Goal: Task Accomplishment & Management: Use online tool/utility

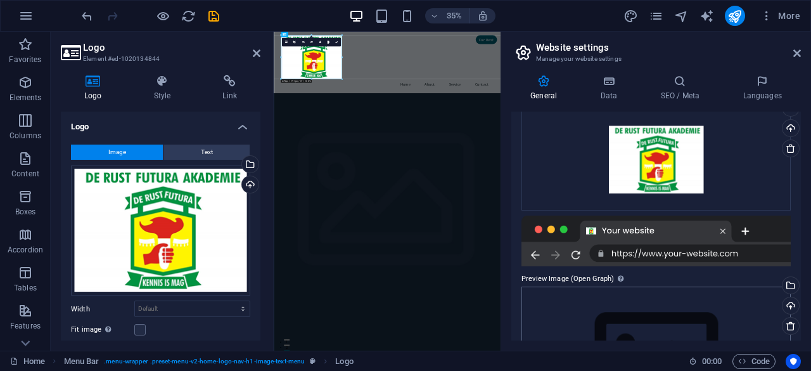
scroll to position [259, 0]
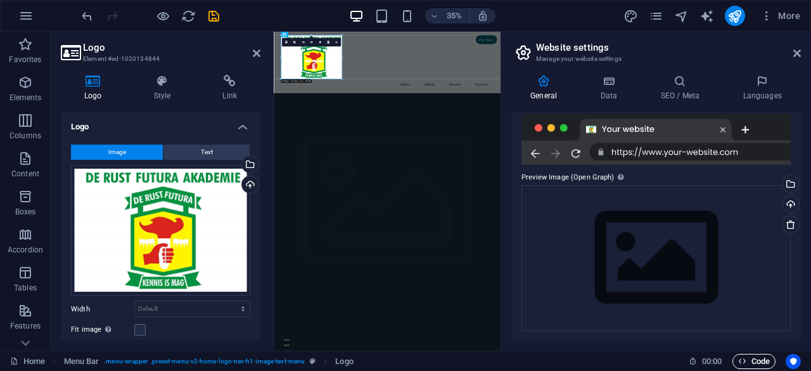
click at [754, 358] on span "Code" at bounding box center [754, 360] width 32 height 15
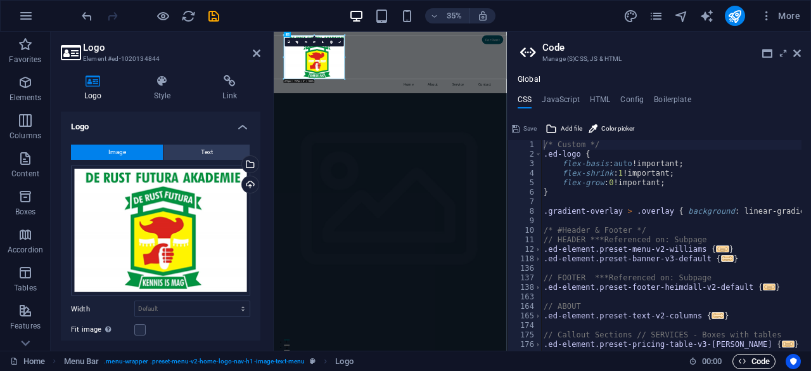
click at [752, 358] on span "Code" at bounding box center [754, 360] width 32 height 15
click at [569, 101] on h4 "JavaScript" at bounding box center [560, 102] width 37 height 14
type textarea "/* JS for preset "Menu V2" */"
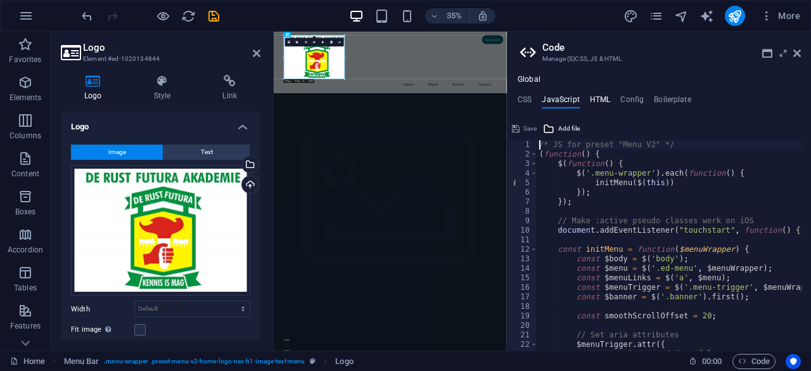
click at [600, 100] on h4 "HTML" at bounding box center [600, 102] width 21 height 14
type textarea "<a href="#main-content" class="wv-link-content button">Skip to main content</a>"
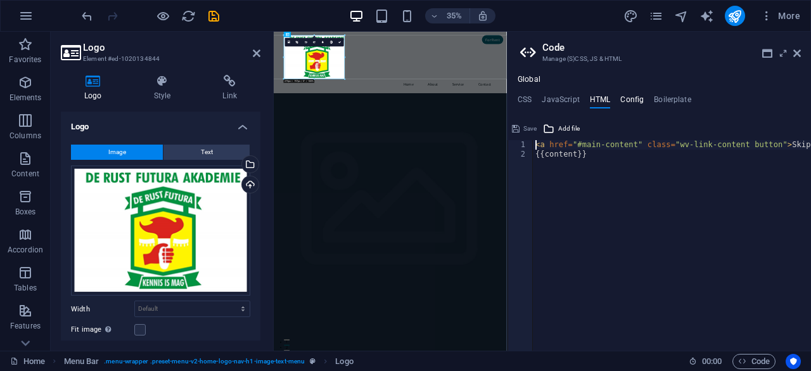
click at [626, 101] on h4 "Config" at bounding box center [631, 102] width 23 height 14
type textarea "$color-background: #f0f8ff;"
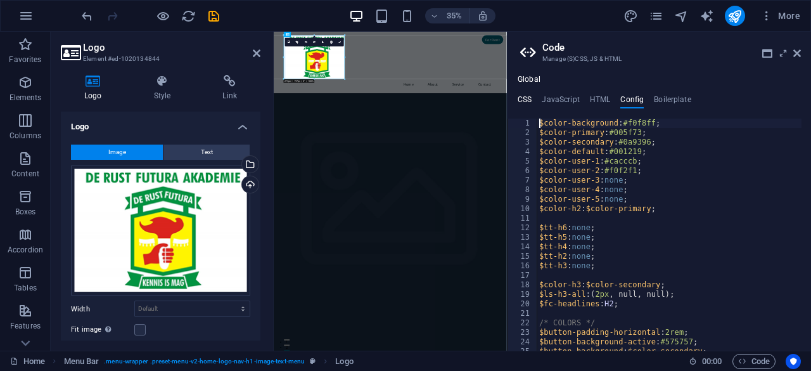
click at [523, 98] on h4 "CSS" at bounding box center [525, 102] width 14 height 14
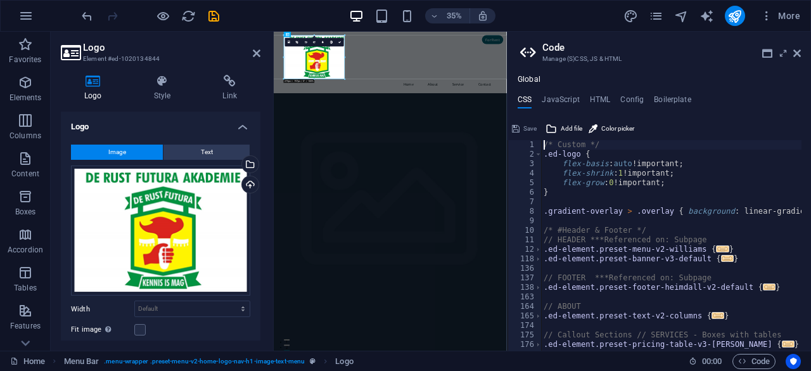
scroll to position [0, 0]
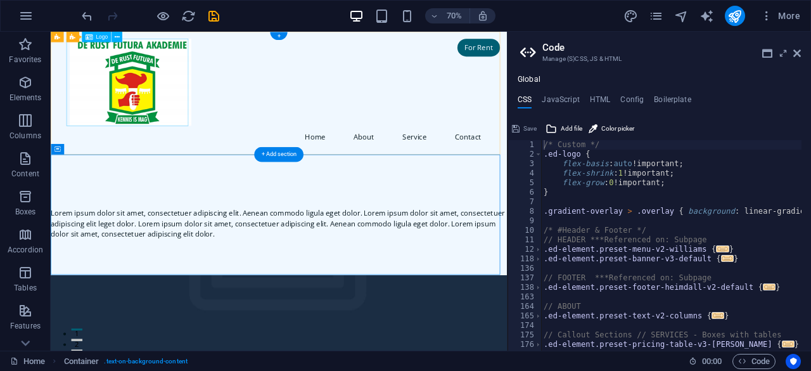
click at [192, 113] on div at bounding box center [377, 104] width 598 height 125
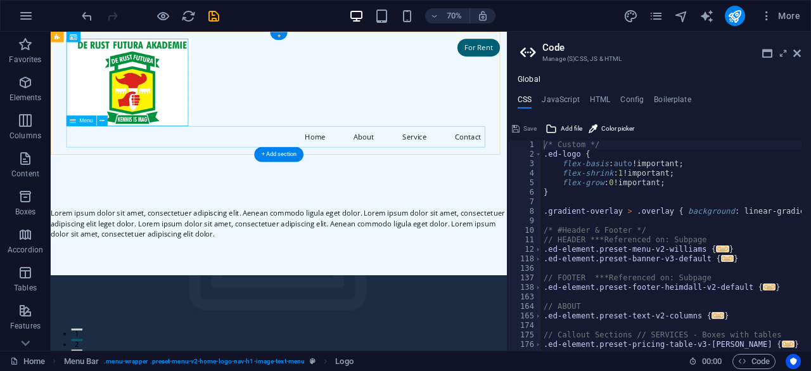
click at [431, 184] on nav "Home About Service Contact" at bounding box center [377, 182] width 598 height 30
click at [498, 184] on nav "Home About Service Contact" at bounding box center [377, 182] width 598 height 30
click at [99, 120] on button at bounding box center [102, 120] width 11 height 11
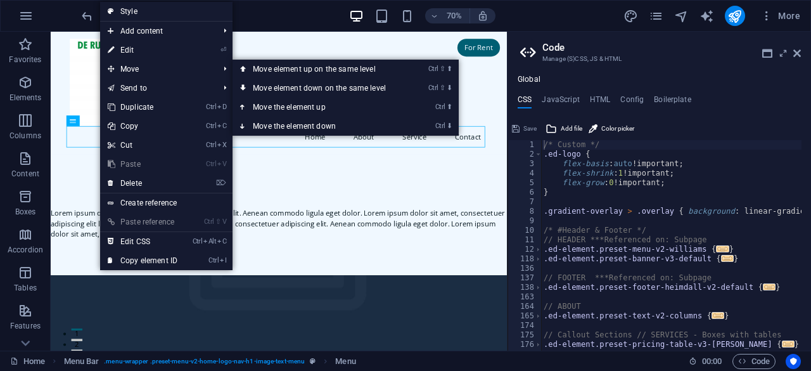
click at [134, 54] on link "⏎ Edit" at bounding box center [142, 50] width 85 height 19
select select
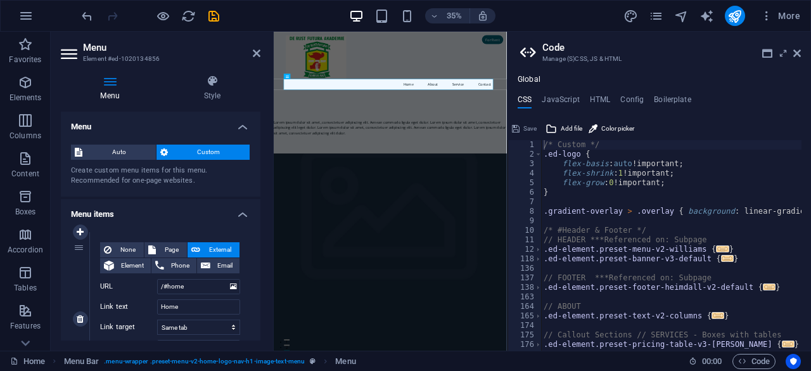
click at [210, 249] on span "External" at bounding box center [220, 249] width 32 height 15
click at [161, 248] on span "Page" at bounding box center [171, 249] width 23 height 15
select select
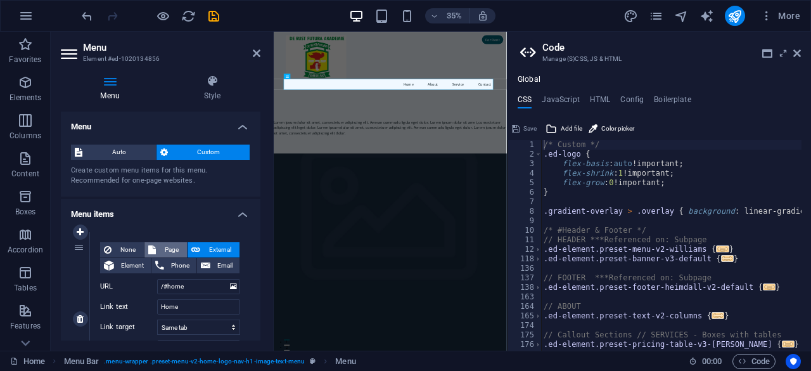
select select
click at [209, 249] on span "External" at bounding box center [220, 249] width 32 height 15
select select "blank"
select select
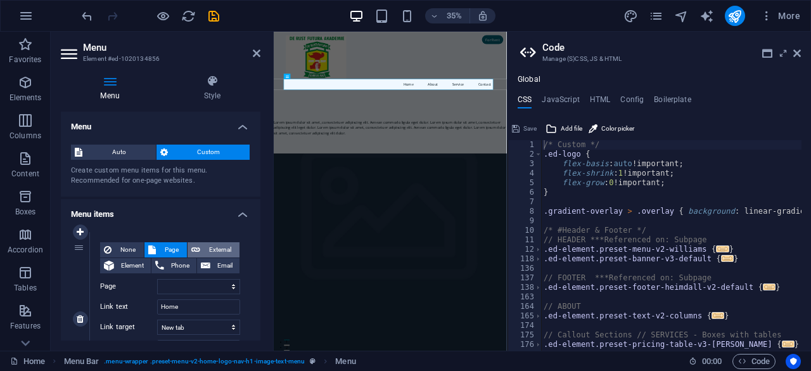
select select
click at [203, 284] on input "/#home" at bounding box center [198, 286] width 83 height 15
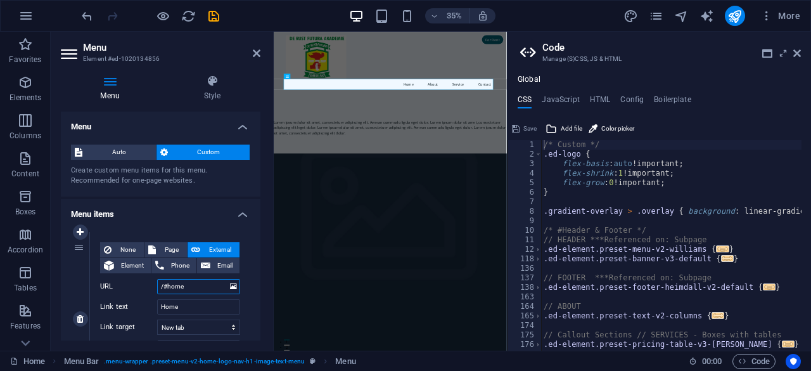
click at [203, 284] on input "/#home" at bounding box center [198, 286] width 83 height 15
click at [205, 284] on input "/#home" at bounding box center [198, 286] width 83 height 15
click at [188, 309] on input "Home" at bounding box center [198, 306] width 83 height 15
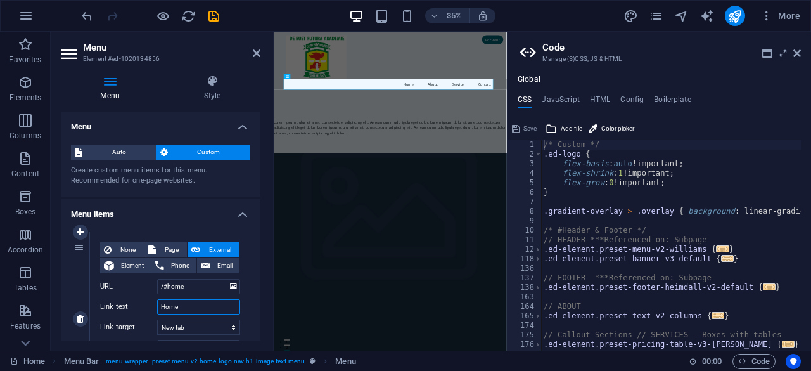
click at [193, 307] on input "Home" at bounding box center [198, 306] width 83 height 15
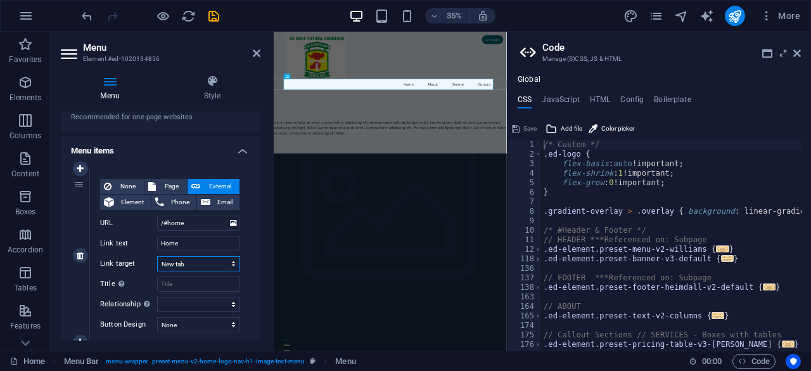
click at [229, 264] on select "New tab Same tab Overlay" at bounding box center [198, 263] width 83 height 15
select select
click at [157, 256] on select "New tab Same tab Overlay" at bounding box center [198, 263] width 83 height 15
select select
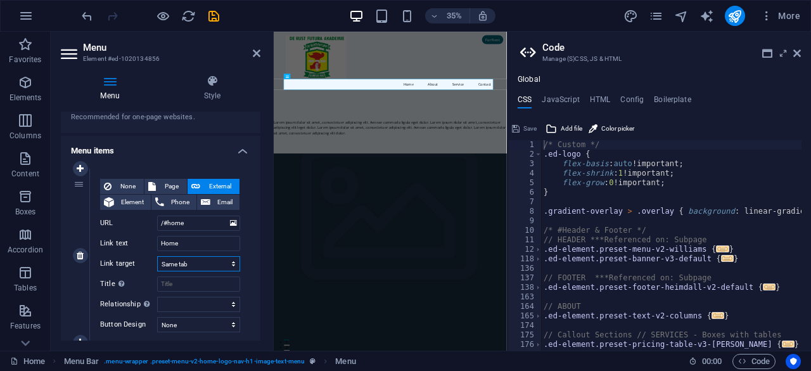
select select
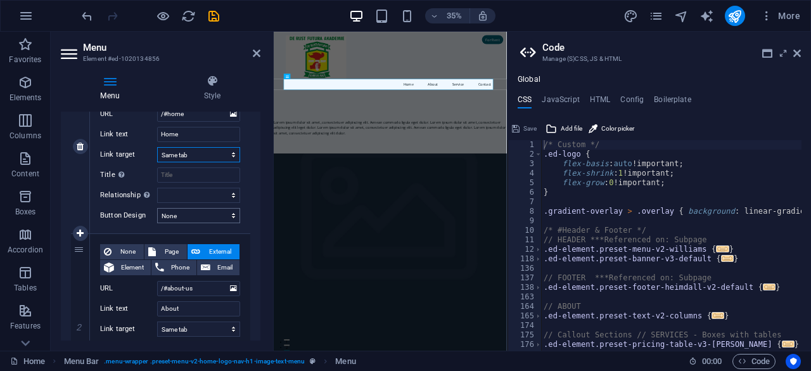
scroll to position [190, 0]
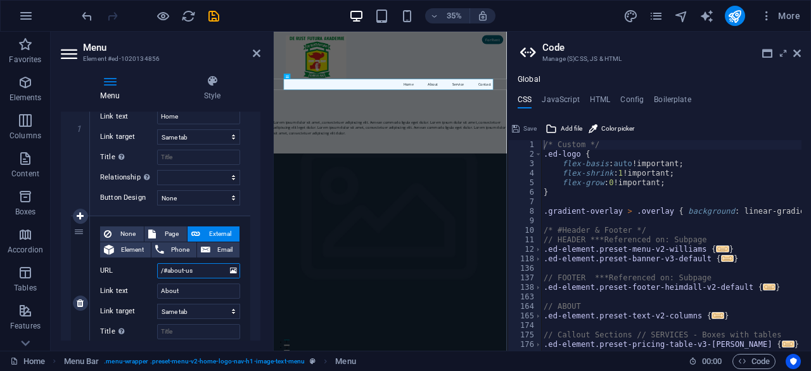
click at [205, 270] on input "/#about-us" at bounding box center [198, 270] width 83 height 15
type input "/#abou"
select select
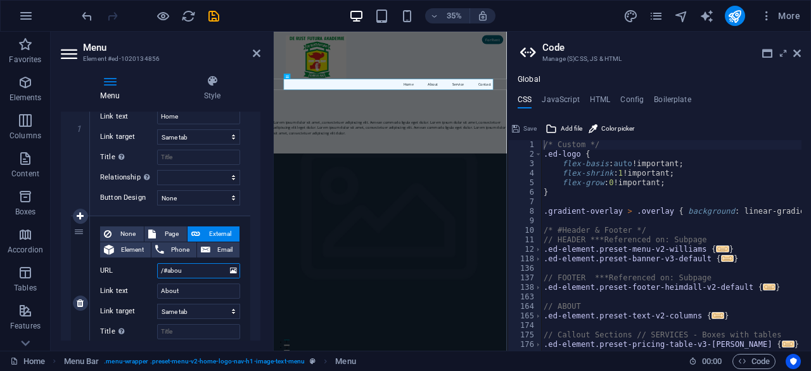
select select
type input "/#ab"
select select
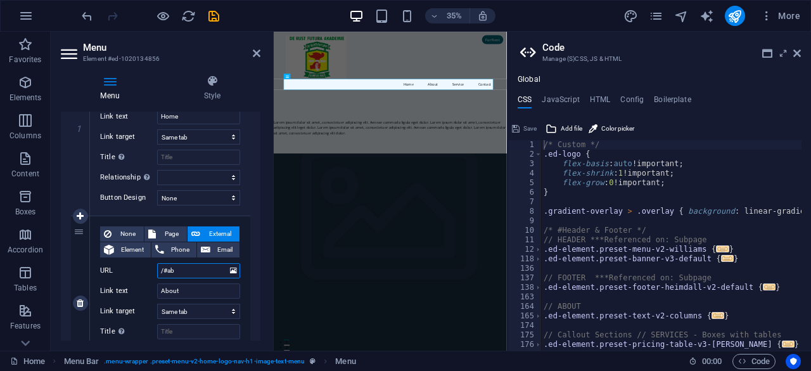
select select
type input "/#abou"
select select
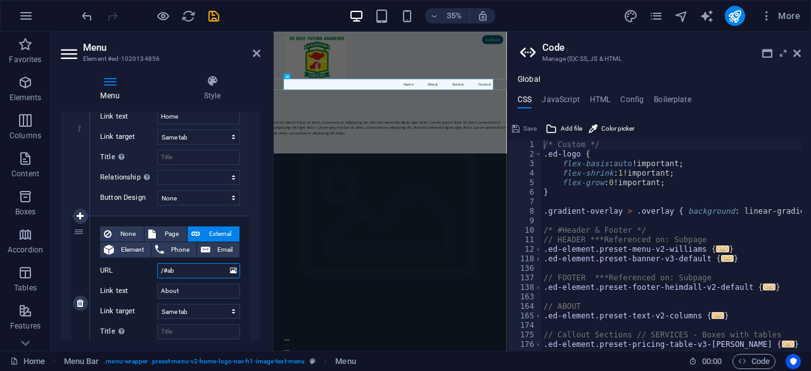
select select
type input "/#about-us"
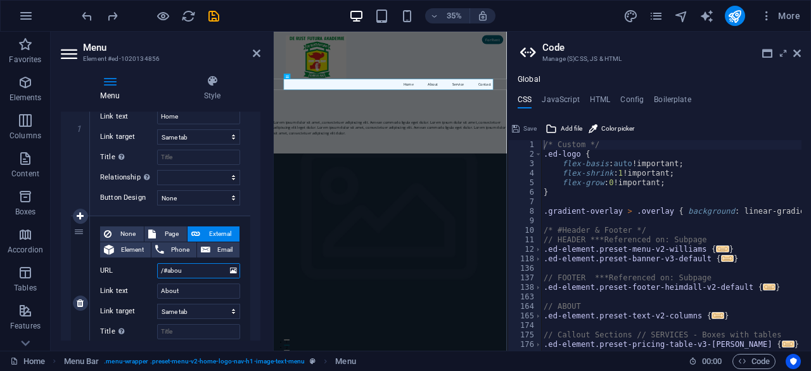
select select
select select "blank"
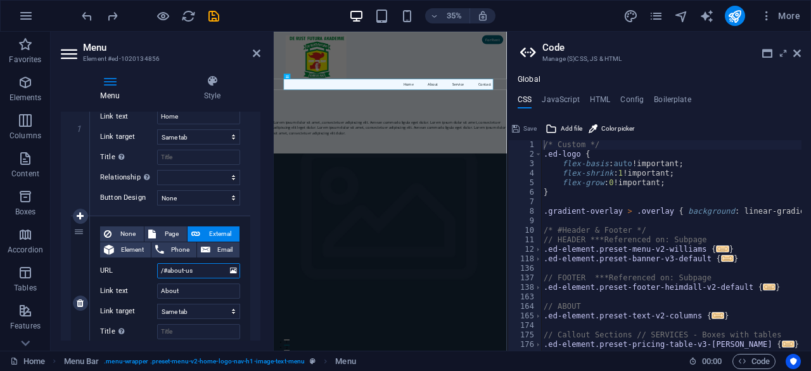
select select
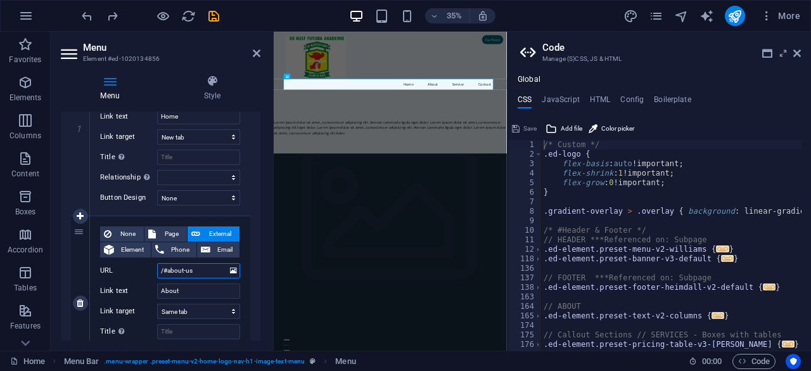
select select
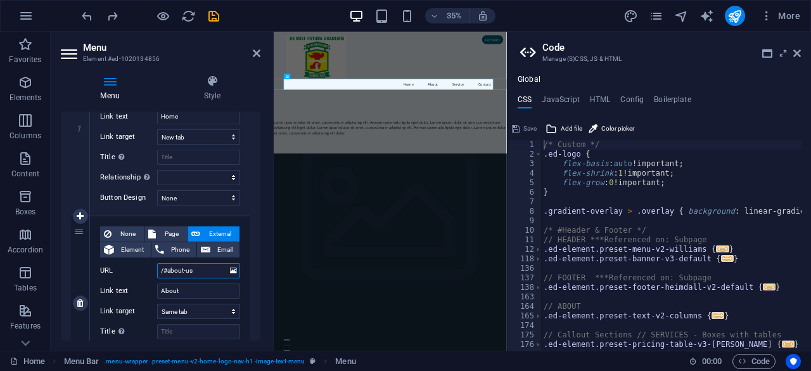
select select
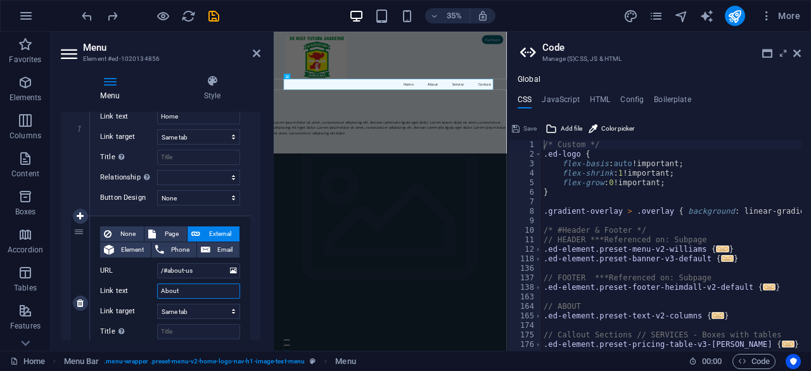
click at [184, 291] on input "About" at bounding box center [198, 290] width 83 height 15
type input "Ou"
select select
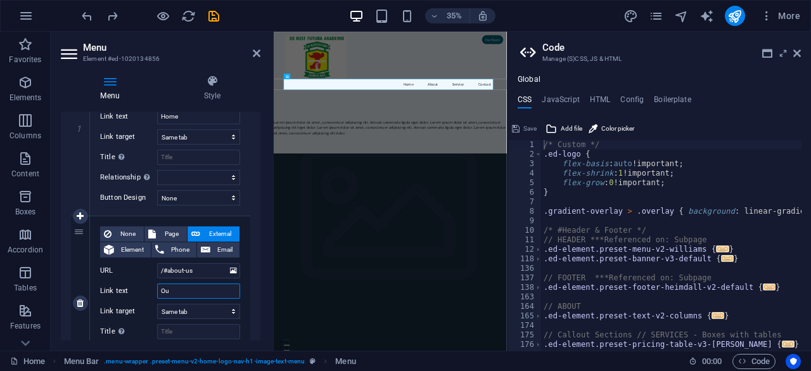
type input "Our"
select select
type input "Our"
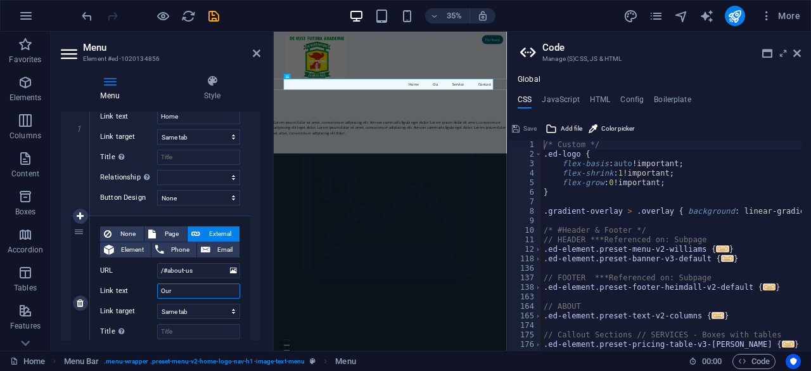
select select
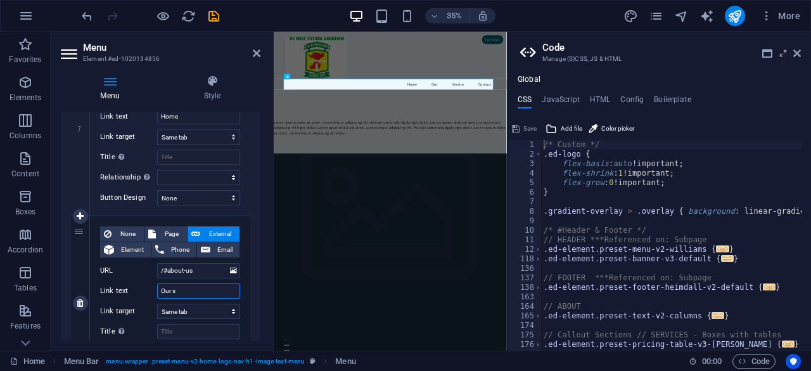
type input "Our sc"
select select
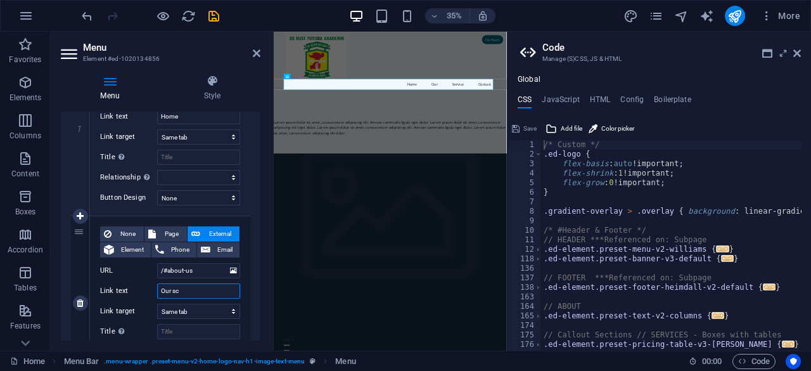
select select
type input "Our"
select select
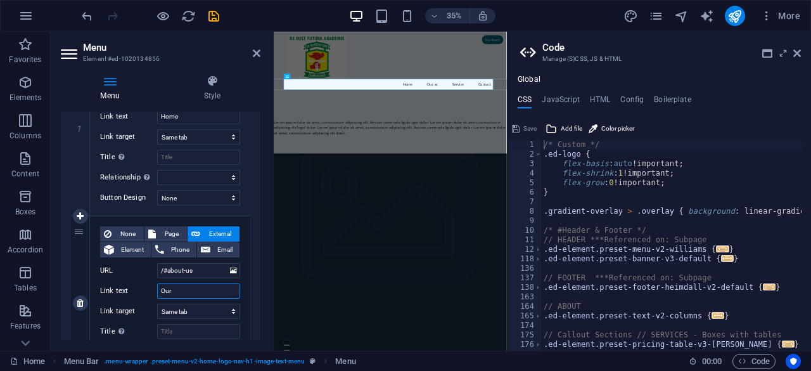
select select
type input "Our School"
select select
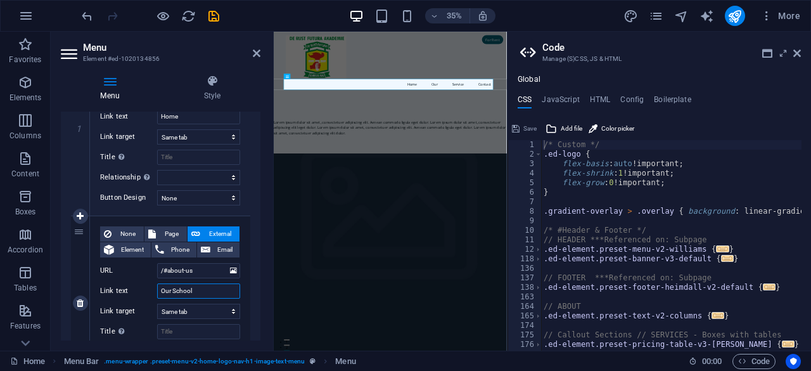
select select
type input "Our School"
click at [199, 268] on input "/#about-us" at bounding box center [198, 270] width 83 height 15
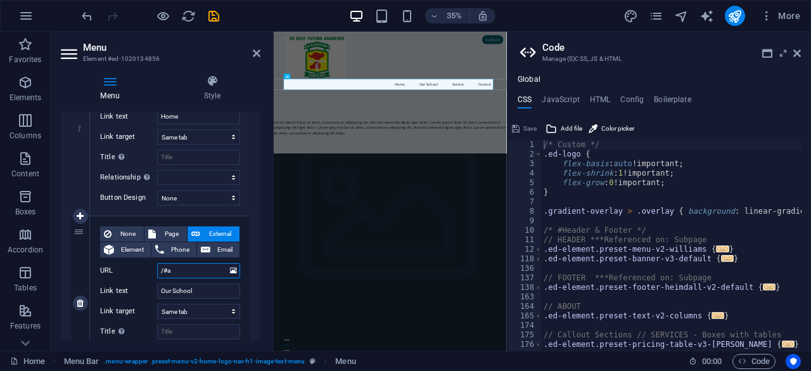
type input "/#"
select select
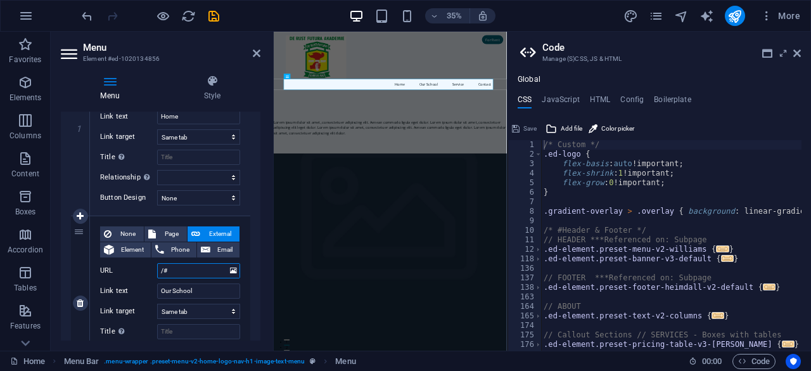
select select
type input "/#ou"
select select
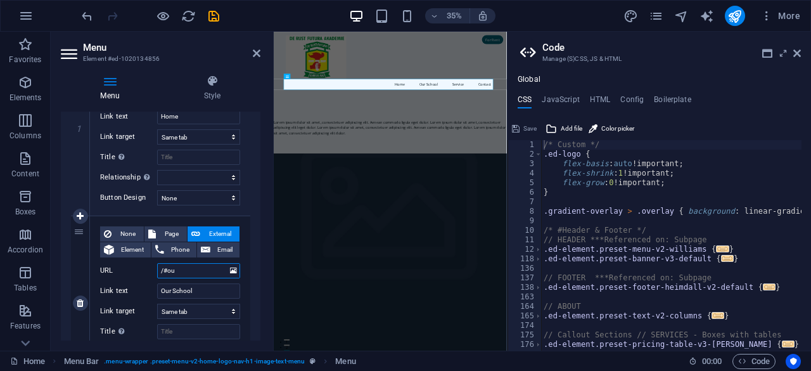
select select
type input "/#our"
select select
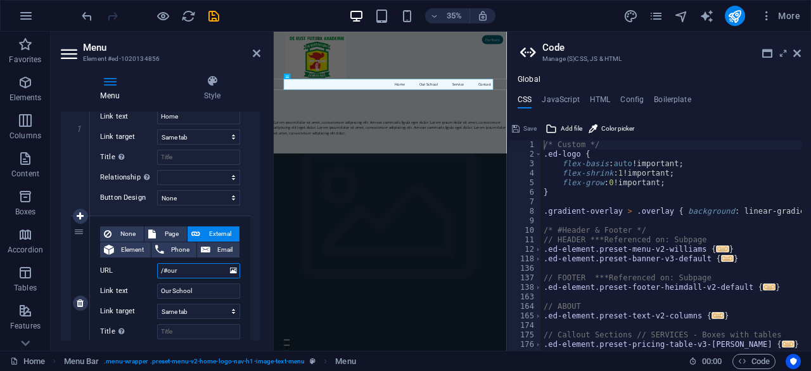
select select
type input "/#our-"
select select
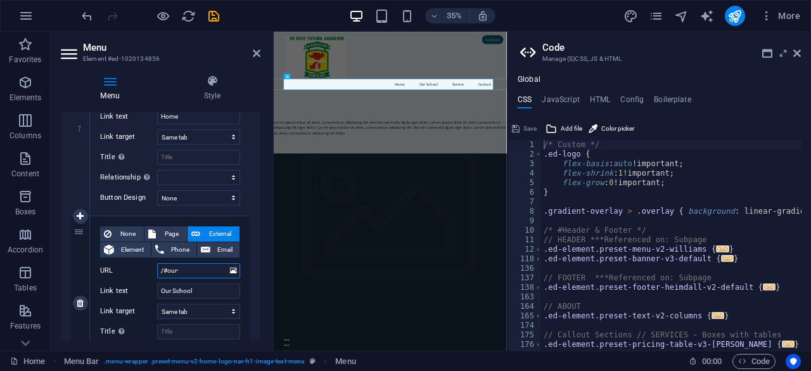
select select
type input "/#our-school"
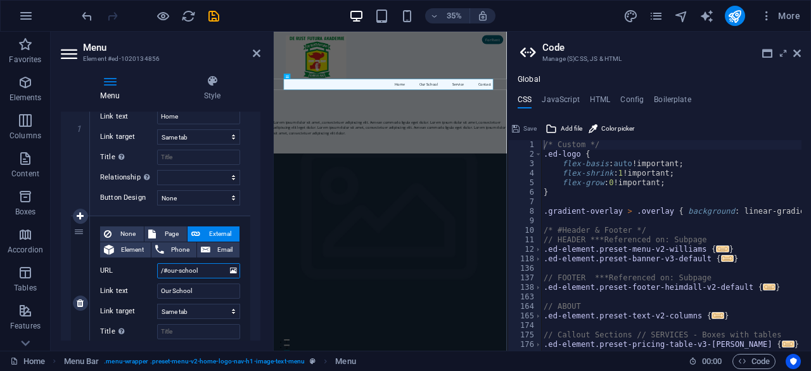
select select
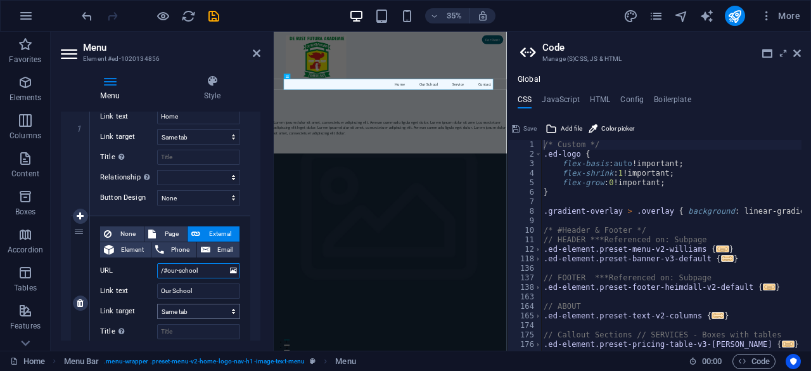
type input "/#our-school"
click at [200, 312] on select "New tab Same tab Overlay" at bounding box center [198, 310] width 83 height 15
click at [157, 303] on select "New tab Same tab Overlay" at bounding box center [198, 310] width 83 height 15
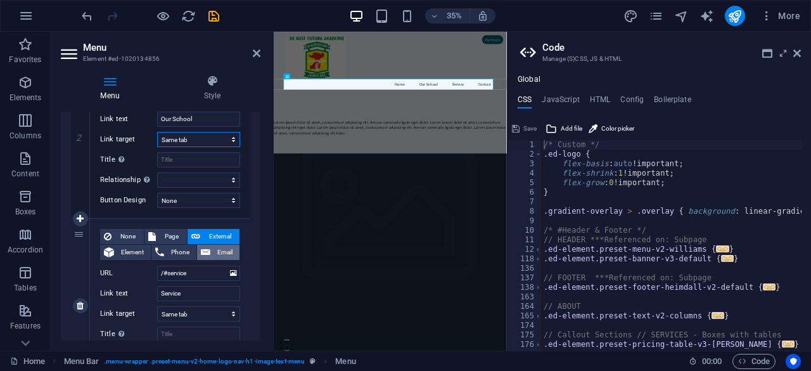
scroll to position [380, 0]
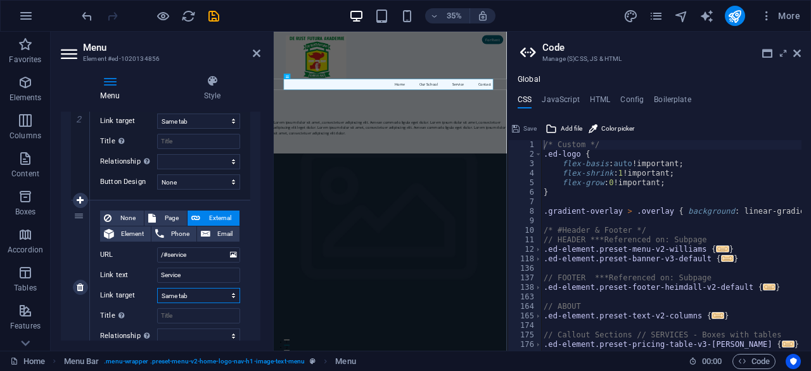
click at [195, 298] on select "New tab Same tab Overlay" at bounding box center [198, 295] width 83 height 15
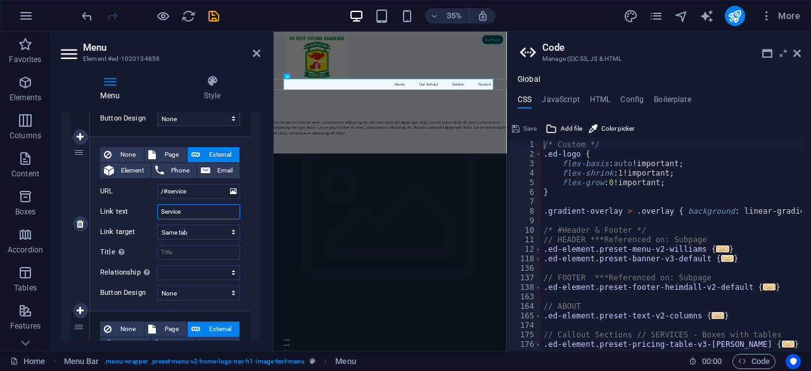
click at [188, 208] on input "Service" at bounding box center [198, 211] width 83 height 15
type input "S"
select select
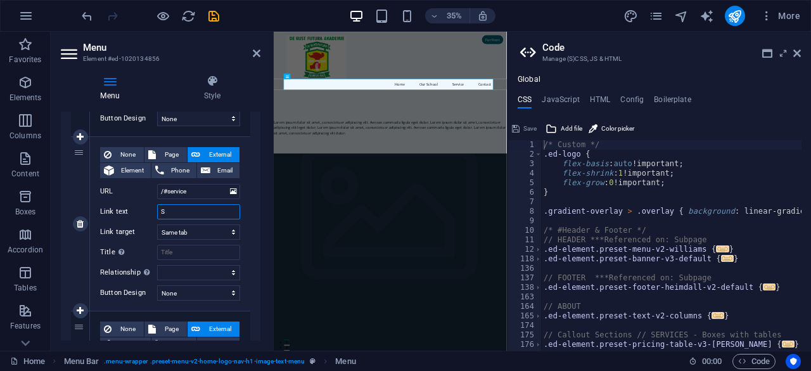
select select
type input "Stuff"
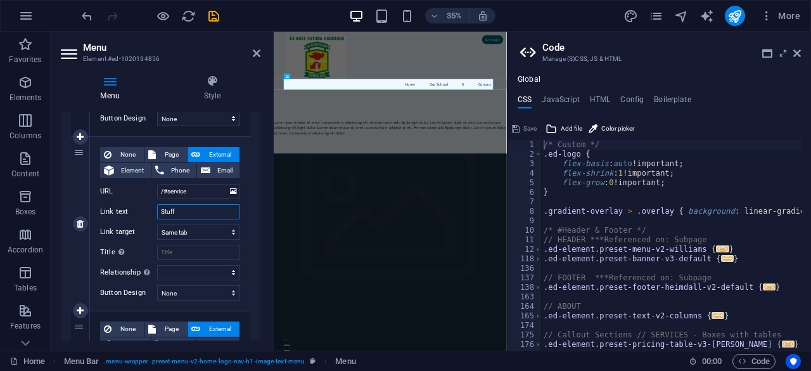
select select
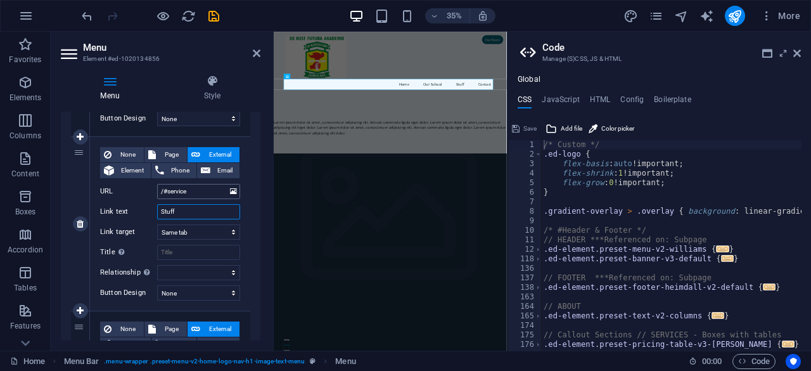
type input "Stuff"
click at [189, 193] on input "/#service" at bounding box center [198, 191] width 83 height 15
type input "/#s"
select select
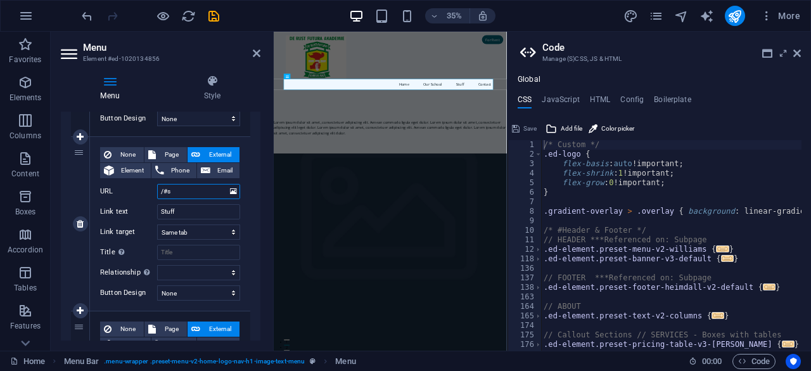
select select
type input "/#stuff"
select select
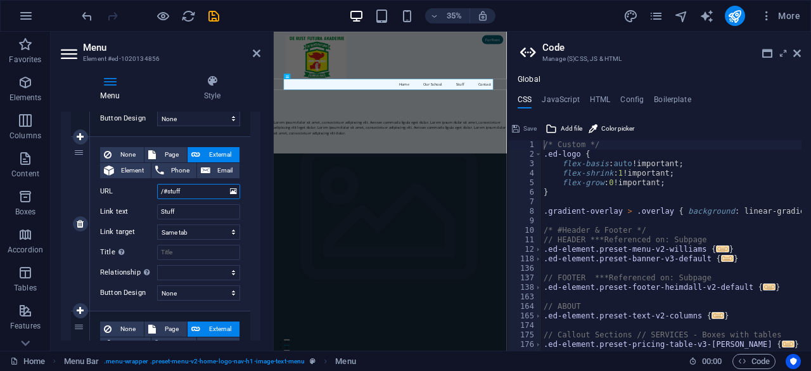
select select
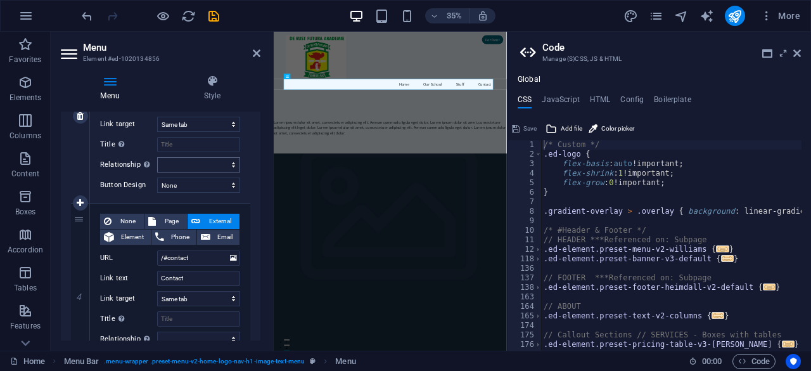
scroll to position [570, 0]
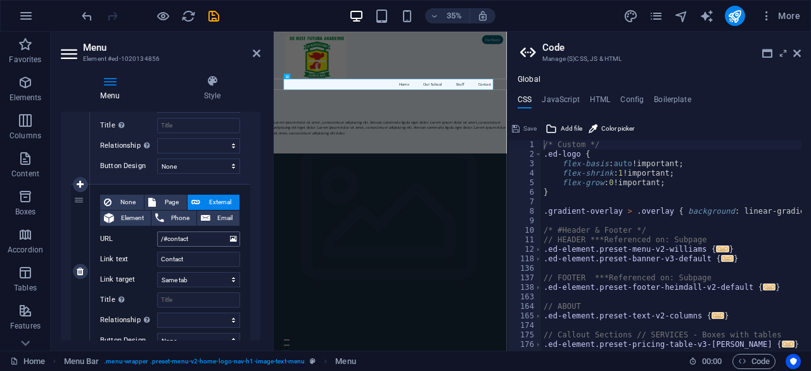
type input "/#stuff"
click at [198, 238] on input "/#contact" at bounding box center [198, 238] width 83 height 15
click at [190, 255] on input "Contact" at bounding box center [198, 258] width 83 height 15
type input "C"
type input "F"
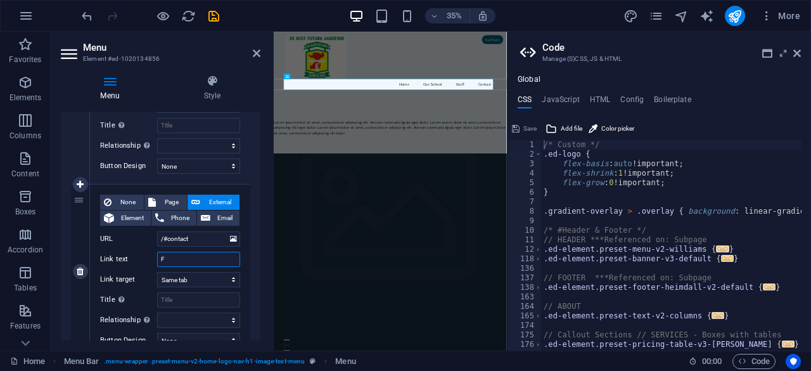
select select
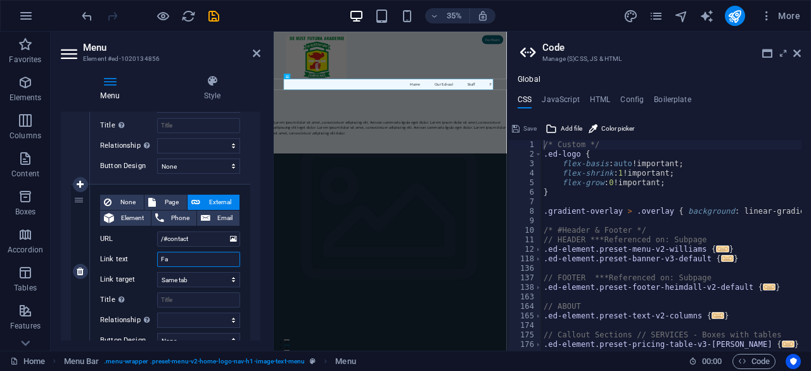
type input "Fac"
select select
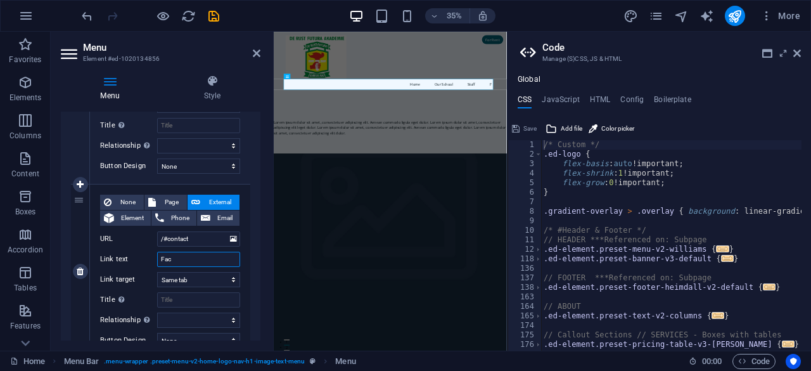
select select
type input "Facili"
select select
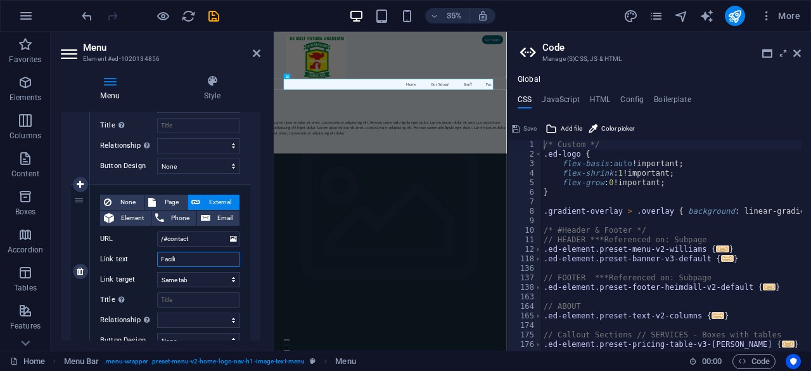
select select
type input "Facilitie"
select select
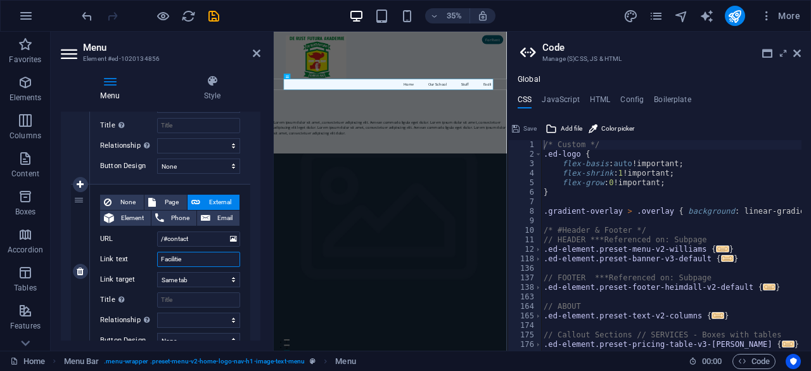
select select
type input "Facilities"
select select
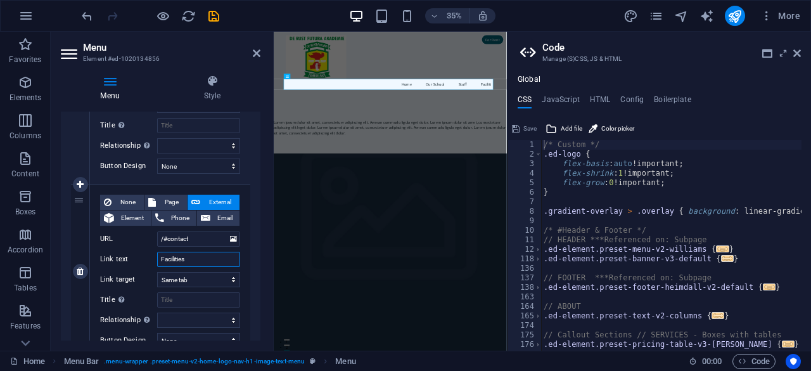
select select
type input "Facilities"
select select
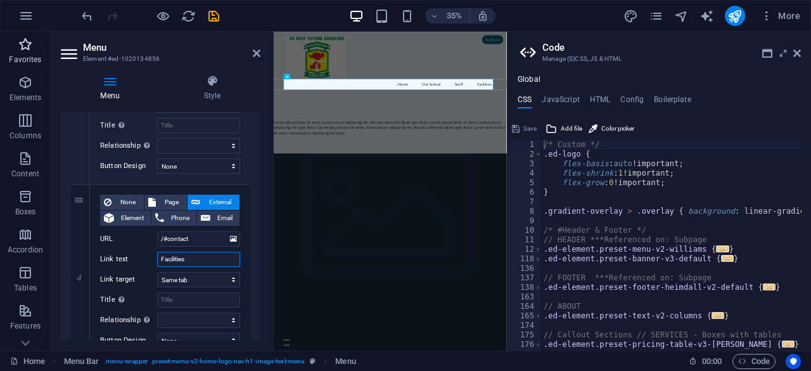
type input "Facilities"
click at [153, 258] on div "Link text Facilities" at bounding box center [170, 258] width 140 height 15
click at [202, 233] on input "/#contact" at bounding box center [198, 238] width 83 height 15
type input "/#"
select select
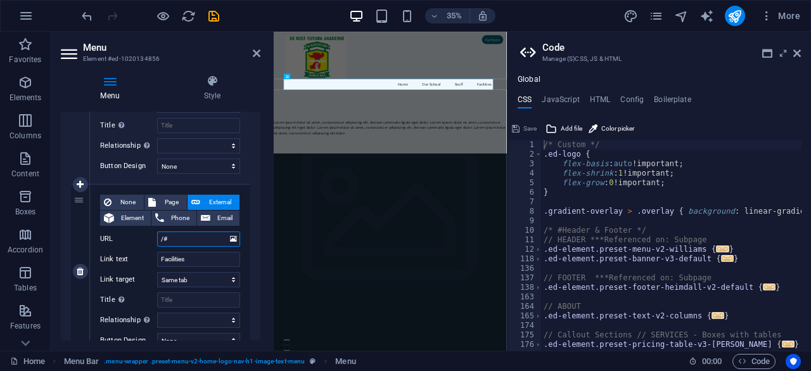
select select
paste input "Facilities"
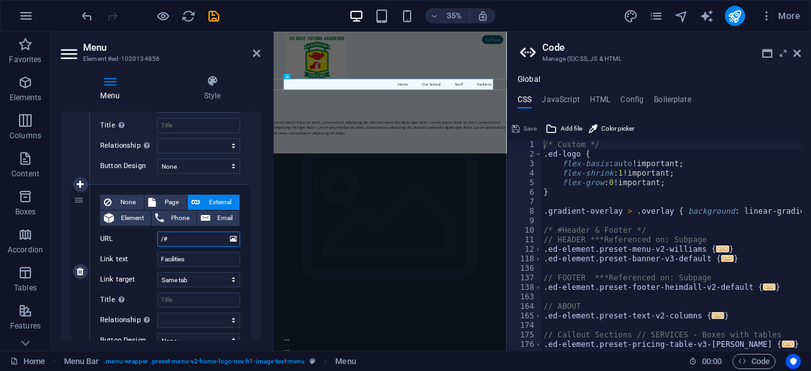
type input "/#Facilities"
select select
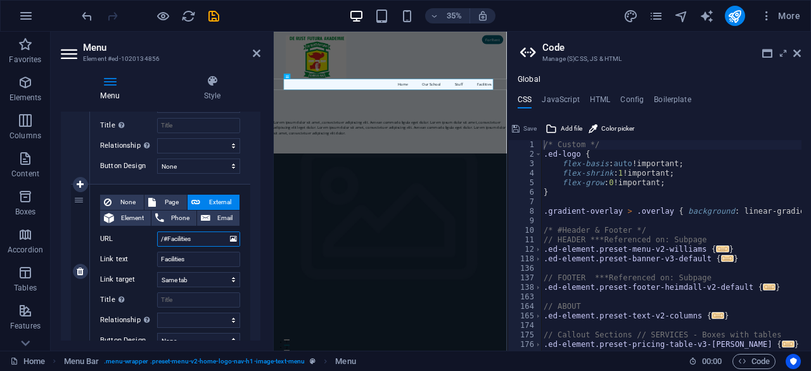
select select
type input "/#facilities"
select select
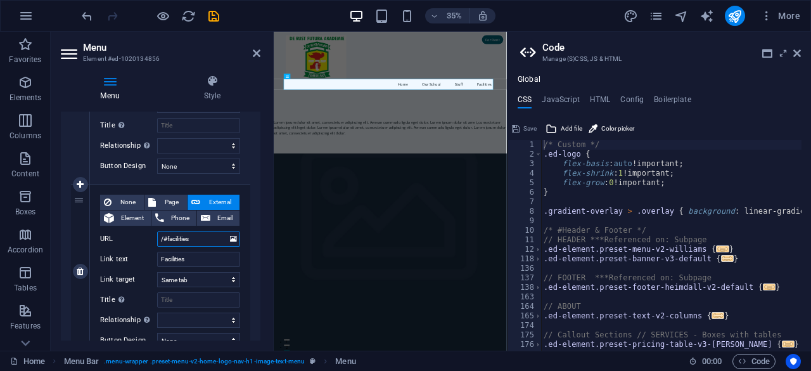
select select
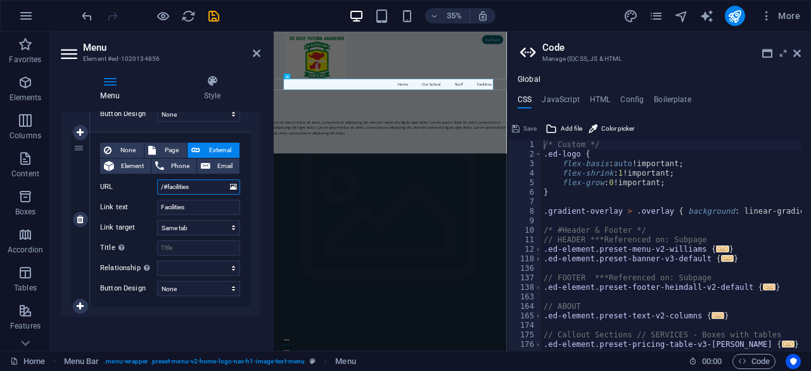
scroll to position [559, 0]
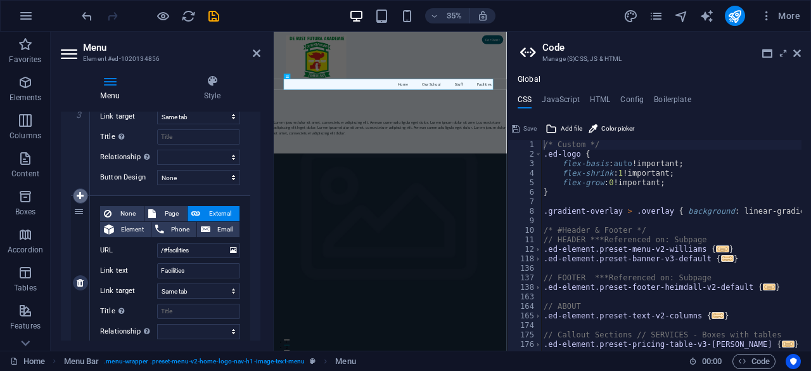
click at [84, 196] on link at bounding box center [80, 195] width 15 height 15
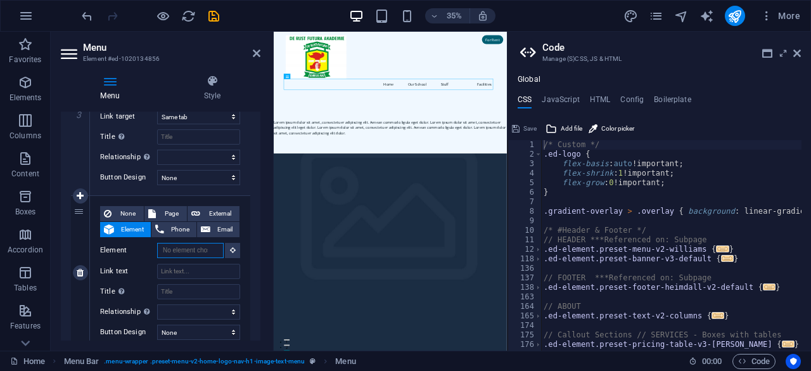
click at [181, 249] on input "Element" at bounding box center [190, 250] width 67 height 15
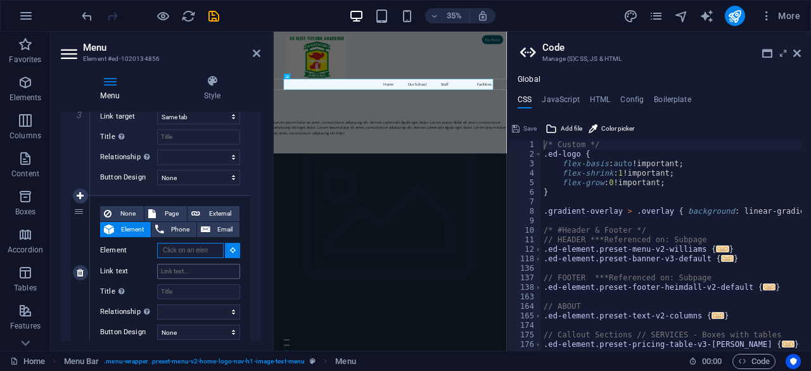
scroll to position [495, 0]
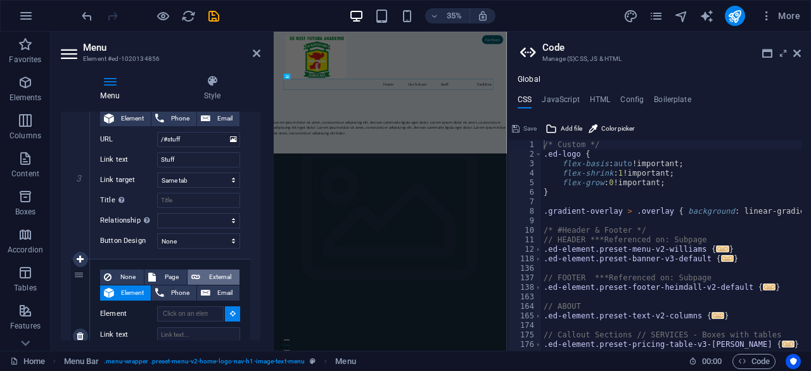
click at [208, 273] on span "External" at bounding box center [220, 276] width 32 height 15
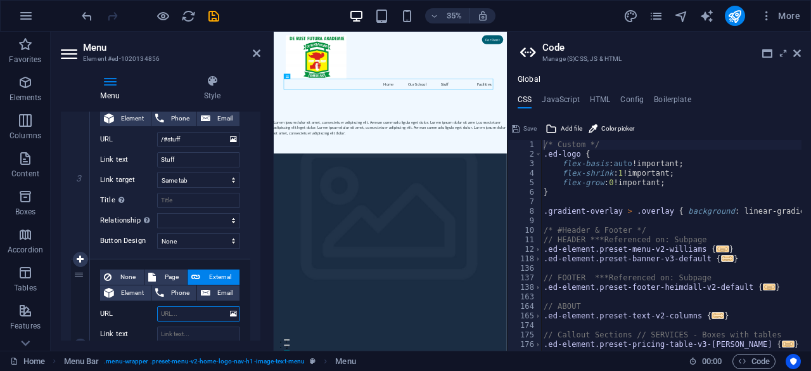
click at [179, 312] on input "URL" at bounding box center [198, 313] width 83 height 15
drag, startPoint x: 200, startPoint y: 308, endPoint x: 168, endPoint y: 310, distance: 31.8
click at [168, 310] on input "/#academic" at bounding box center [198, 313] width 83 height 15
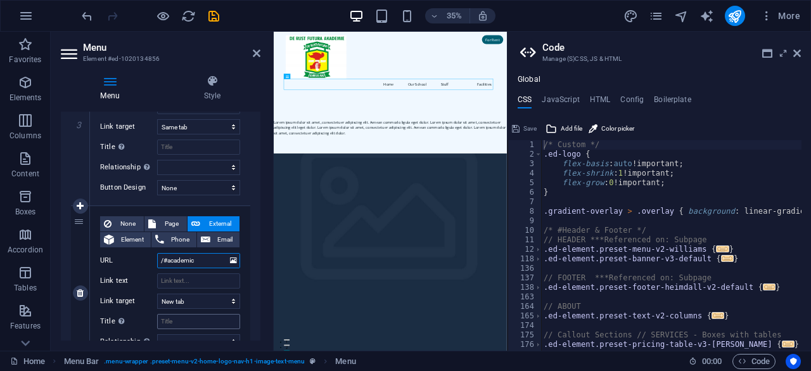
scroll to position [559, 0]
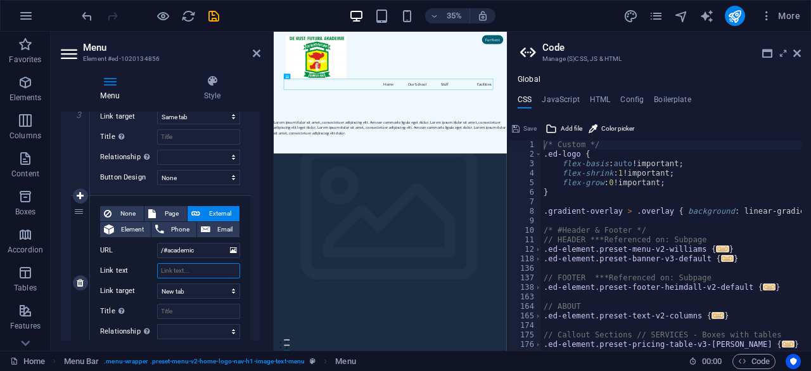
click at [180, 267] on input "Link text" at bounding box center [198, 270] width 83 height 15
paste input "academic"
click at [162, 269] on input "academic" at bounding box center [198, 270] width 83 height 15
click at [189, 290] on select "New tab Same tab Overlay" at bounding box center [198, 290] width 83 height 15
click at [157, 283] on select "New tab Same tab Overlay" at bounding box center [198, 290] width 83 height 15
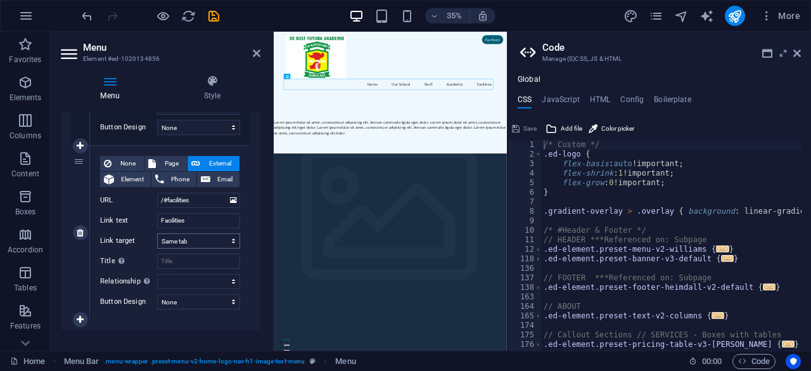
scroll to position [796, 0]
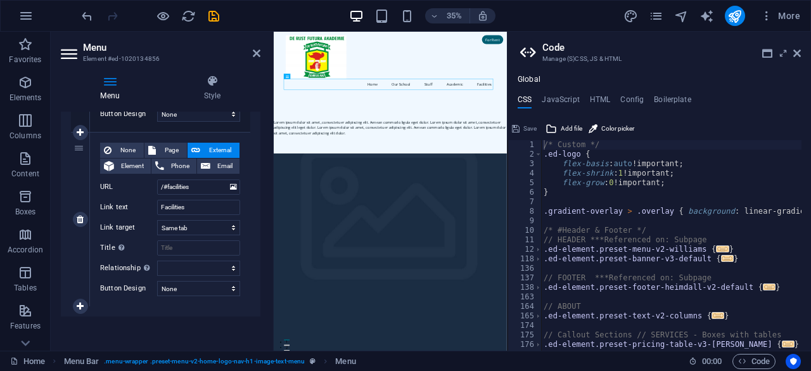
click at [218, 145] on span "External" at bounding box center [220, 150] width 32 height 15
click at [78, 129] on icon at bounding box center [80, 131] width 7 height 9
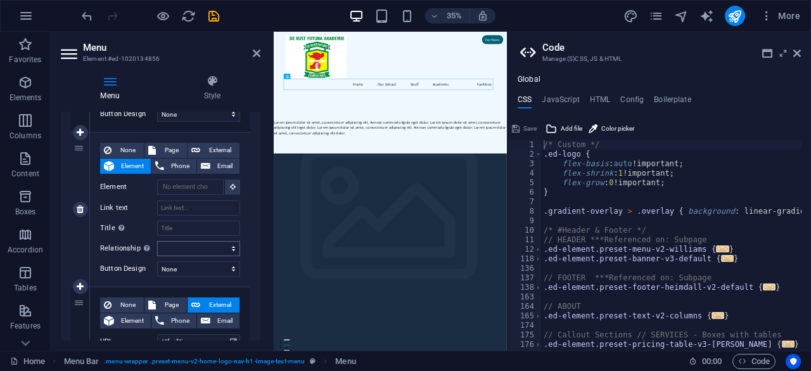
scroll to position [923, 0]
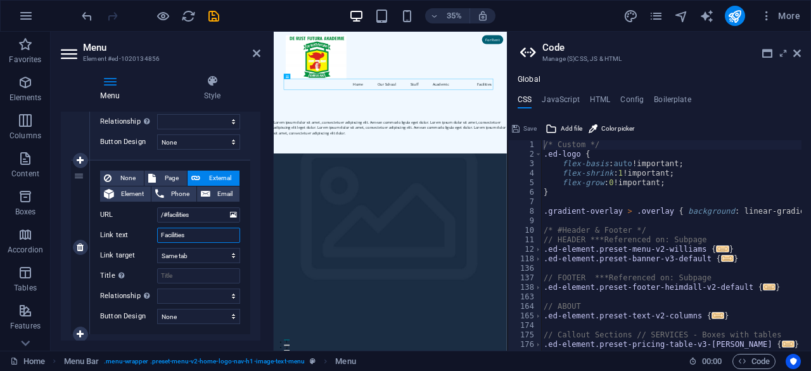
click at [200, 231] on input "Facilities" at bounding box center [198, 234] width 83 height 15
click at [200, 230] on input "Facilities" at bounding box center [198, 234] width 83 height 15
click at [191, 254] on select "New tab Same tab Overlay" at bounding box center [198, 255] width 83 height 15
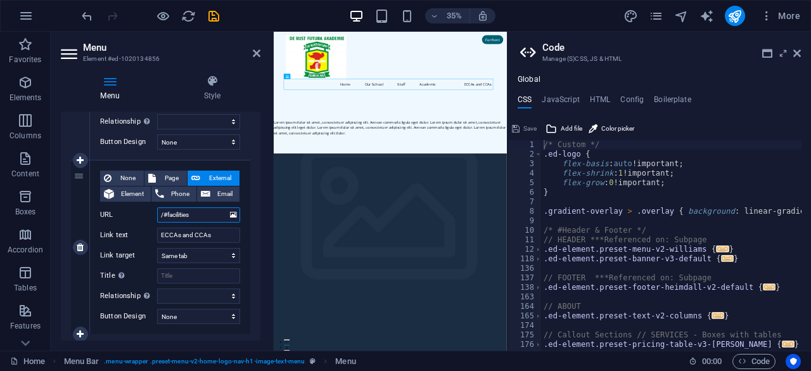
click at [203, 215] on input "/#facilities" at bounding box center [198, 214] width 83 height 15
click at [181, 214] on input "/#ecca-and-cca" at bounding box center [198, 214] width 83 height 15
click at [218, 213] on input "/#ecca-and-cca" at bounding box center [198, 214] width 83 height 15
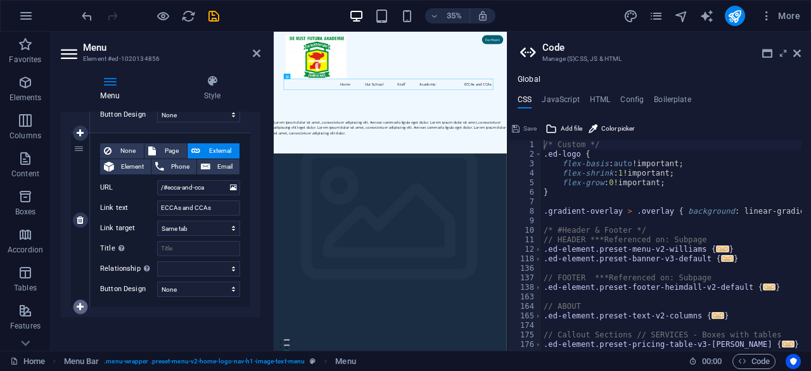
click at [81, 303] on icon at bounding box center [80, 306] width 7 height 9
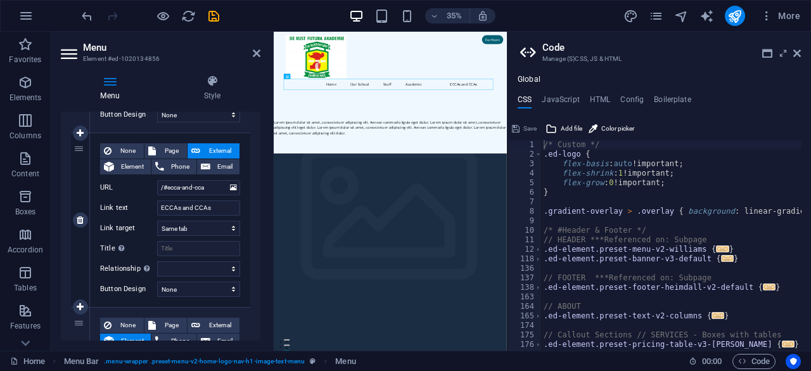
scroll to position [1003, 0]
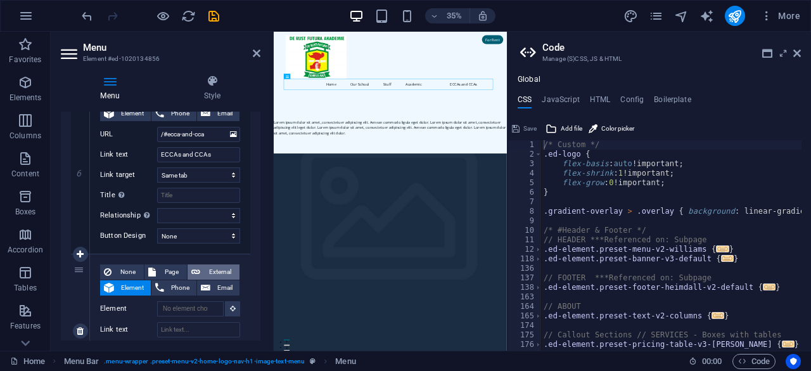
click at [218, 268] on span "External" at bounding box center [220, 271] width 32 height 15
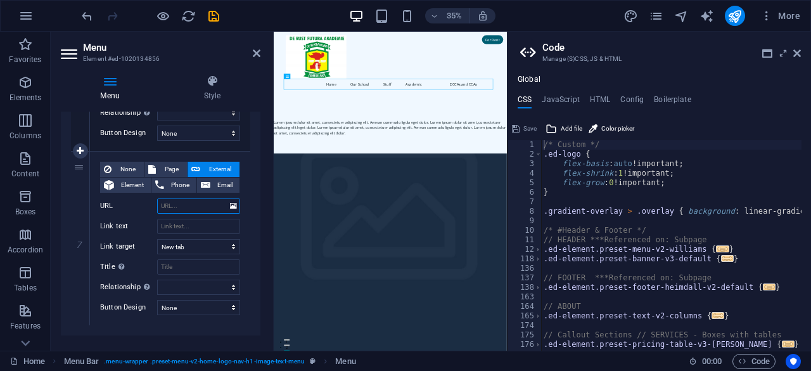
scroll to position [1124, 0]
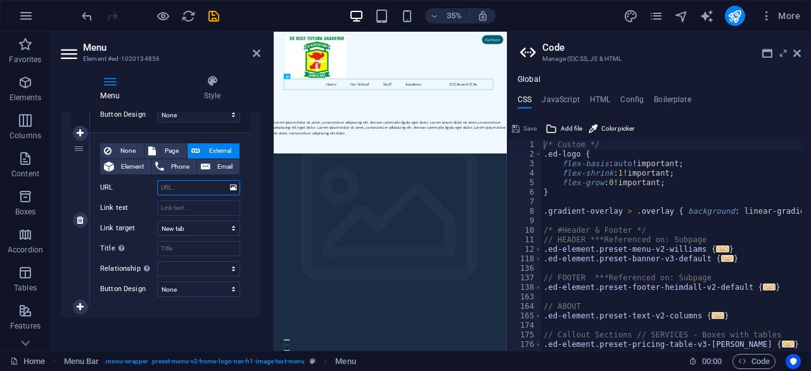
paste input "events-calendar/"
click at [186, 228] on select "New tab Same tab Overlay" at bounding box center [198, 227] width 83 height 15
click at [157, 220] on select "New tab Same tab Overlay" at bounding box center [198, 227] width 83 height 15
click at [174, 206] on input "Link text" at bounding box center [198, 207] width 83 height 15
click at [79, 306] on icon at bounding box center [80, 306] width 7 height 9
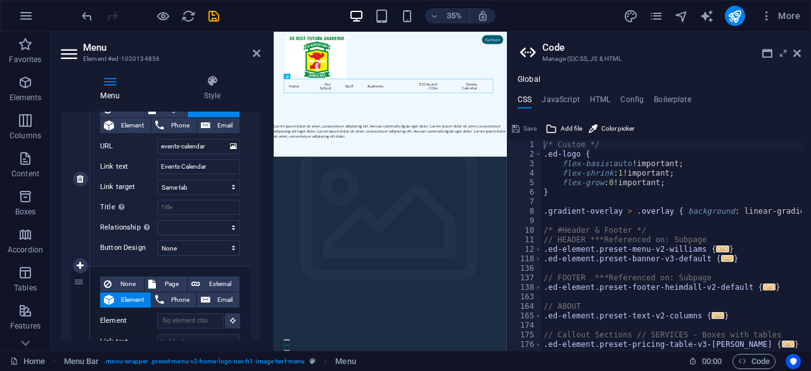
scroll to position [1188, 0]
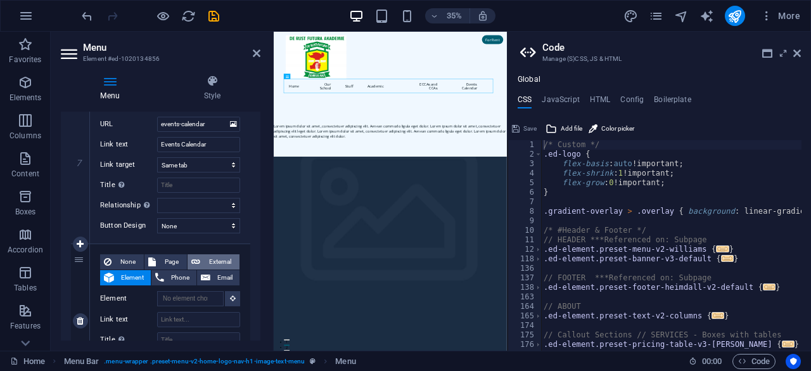
click at [231, 259] on span "External" at bounding box center [220, 261] width 32 height 15
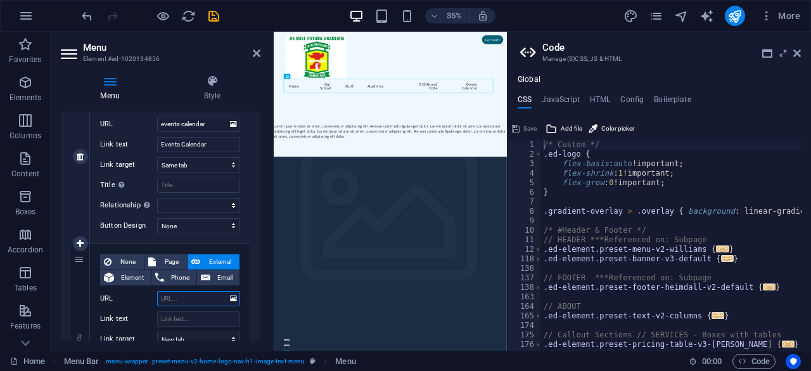
scroll to position [1124, 0]
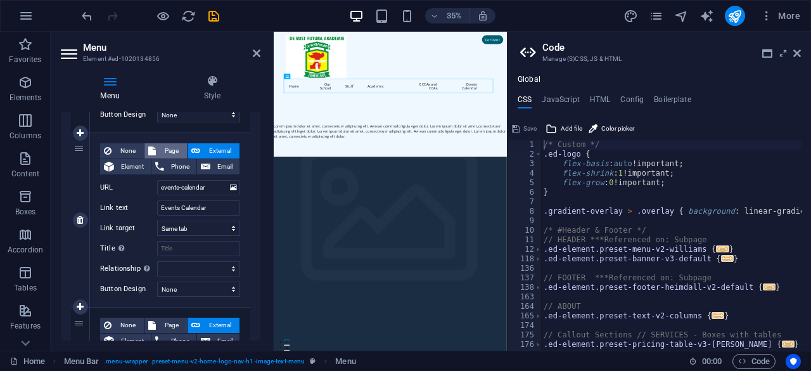
click at [167, 146] on span "Page" at bounding box center [171, 150] width 23 height 15
click at [194, 187] on select "Home" at bounding box center [198, 187] width 83 height 15
click at [190, 186] on select "Home" at bounding box center [198, 187] width 83 height 15
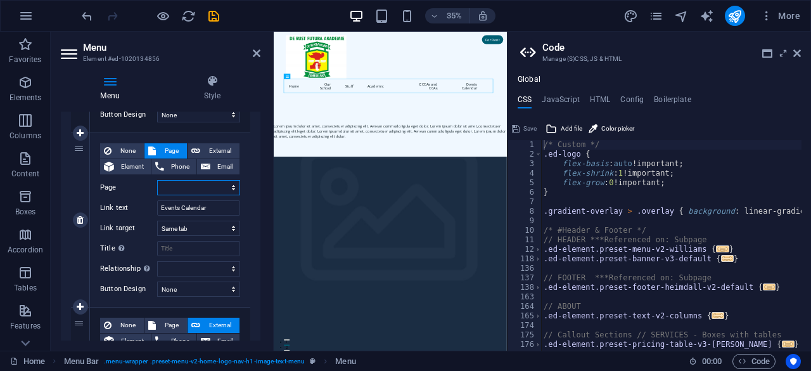
click at [190, 186] on select "Home" at bounding box center [198, 187] width 83 height 15
click at [232, 186] on select "Home" at bounding box center [198, 187] width 83 height 15
click at [187, 187] on select "Home" at bounding box center [198, 187] width 83 height 15
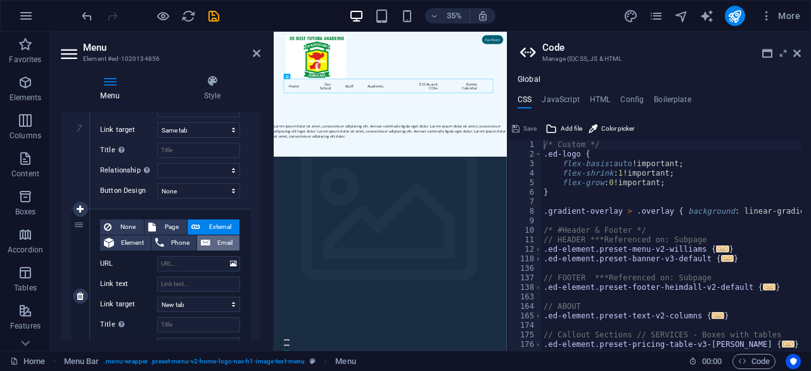
scroll to position [1251, 0]
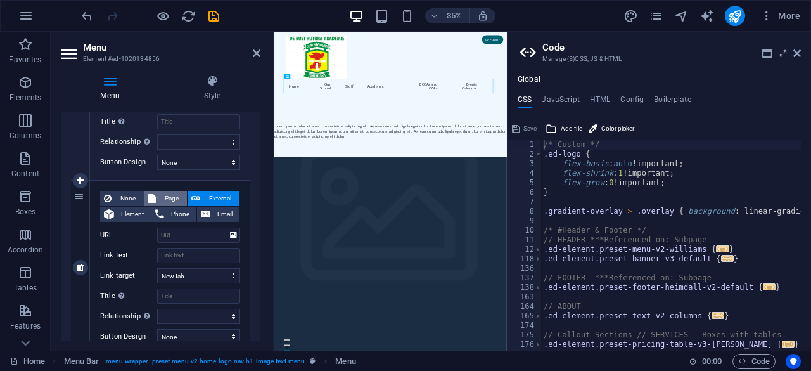
click at [172, 193] on span "Page" at bounding box center [171, 198] width 23 height 15
click at [239, 230] on div "None Page External Element Phone Email Page Home Element URL Phone Email Link t…" at bounding box center [170, 268] width 160 height 174
click at [229, 232] on select "Home" at bounding box center [198, 234] width 83 height 15
click at [190, 251] on input "Link text" at bounding box center [198, 255] width 83 height 15
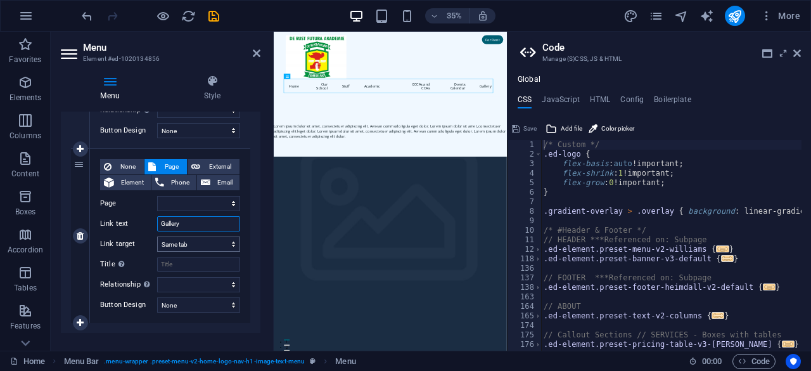
scroll to position [1299, 0]
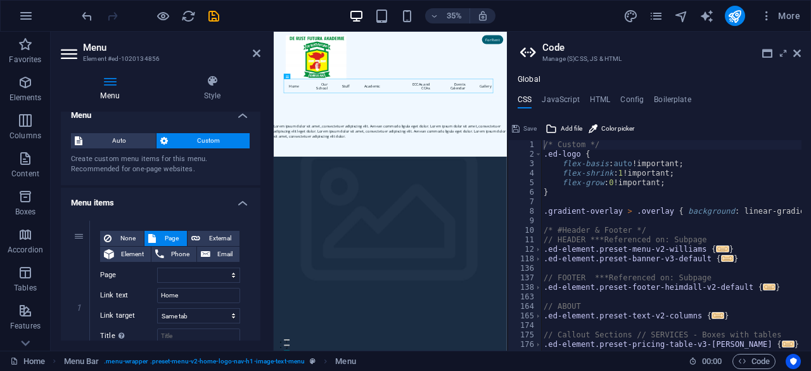
scroll to position [0, 0]
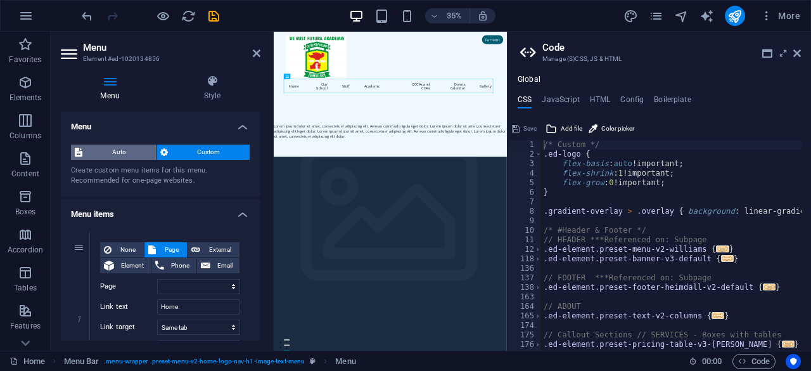
click at [101, 151] on span "Auto" at bounding box center [119, 151] width 66 height 15
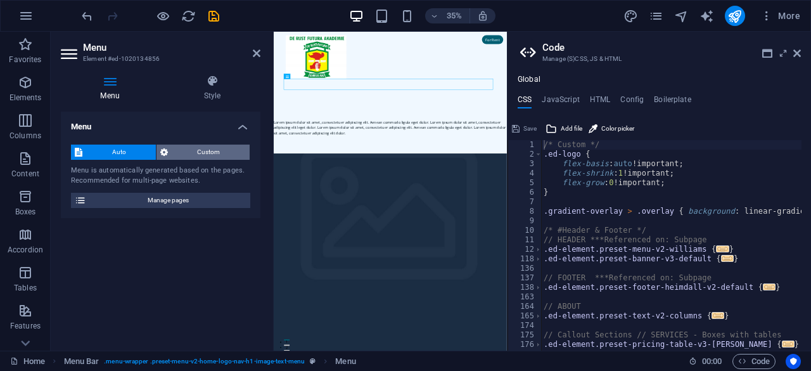
click at [206, 151] on span "Custom" at bounding box center [209, 151] width 75 height 15
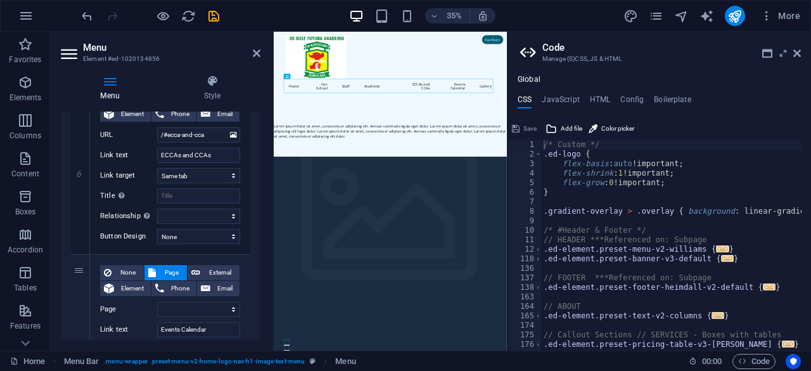
scroll to position [1013, 0]
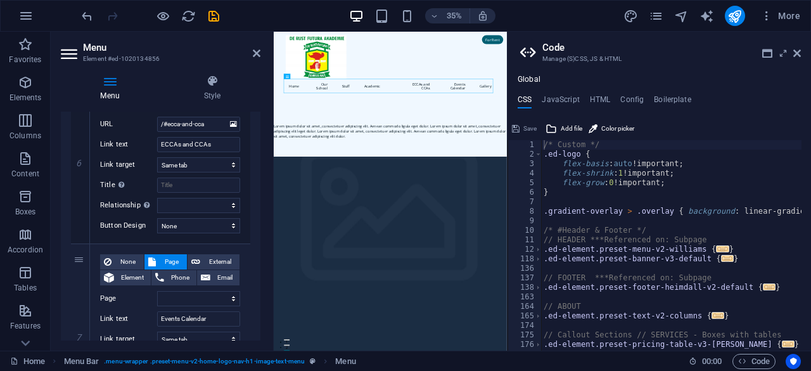
click at [73, 54] on icon at bounding box center [70, 54] width 19 height 20
click at [687, 191] on nav "Home Our School Stuff Academic ECCAs and CCAs Events Calendar Gallery" at bounding box center [607, 187] width 598 height 41
click at [438, 183] on nav "Home Our School Stuff Academic ECCAs and CCAs Events Calendar Gallery" at bounding box center [607, 187] width 598 height 41
click at [443, 183] on nav "Home Our School Stuff Academic ECCAs and CCAs Events Calendar Gallery" at bounding box center [607, 187] width 598 height 41
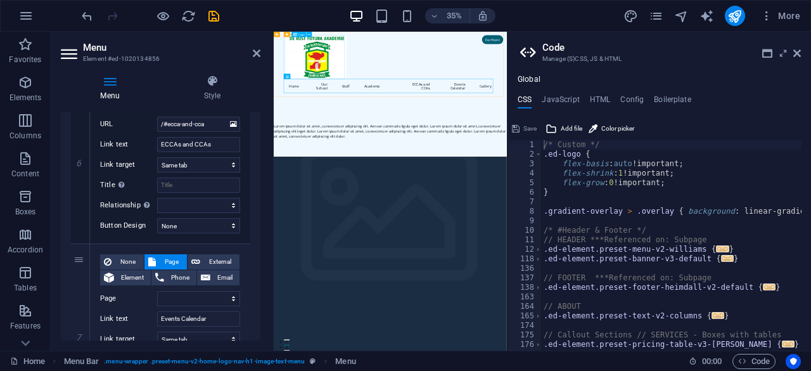
click at [422, 106] on div at bounding box center [607, 104] width 598 height 125
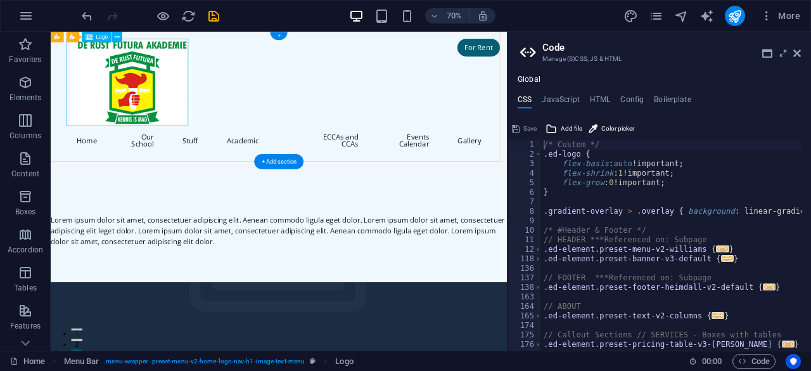
click at [199, 101] on div at bounding box center [377, 104] width 598 height 125
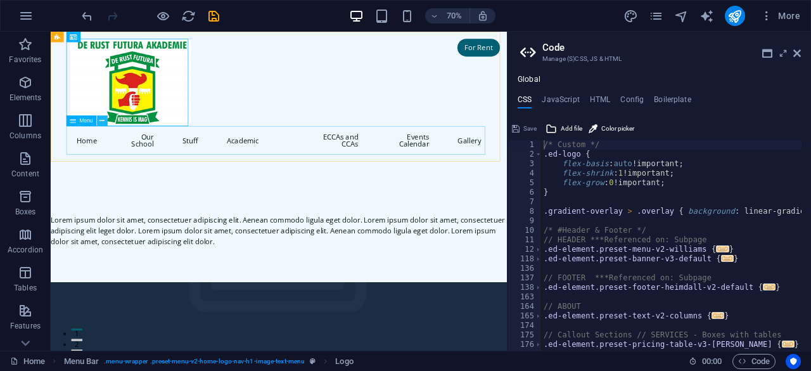
click at [103, 120] on icon at bounding box center [101, 121] width 5 height 10
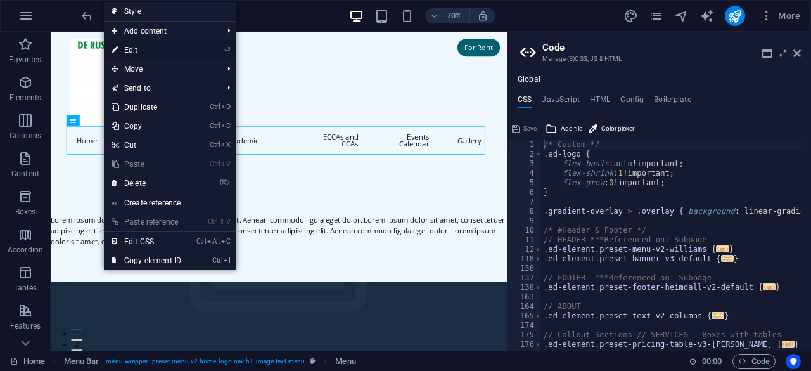
click at [133, 47] on link "⏎ Edit" at bounding box center [146, 50] width 85 height 19
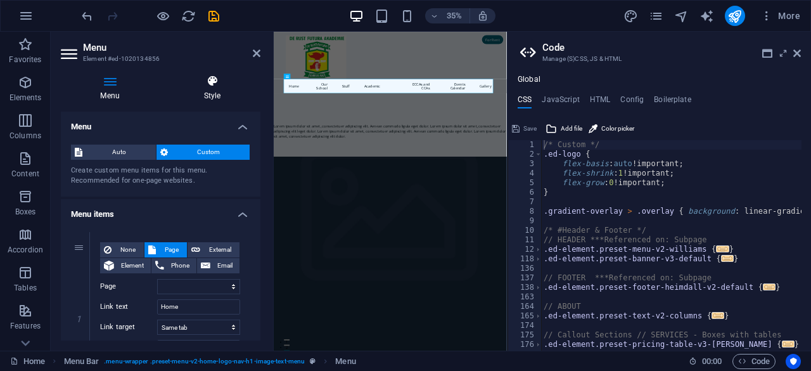
click at [206, 83] on icon at bounding box center [212, 81] width 96 height 13
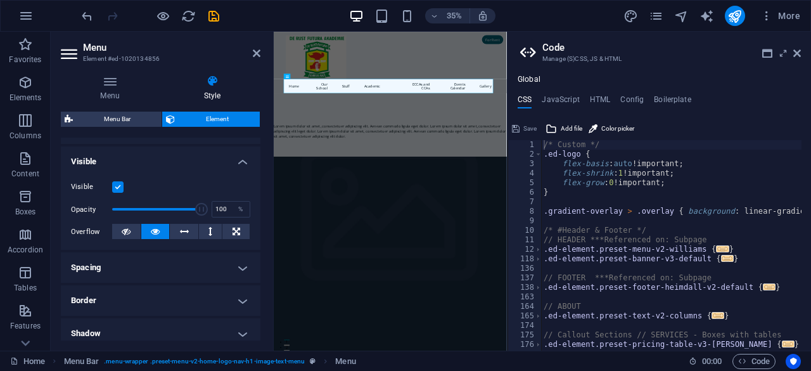
scroll to position [190, 0]
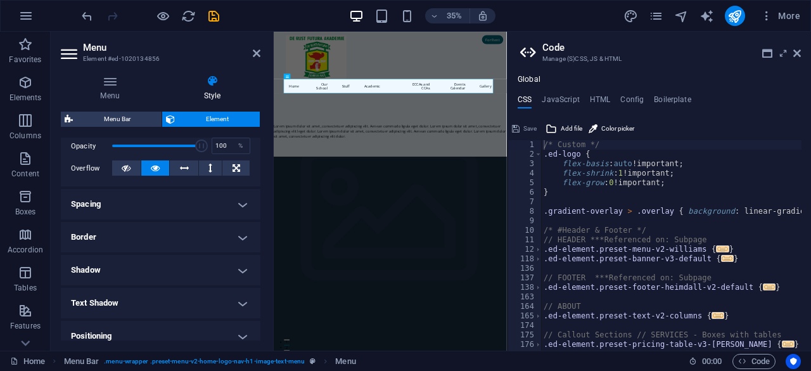
click at [247, 201] on h4 "Spacing" at bounding box center [161, 204] width 200 height 30
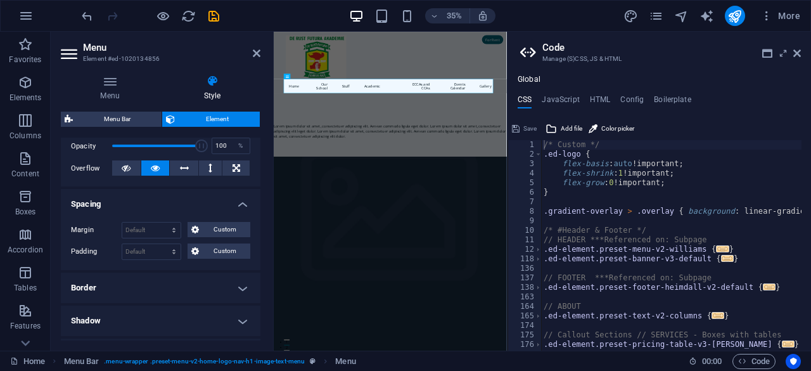
click at [247, 201] on h4 "Spacing" at bounding box center [161, 200] width 200 height 23
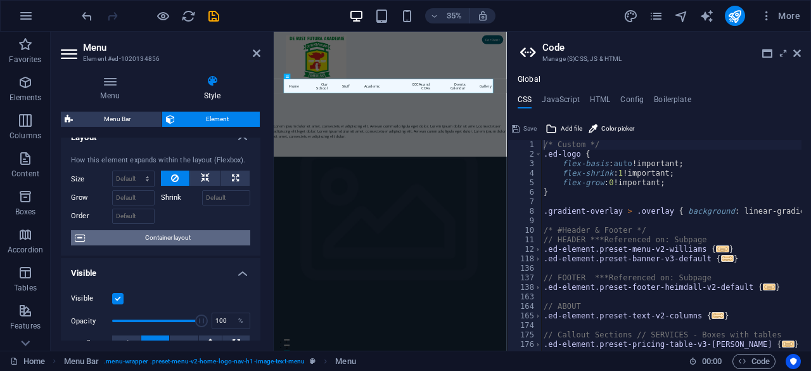
scroll to position [0, 0]
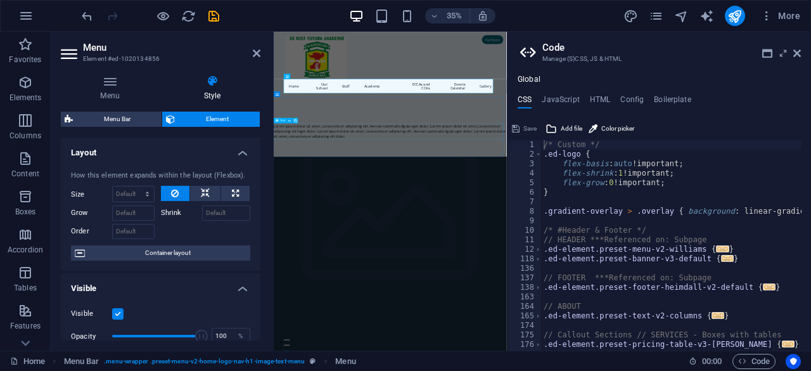
click at [500, 317] on div "Lorem ipsum dolor sit amet, consectetuer adipiscing elit. Aenean commodo ligula…" at bounding box center [607, 316] width 666 height 46
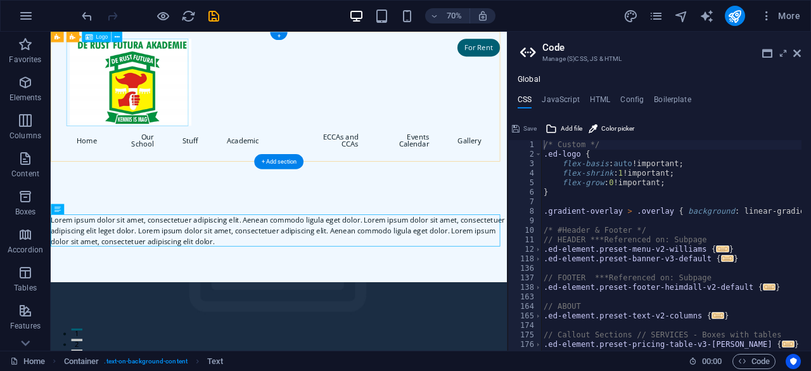
click at [141, 79] on div at bounding box center [377, 104] width 598 height 125
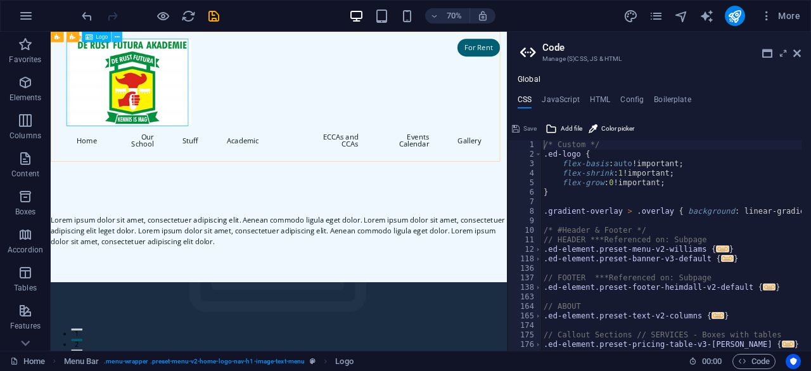
click at [113, 37] on button at bounding box center [116, 37] width 11 height 11
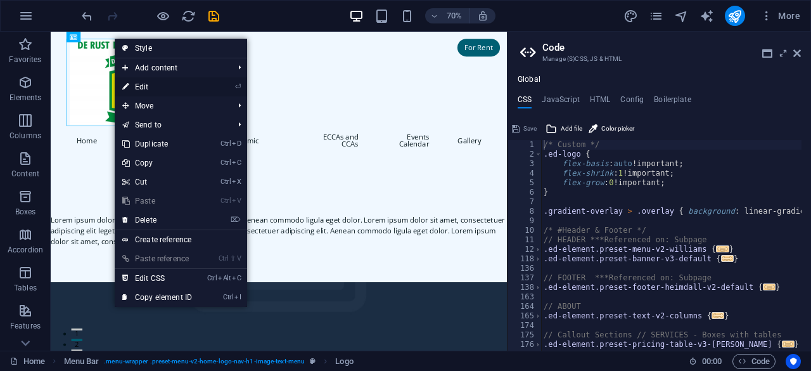
click at [141, 88] on link "⏎ Edit" at bounding box center [157, 86] width 85 height 19
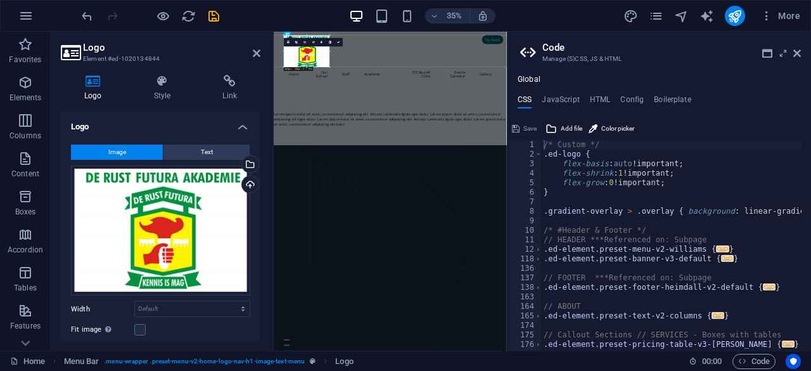
drag, startPoint x: 344, startPoint y: 77, endPoint x: 296, endPoint y: 51, distance: 54.1
click at [539, 170] on nav "Home Our School Stuff Academic ECCAs and CCAs Events Calendar Gallery" at bounding box center [607, 152] width 598 height 41
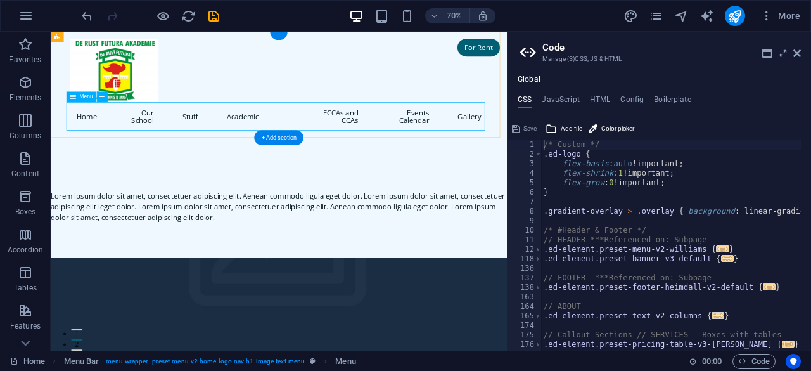
click at [81, 163] on nav "Home Our School Stuff Academic ECCAs and CCAs Events Calendar Gallery" at bounding box center [377, 152] width 598 height 41
click at [103, 96] on icon at bounding box center [101, 97] width 5 height 10
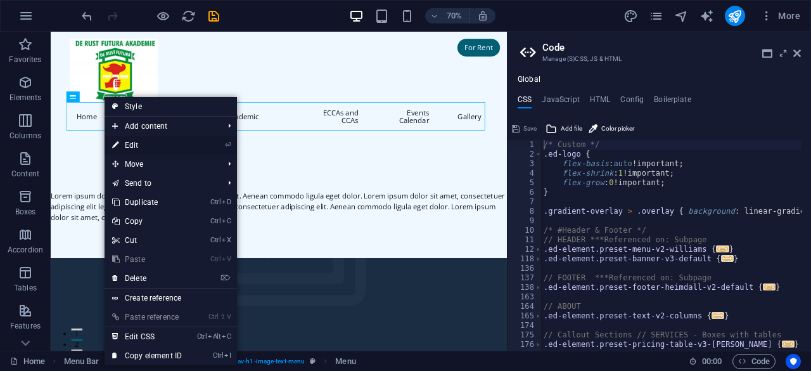
click at [148, 144] on link "⏎ Edit" at bounding box center [147, 145] width 85 height 19
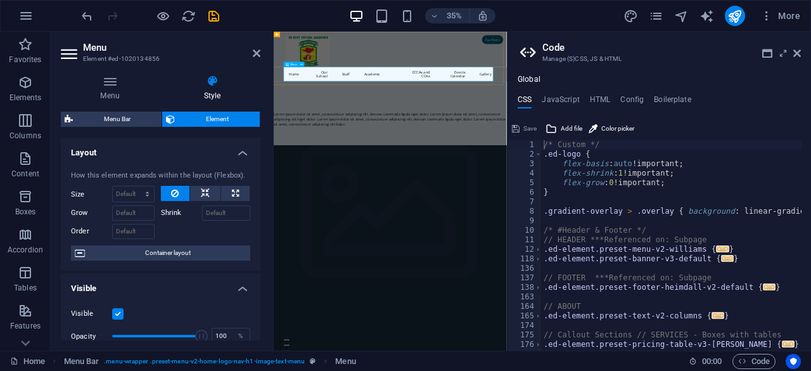
click at [810, 155] on nav "Home Our School Stuff Academic ECCAs and CCAs Events Calendar Gallery" at bounding box center [607, 152] width 598 height 41
click at [455, 153] on nav "Home Our School Stuff Academic ECCAs and CCAs Events Calendar Gallery" at bounding box center [607, 152] width 598 height 41
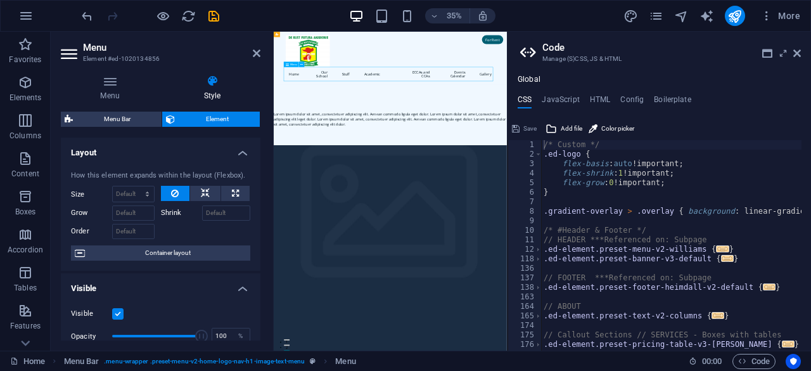
click at [455, 153] on nav "Home Our School Stuff Academic ECCAs and CCAs Events Calendar Gallery" at bounding box center [607, 152] width 598 height 41
click at [489, 137] on nav "Home Our School Stuff Academic ECCAs and CCAs Events Calendar Gallery" at bounding box center [607, 152] width 598 height 41
click at [793, 53] on icon at bounding box center [797, 53] width 8 height 10
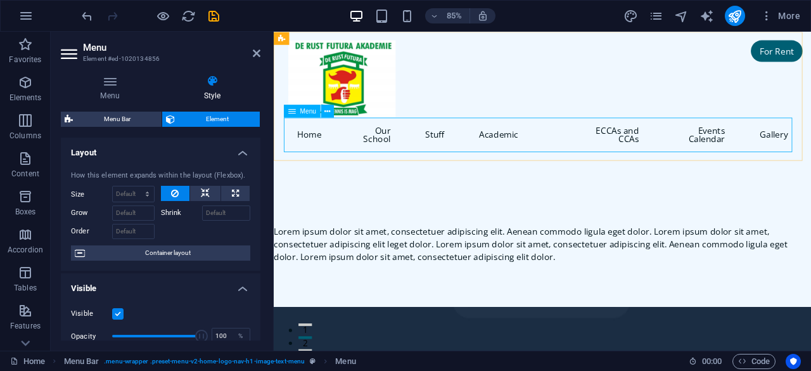
click at [316, 154] on nav "Home Our School Stuff Academic ECCAs and CCAs Events Calendar Gallery" at bounding box center [590, 152] width 598 height 41
click at [329, 111] on icon at bounding box center [327, 110] width 6 height 11
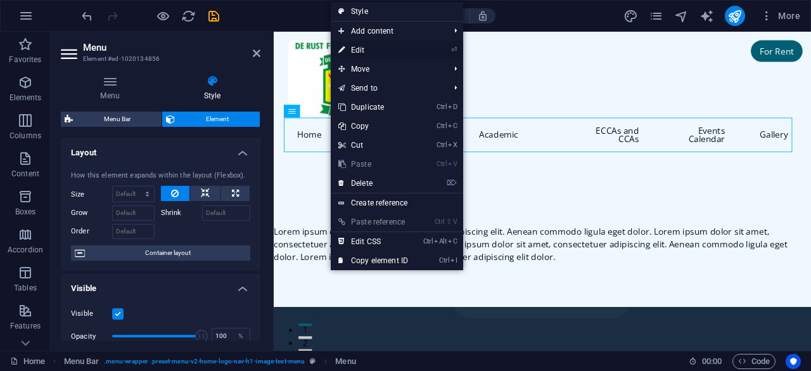
click at [361, 48] on link "⏎ Edit" at bounding box center [373, 50] width 85 height 19
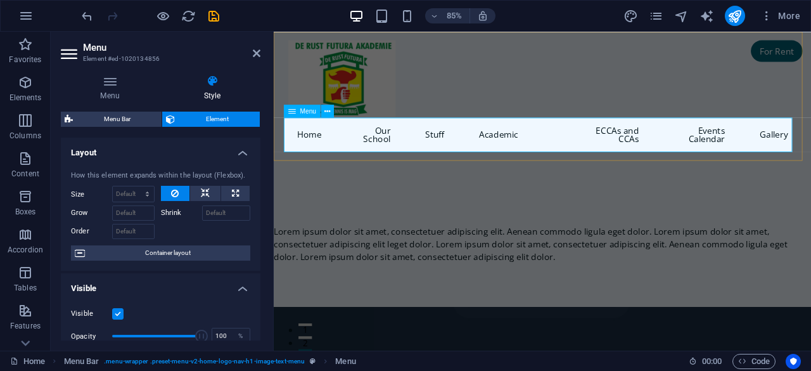
click at [477, 149] on nav "Home Our School Stuff Academic ECCAs and CCAs Events Calendar Gallery" at bounding box center [590, 152] width 598 height 41
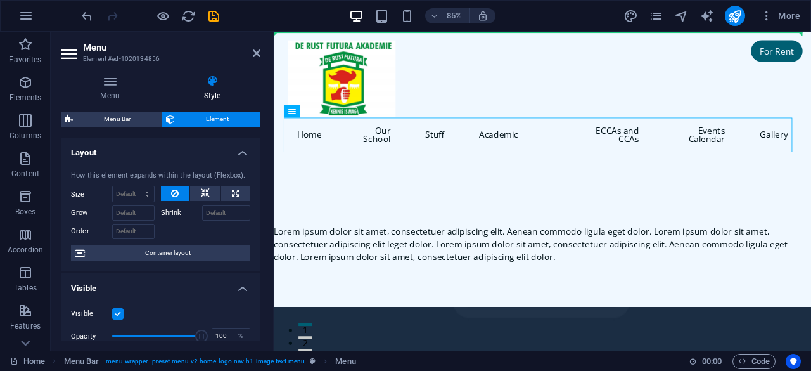
drag, startPoint x: 526, startPoint y: 139, endPoint x: 528, endPoint y: 84, distance: 54.5
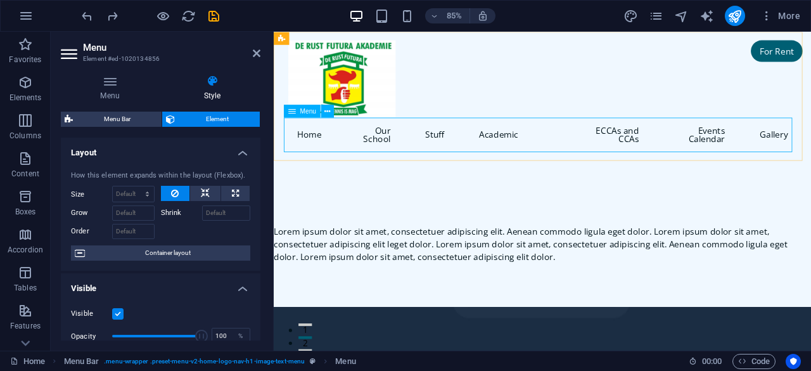
click at [486, 149] on nav "Home Our School Stuff Academic ECCAs and CCAs Events Calendar Gallery" at bounding box center [590, 152] width 598 height 41
click at [537, 153] on nav "Home Our School Stuff Academic ECCAs and CCAs Events Calendar Gallery" at bounding box center [590, 152] width 598 height 41
click at [691, 149] on nav "Home Our School Stuff Academic ECCAs and CCAs Events Calendar Gallery" at bounding box center [590, 152] width 598 height 41
click at [462, 148] on nav "Home Our School Stuff Academic ECCAs and CCAs Events Calendar Gallery" at bounding box center [590, 152] width 598 height 41
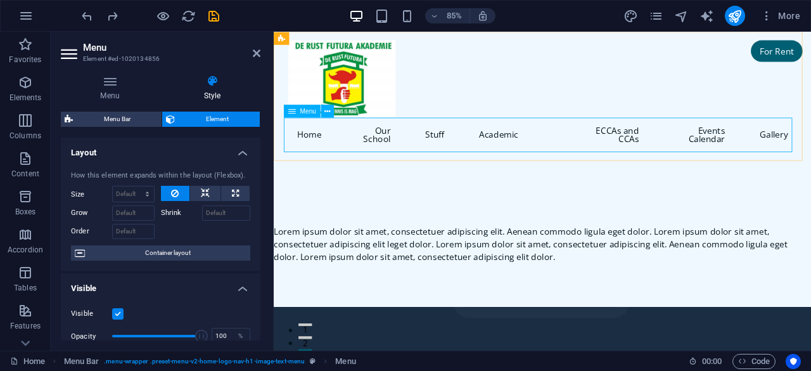
click at [462, 148] on nav "Home Our School Stuff Academic ECCAs and CCAs Events Calendar Gallery" at bounding box center [590, 152] width 598 height 41
click at [325, 155] on nav "Home Our School Stuff Academic ECCAs and CCAs Events Calendar Gallery" at bounding box center [590, 152] width 598 height 41
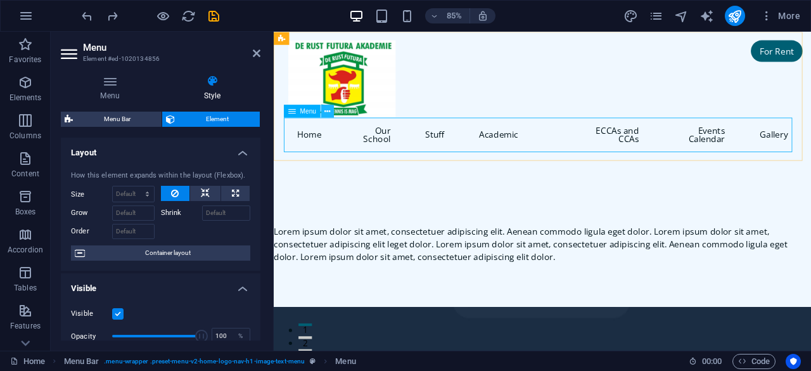
click at [327, 111] on icon at bounding box center [327, 110] width 6 height 11
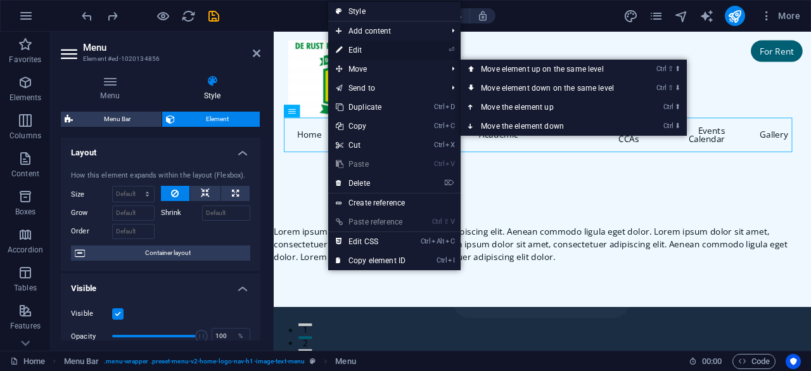
click at [359, 46] on link "⏎ Edit" at bounding box center [370, 50] width 85 height 19
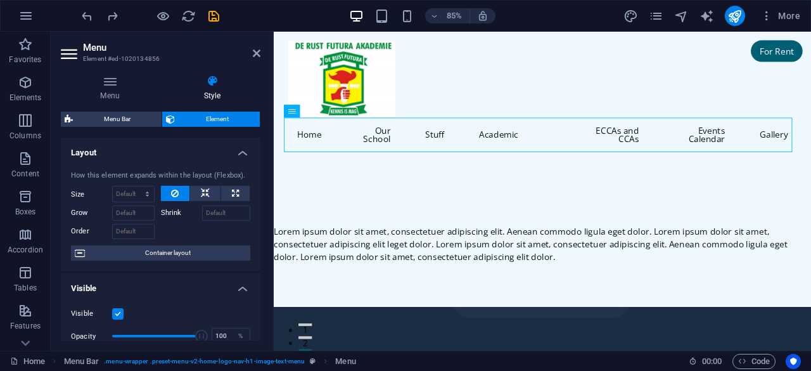
click at [212, 94] on h4 "Style" at bounding box center [212, 88] width 96 height 27
click at [146, 197] on select "Default auto px % 1/1 1/2 1/3 1/4 1/5 1/6 1/7 1/8 1/9 1/10" at bounding box center [133, 193] width 41 height 15
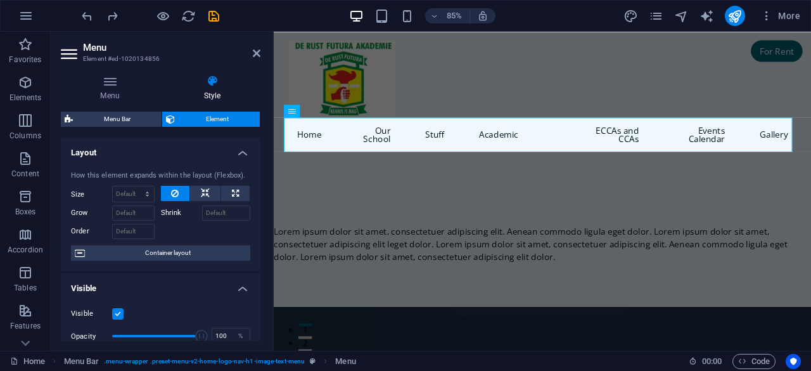
click at [189, 235] on div at bounding box center [206, 229] width 90 height 18
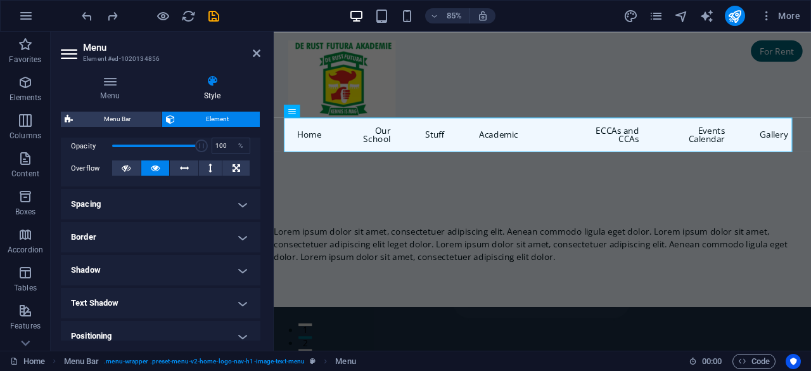
scroll to position [127, 0]
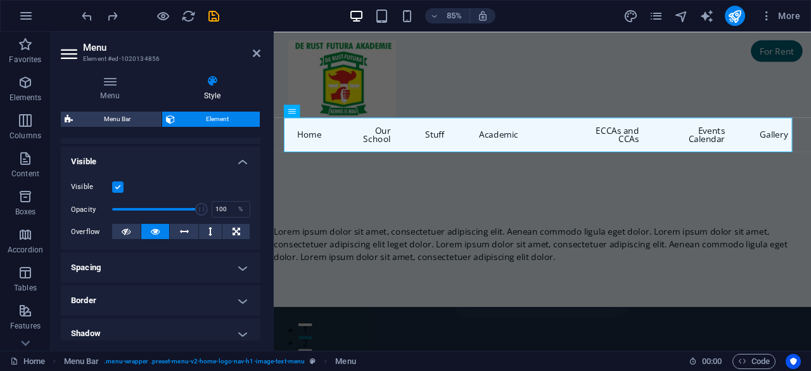
click at [134, 258] on h4 "Spacing" at bounding box center [161, 267] width 200 height 30
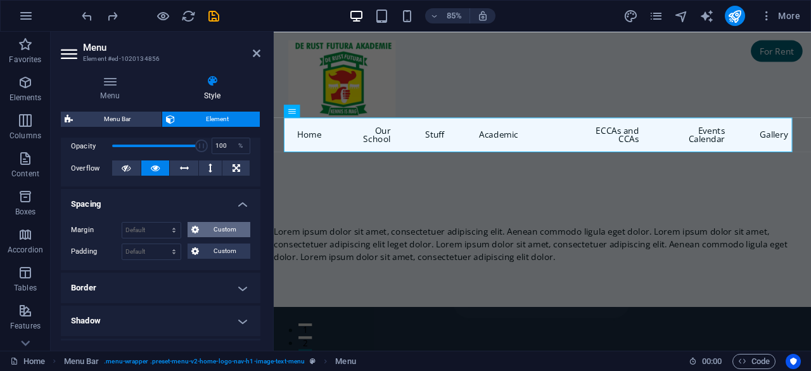
click at [215, 224] on span "Custom" at bounding box center [225, 229] width 44 height 15
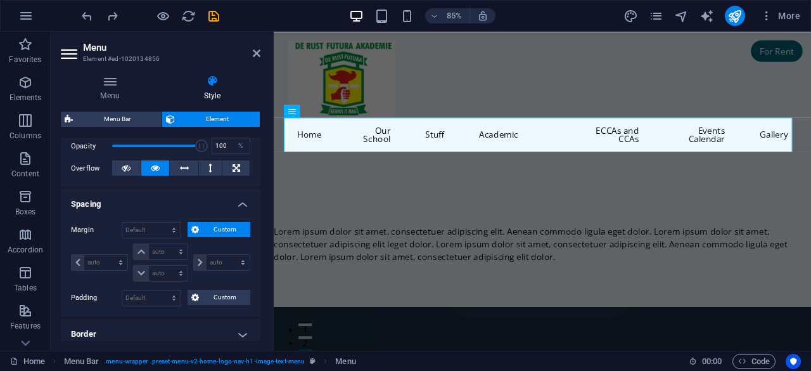
click at [215, 225] on span "Custom" at bounding box center [225, 229] width 44 height 15
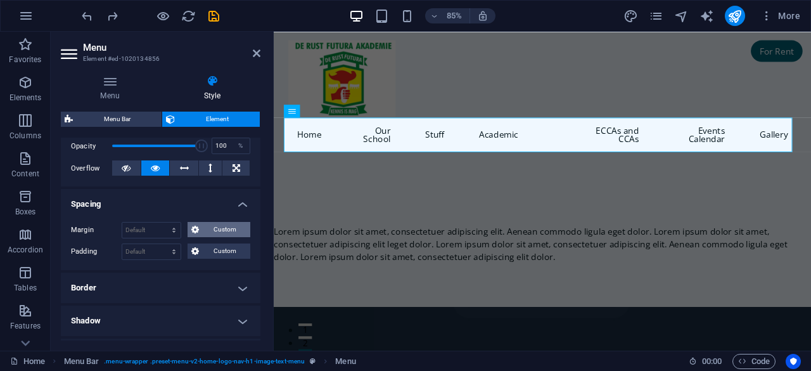
click at [215, 225] on span "Custom" at bounding box center [225, 229] width 44 height 15
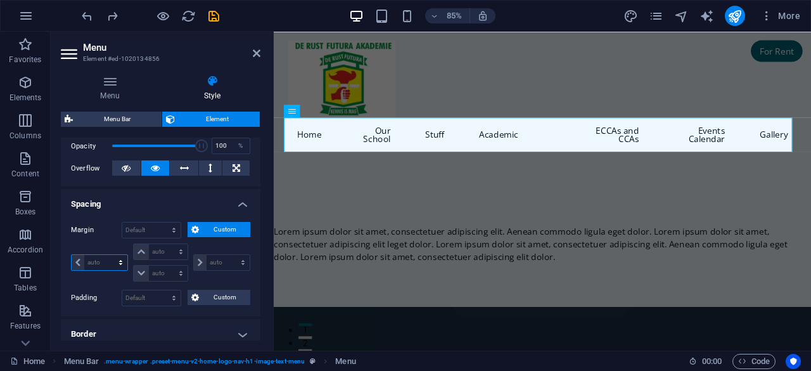
click at [121, 264] on select "auto px % rem vw vh" at bounding box center [100, 262] width 56 height 15
click at [396, 212] on div "Headline Lorem ipsum dolor sit amet, consectetuer adipiscing elit. Aenean commo…" at bounding box center [590, 269] width 632 height 172
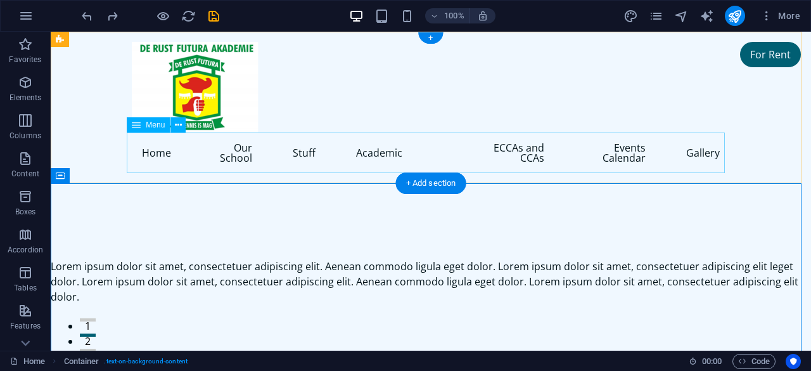
click at [530, 145] on nav "Home Our School Stuff Academic ECCAs and CCAs Events Calendar Gallery" at bounding box center [431, 152] width 598 height 41
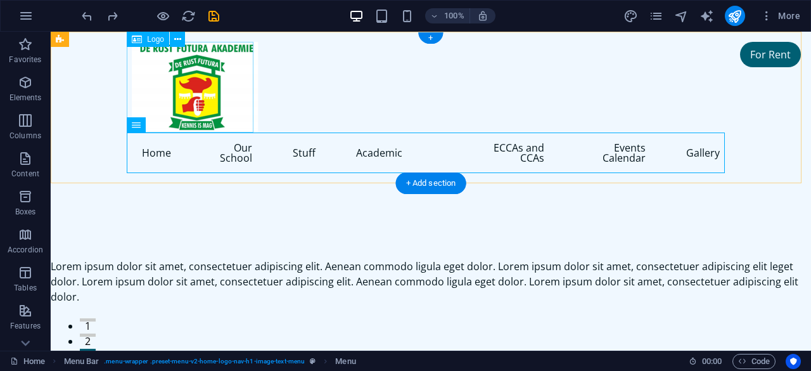
click at [175, 77] on div at bounding box center [431, 87] width 598 height 91
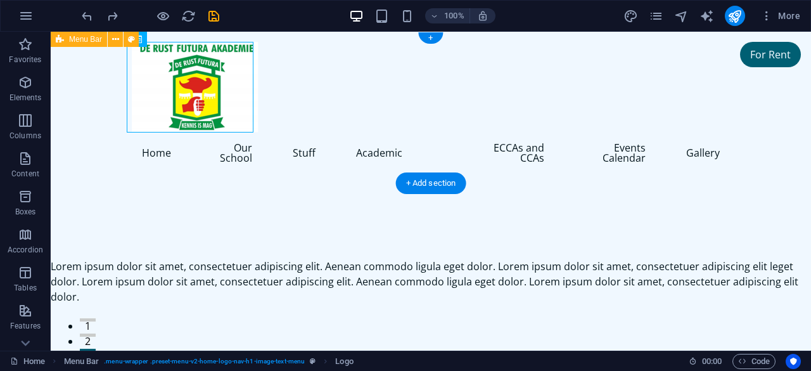
click at [101, 145] on div "Home Our School Stuff Academic ECCAs and CCAs Events Calendar Gallery" at bounding box center [431, 107] width 760 height 151
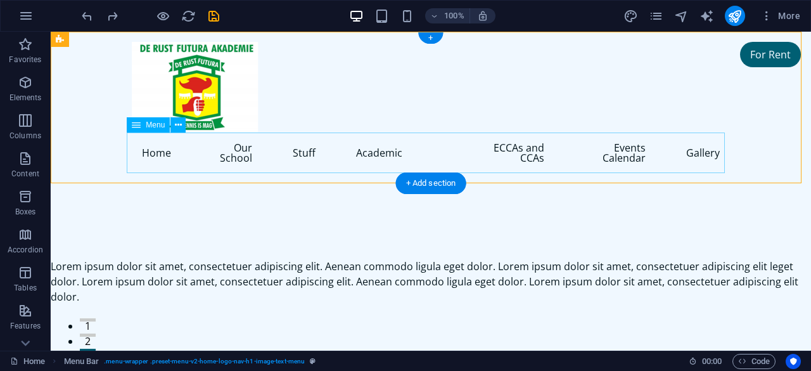
click at [447, 144] on nav "Home Our School Stuff Academic ECCAs and CCAs Events Calendar Gallery" at bounding box center [431, 152] width 598 height 41
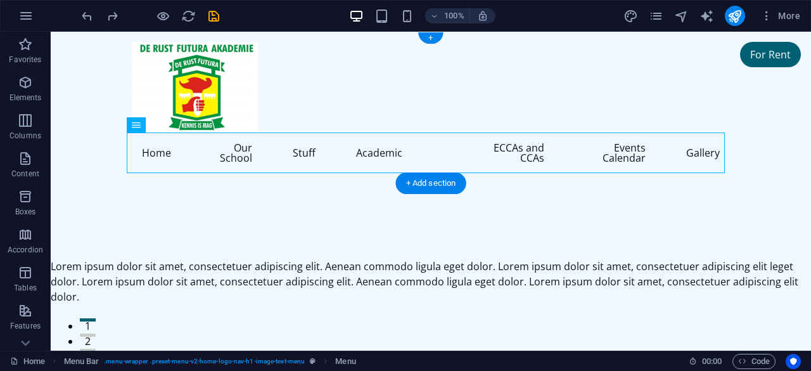
drag, startPoint x: 450, startPoint y: 145, endPoint x: 488, endPoint y: 148, distance: 38.1
click at [488, 148] on nav "Home Our School Stuff Academic ECCAs and CCAs Events Calendar Gallery" at bounding box center [431, 152] width 598 height 41
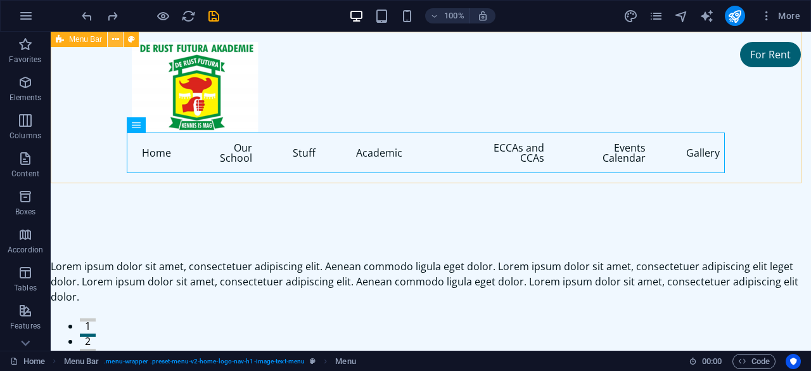
click at [117, 40] on icon at bounding box center [115, 39] width 7 height 13
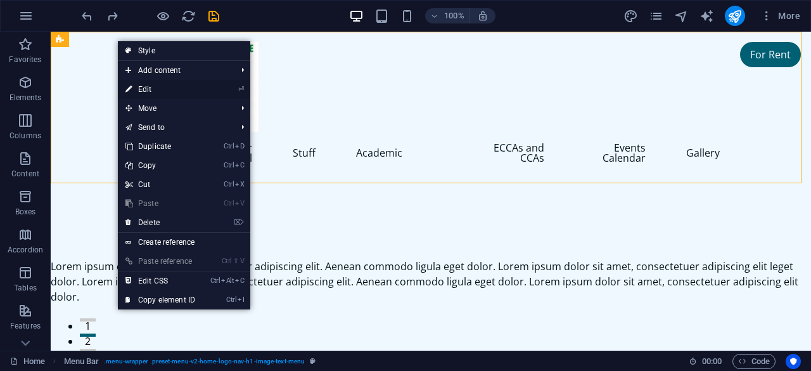
click at [160, 87] on link "⏎ Edit" at bounding box center [160, 89] width 85 height 19
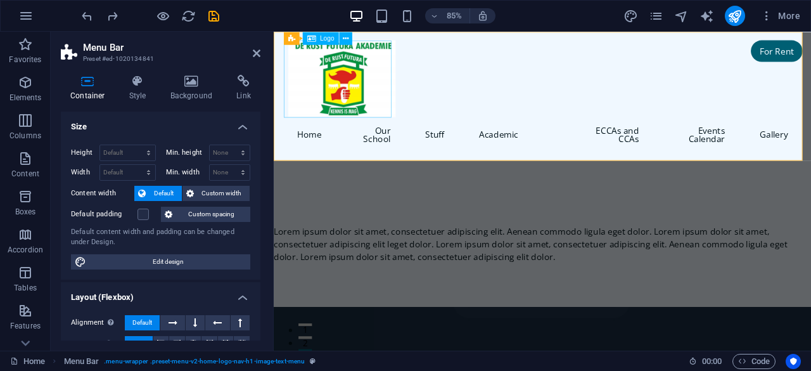
click at [380, 94] on div at bounding box center [590, 87] width 598 height 91
click at [397, 53] on div at bounding box center [590, 87] width 598 height 91
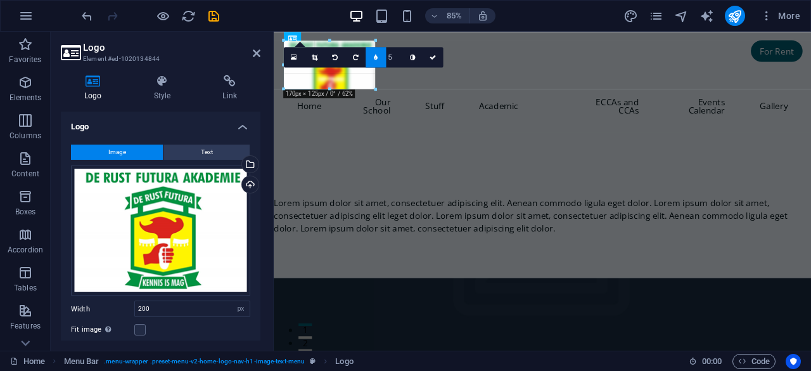
drag, startPoint x: 391, startPoint y: 116, endPoint x: 342, endPoint y: 75, distance: 63.9
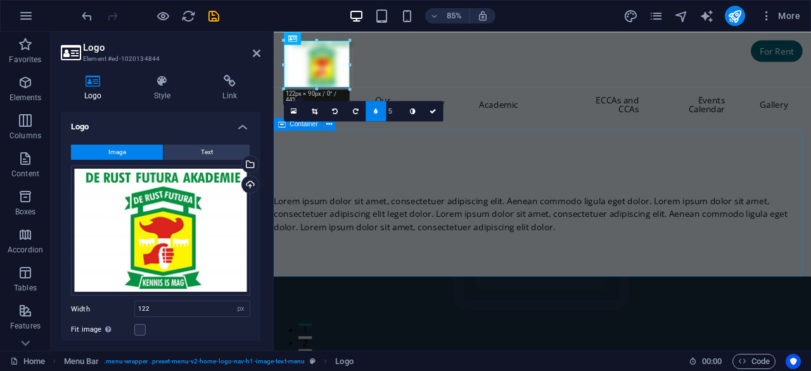
drag, startPoint x: 458, startPoint y: 180, endPoint x: 655, endPoint y: 158, distance: 198.2
click at [655, 158] on div "Headline Lorem ipsum dolor sit amet, consectetuer adipiscing elit. Aenean commo…" at bounding box center [590, 234] width 632 height 172
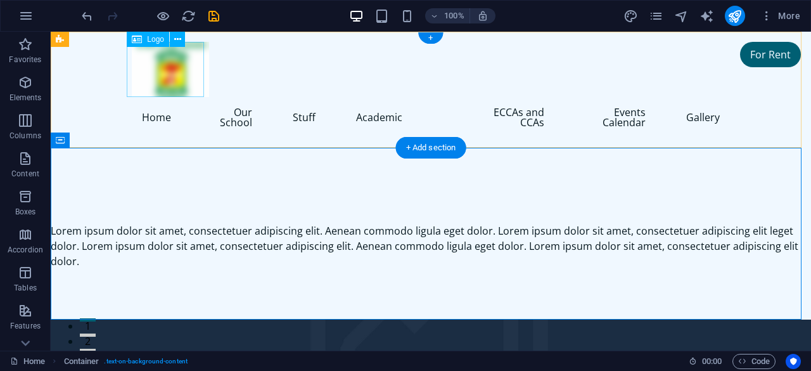
click at [170, 58] on div at bounding box center [431, 69] width 598 height 55
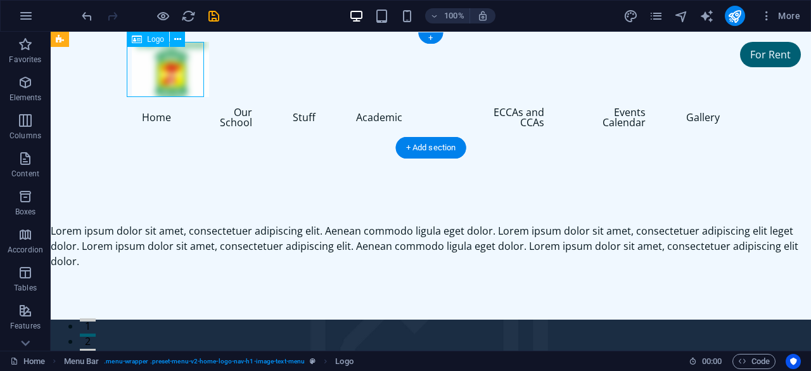
click at [179, 69] on div at bounding box center [431, 69] width 598 height 55
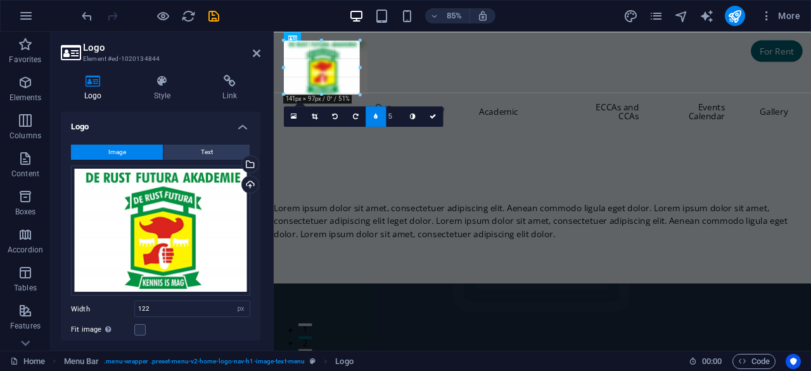
drag, startPoint x: 349, startPoint y: 86, endPoint x: 365, endPoint y: 95, distance: 18.5
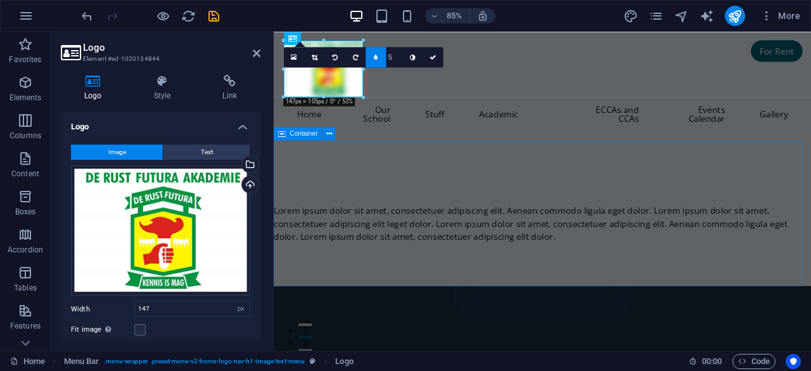
click at [455, 184] on div "Headline Lorem ipsum dolor sit amet, consectetuer adipiscing elit. Aenean commo…" at bounding box center [590, 245] width 632 height 172
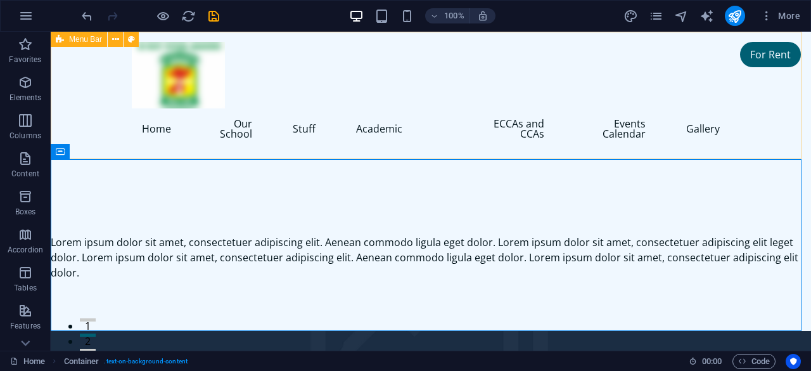
click at [490, 67] on div "Home Our School Stuff Academic ECCAs and CCAs Events Calendar Gallery" at bounding box center [431, 95] width 760 height 127
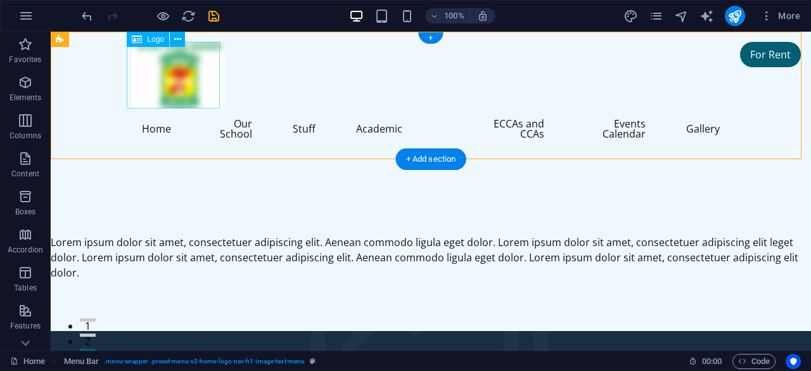
click at [157, 77] on div at bounding box center [431, 75] width 598 height 67
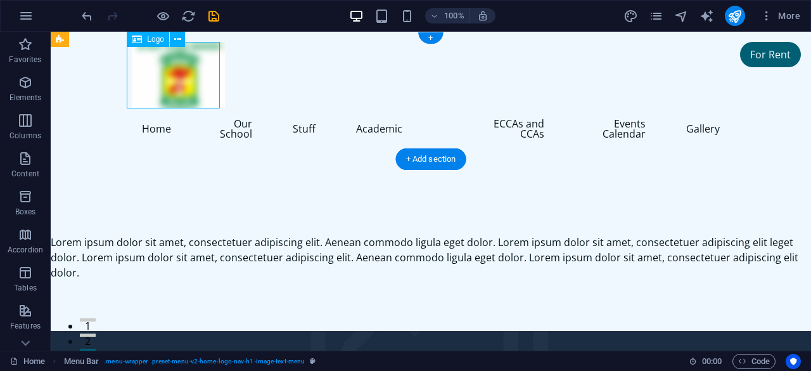
click at [157, 76] on div at bounding box center [431, 75] width 598 height 67
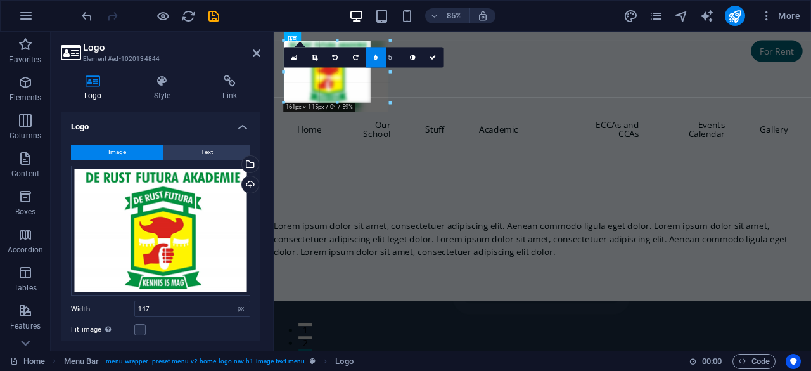
drag, startPoint x: 362, startPoint y: 94, endPoint x: 136, endPoint y: 100, distance: 226.2
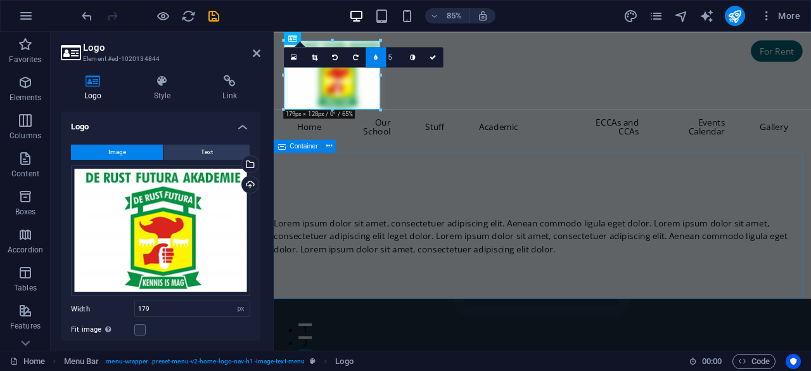
click at [416, 221] on div "Headline Lorem ipsum dolor sit amet, consectetuer adipiscing elit. Aenean commo…" at bounding box center [590, 260] width 632 height 172
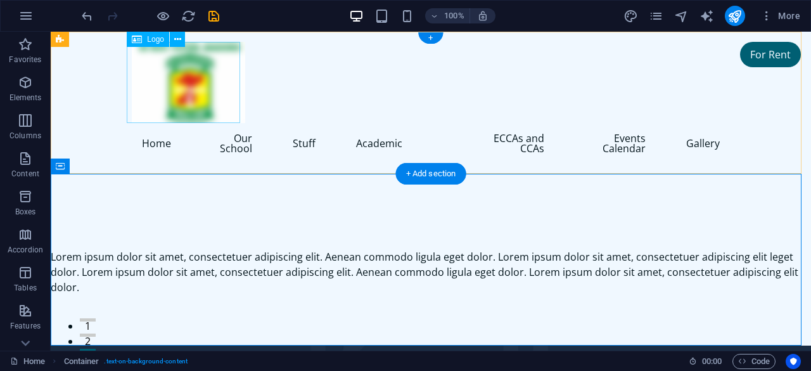
click at [205, 84] on div at bounding box center [431, 82] width 598 height 81
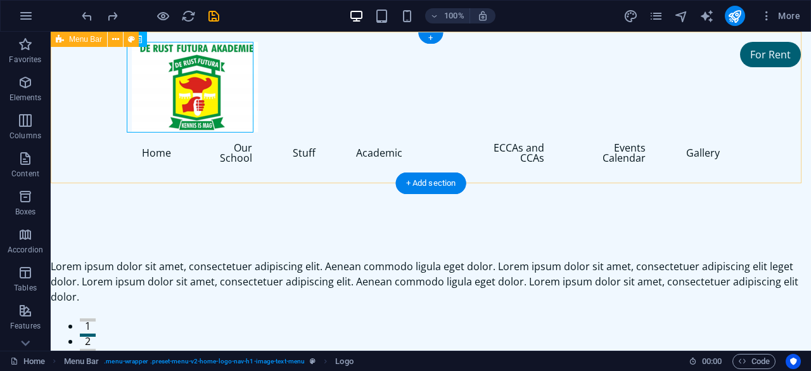
click at [92, 77] on div "Home Our School Stuff Academic ECCAs and CCAs Events Calendar Gallery" at bounding box center [431, 107] width 760 height 151
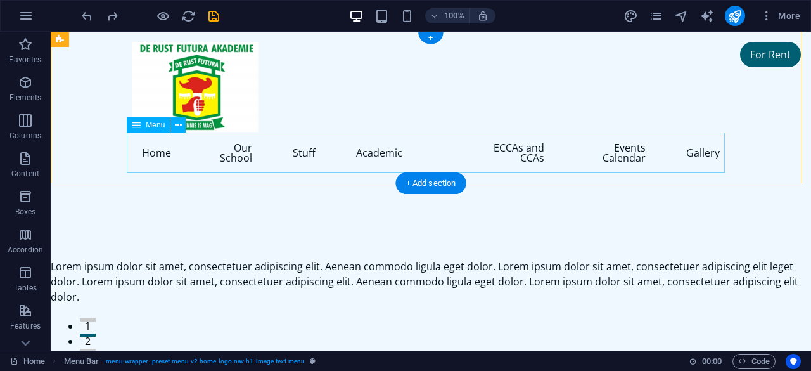
click at [431, 153] on nav "Home Our School Stuff Academic ECCAs and CCAs Events Calendar Gallery" at bounding box center [431, 152] width 598 height 41
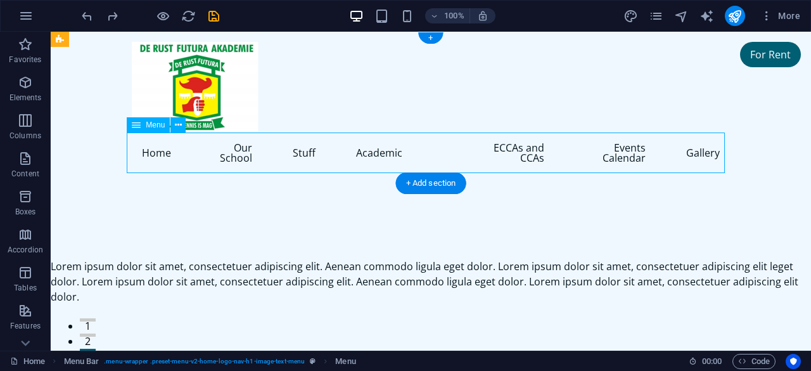
click at [431, 153] on nav "Home Our School Stuff Academic ECCAs and CCAs Events Calendar Gallery" at bounding box center [431, 152] width 598 height 41
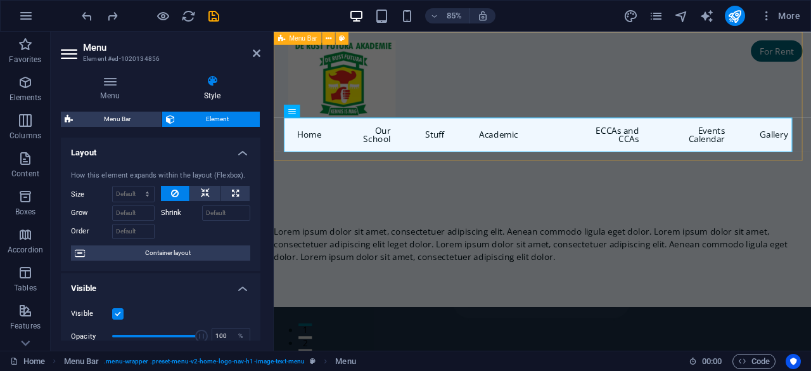
click at [462, 81] on div "Home Our School Stuff Academic ECCAs and CCAs Events Calendar Gallery" at bounding box center [590, 107] width 632 height 151
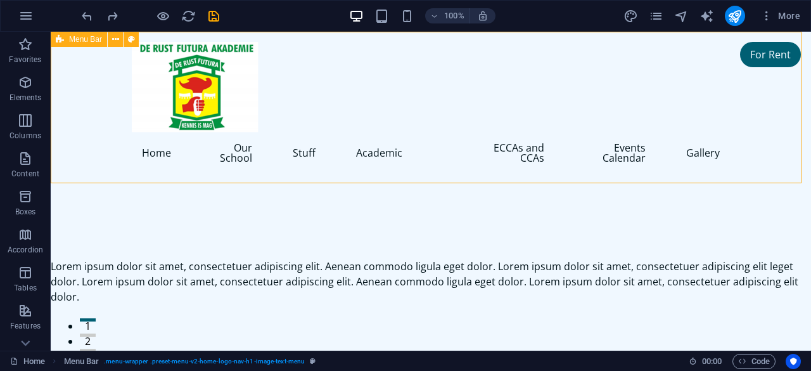
click at [434, 74] on div "Home Our School Stuff Academic ECCAs and CCAs Events Calendar Gallery" at bounding box center [431, 107] width 760 height 151
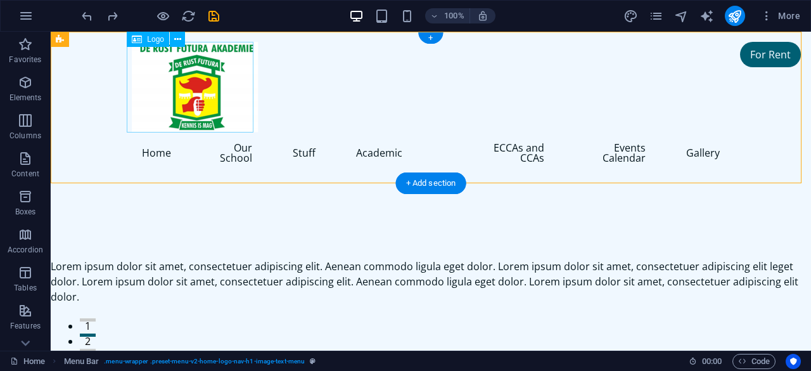
click at [164, 73] on div at bounding box center [431, 87] width 598 height 91
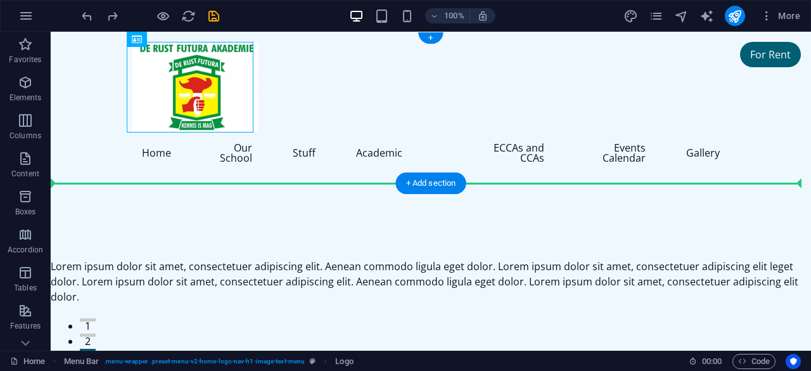
drag, startPoint x: 186, startPoint y: 70, endPoint x: 56, endPoint y: 134, distance: 145.3
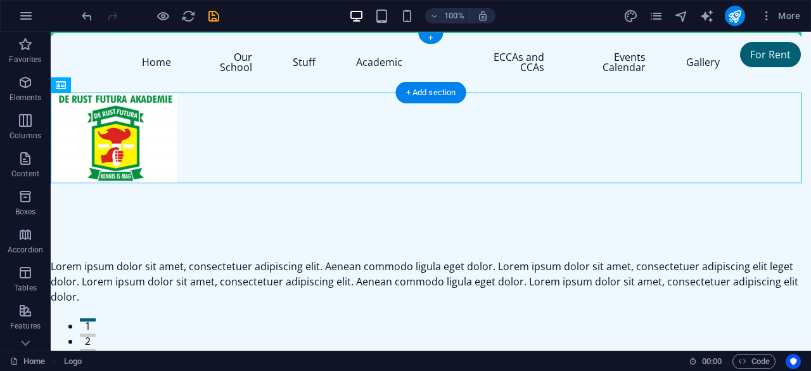
drag, startPoint x: 117, startPoint y: 145, endPoint x: 111, endPoint y: 50, distance: 95.2
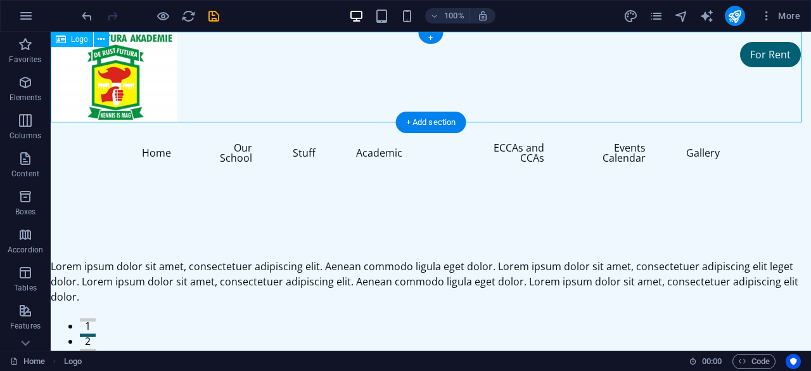
click at [124, 60] on div at bounding box center [431, 77] width 760 height 91
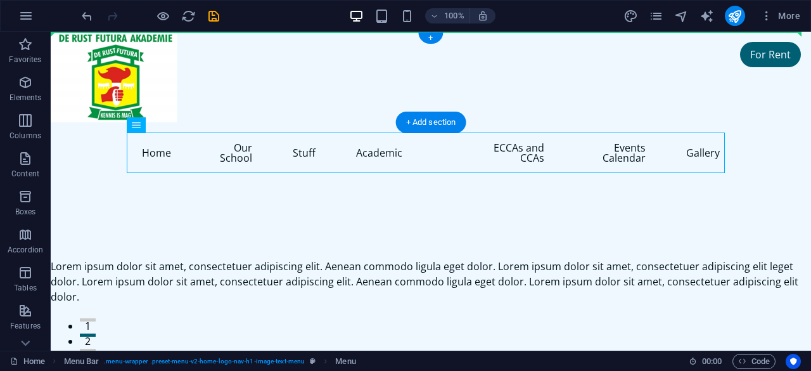
drag, startPoint x: 205, startPoint y: 154, endPoint x: 246, endPoint y: 60, distance: 102.4
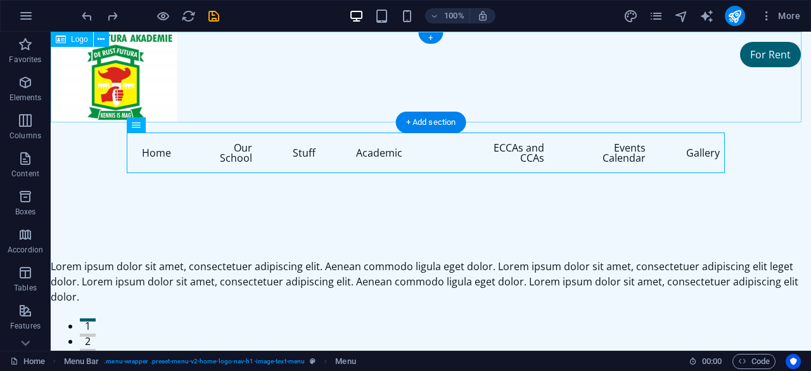
click at [217, 59] on div at bounding box center [431, 77] width 760 height 91
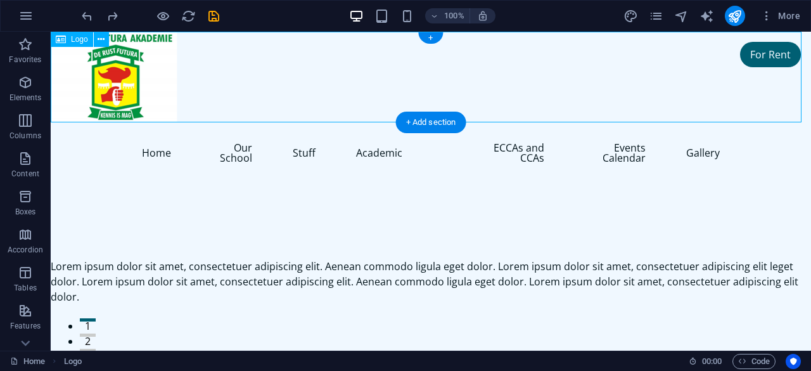
click at [119, 79] on div at bounding box center [431, 77] width 760 height 91
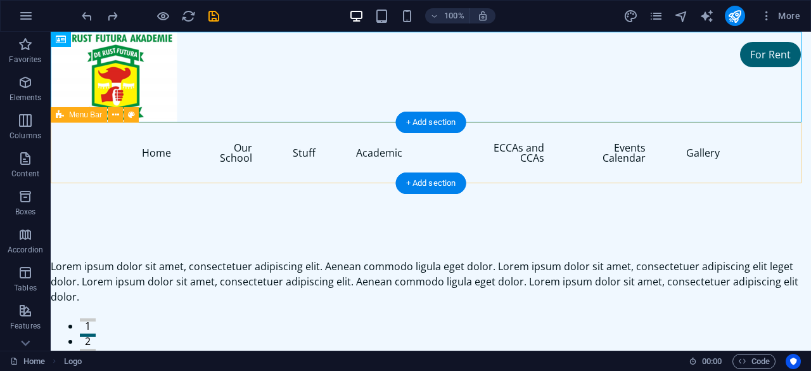
click at [88, 150] on div "Home Our School Stuff Academic ECCAs and CCAs Events Calendar Gallery" at bounding box center [431, 152] width 760 height 61
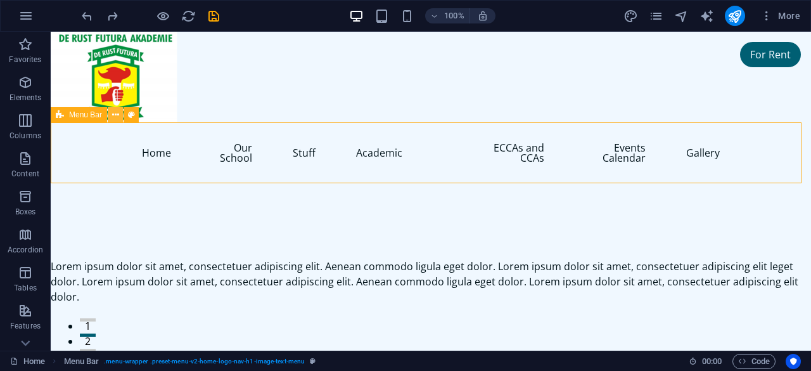
click at [117, 117] on icon at bounding box center [115, 114] width 7 height 13
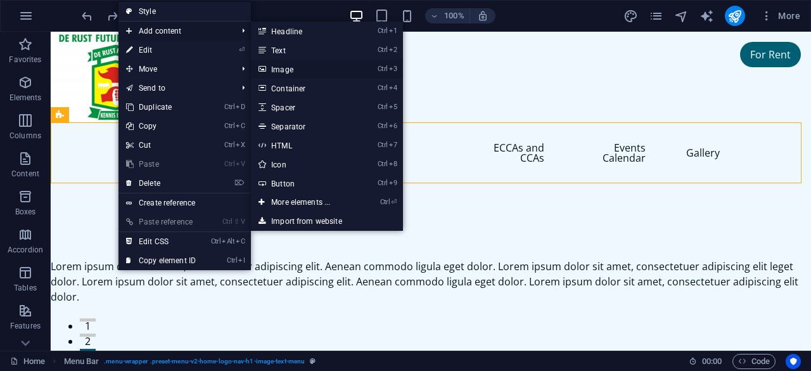
click at [290, 69] on link "Ctrl 3 Image" at bounding box center [303, 69] width 105 height 19
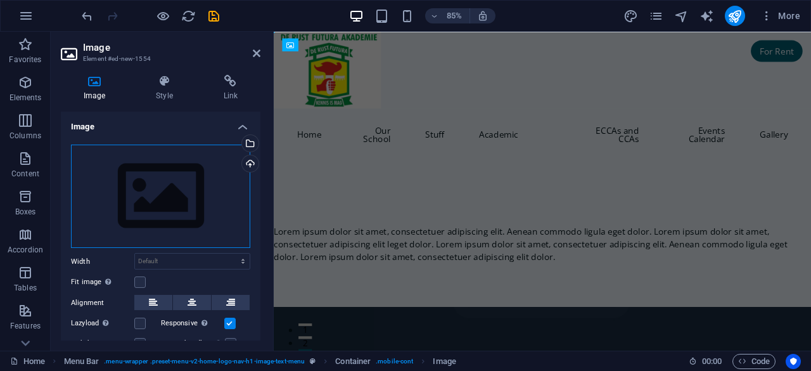
click at [177, 198] on div "Drag files here, click to choose files or select files from Files or our free s…" at bounding box center [160, 196] width 179 height 104
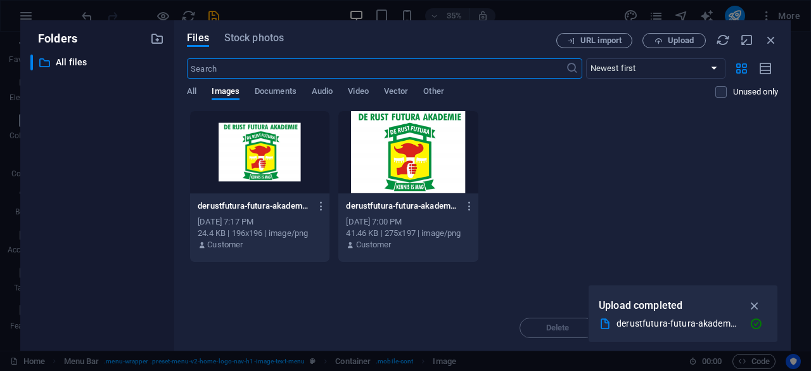
click at [407, 152] on div at bounding box center [407, 152] width 139 height 82
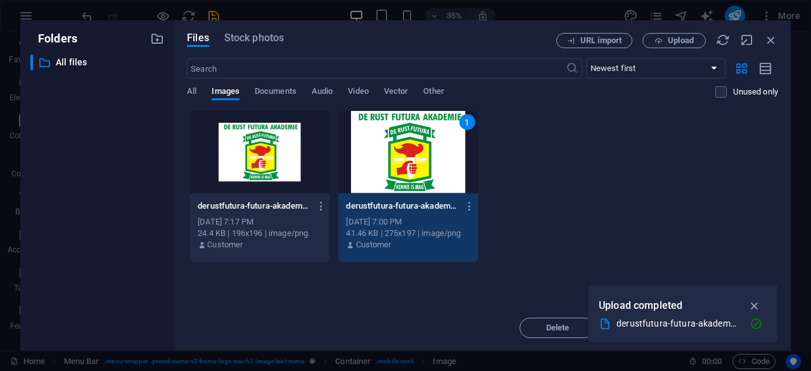
click at [407, 152] on div "1" at bounding box center [407, 152] width 139 height 82
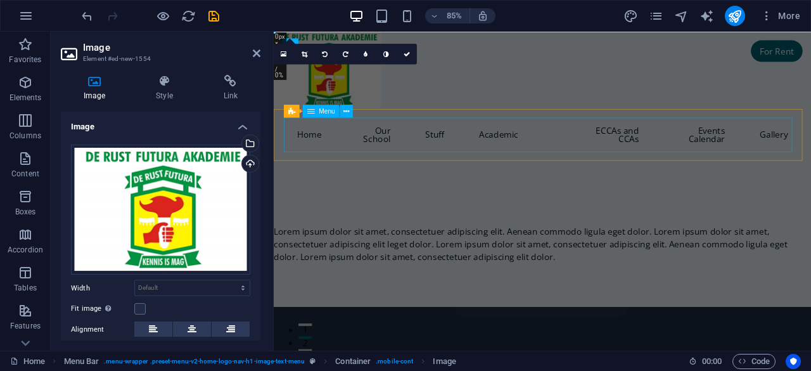
click at [365, 152] on nav "Home Our School Stuff Academic ECCAs and CCAs Events Calendar Gallery" at bounding box center [590, 152] width 598 height 41
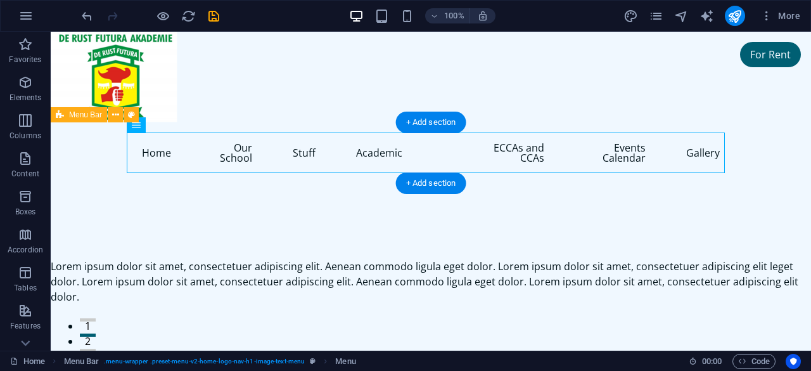
click at [110, 137] on div "Home Our School Stuff Academic ECCAs and CCAs Events Calendar Gallery" at bounding box center [431, 152] width 760 height 61
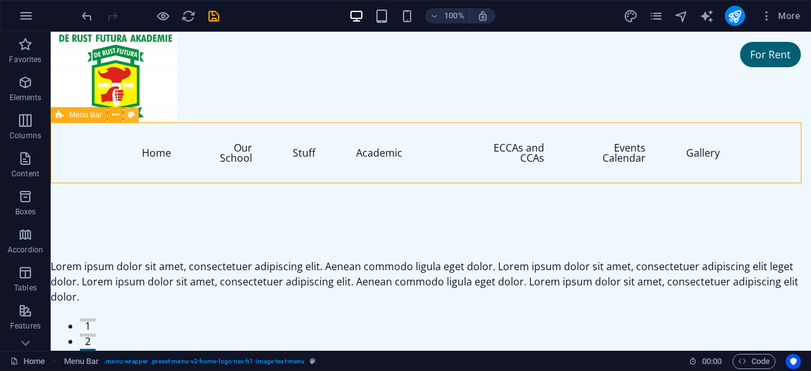
click at [133, 113] on icon at bounding box center [131, 114] width 7 height 13
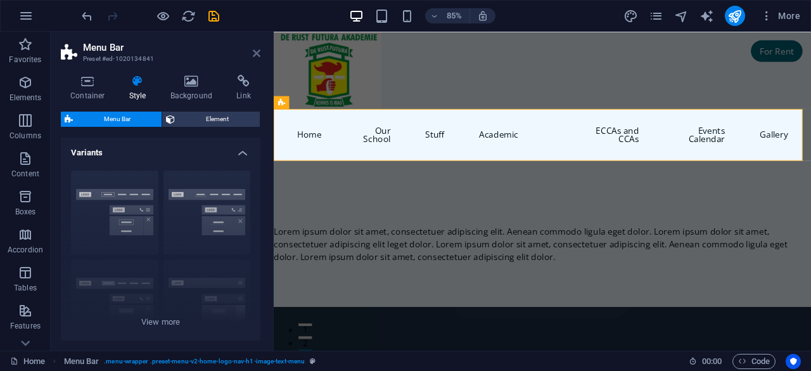
click at [257, 52] on icon at bounding box center [257, 53] width 8 height 10
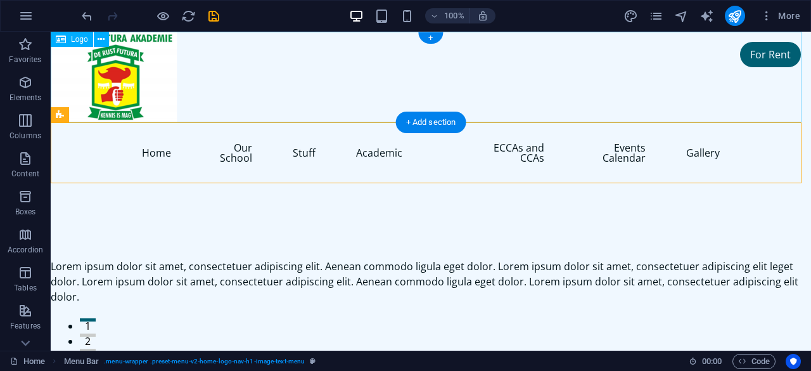
click at [156, 87] on div at bounding box center [431, 77] width 760 height 91
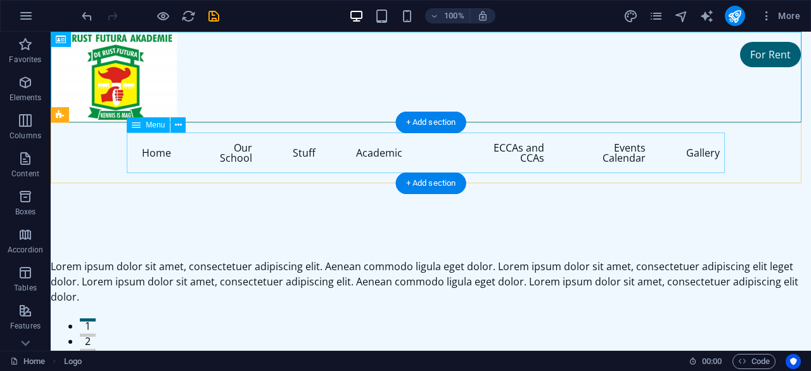
click at [617, 161] on nav "Home Our School Stuff Academic ECCAs and CCAs Events Calendar Gallery" at bounding box center [431, 152] width 598 height 41
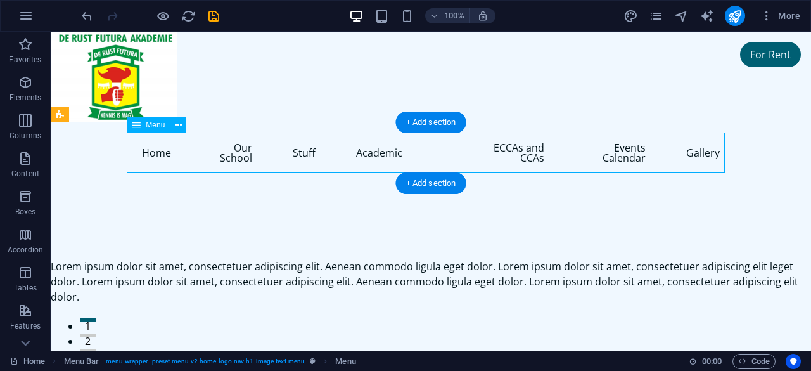
click at [438, 153] on nav "Home Our School Stuff Academic ECCAs and CCAs Events Calendar Gallery" at bounding box center [431, 152] width 598 height 41
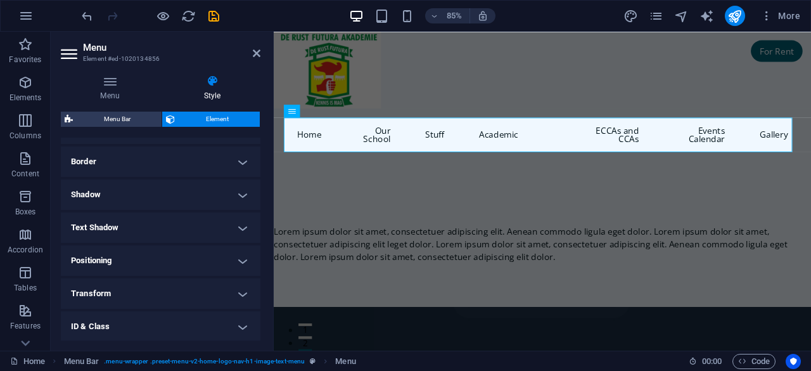
scroll to position [380, 0]
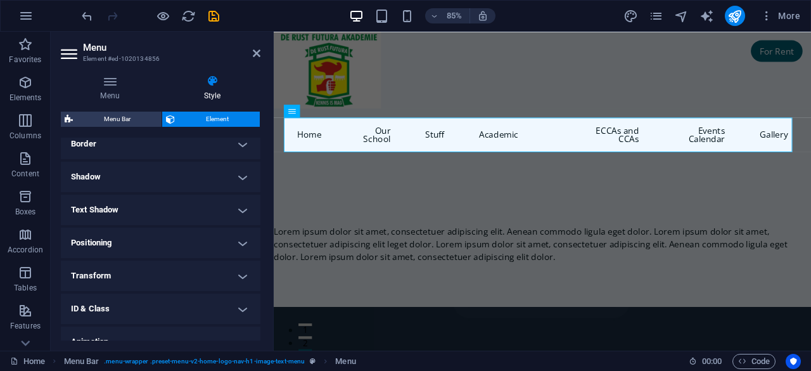
click at [238, 238] on h4 "Positioning" at bounding box center [161, 242] width 200 height 30
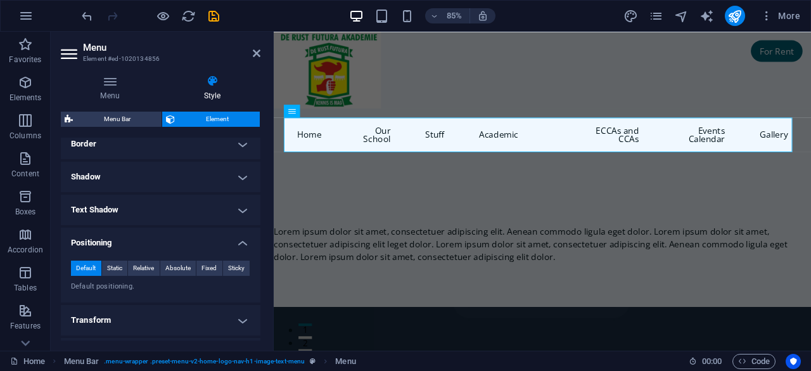
scroll to position [443, 0]
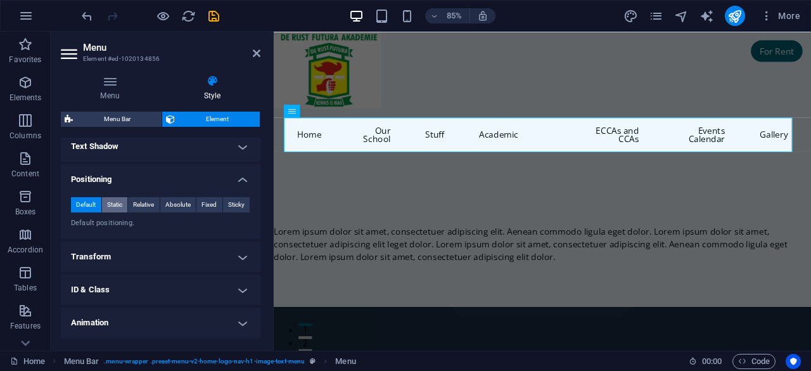
click at [120, 203] on span "Static" at bounding box center [114, 204] width 15 height 15
click at [148, 198] on span "Relative" at bounding box center [143, 204] width 21 height 15
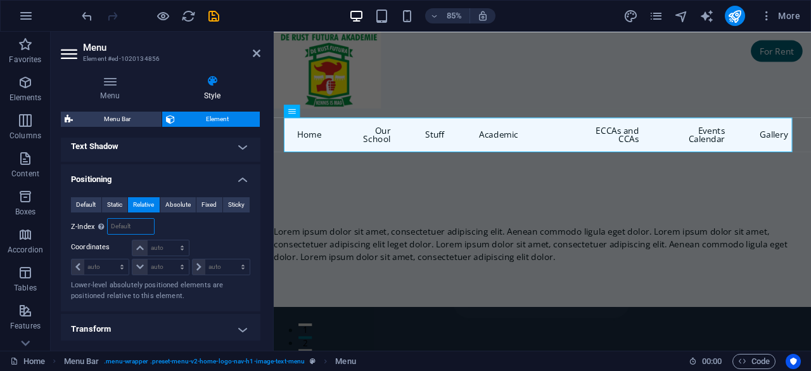
click at [133, 222] on input "number" at bounding box center [131, 226] width 46 height 15
click at [177, 205] on span "Absolute" at bounding box center [177, 204] width 25 height 15
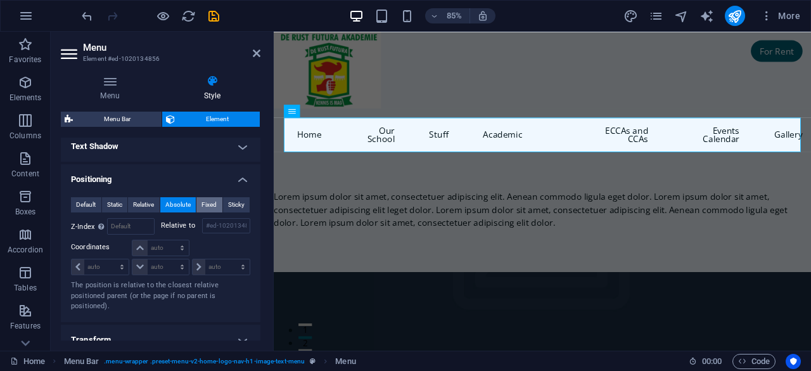
click at [212, 202] on span "Fixed" at bounding box center [208, 204] width 15 height 15
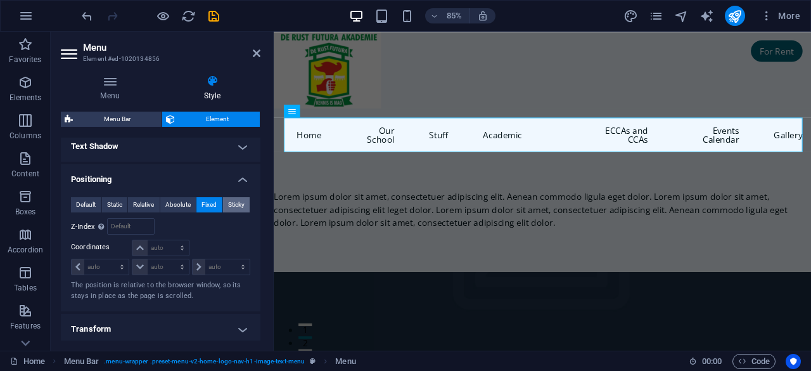
click at [233, 205] on span "Sticky" at bounding box center [236, 204] width 16 height 15
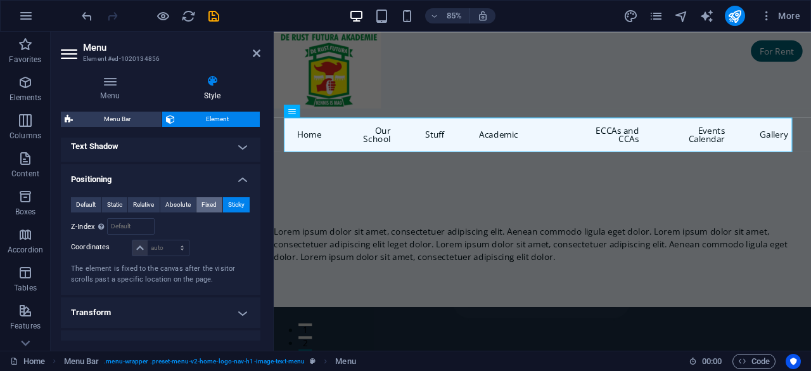
click at [212, 200] on span "Fixed" at bounding box center [208, 204] width 15 height 15
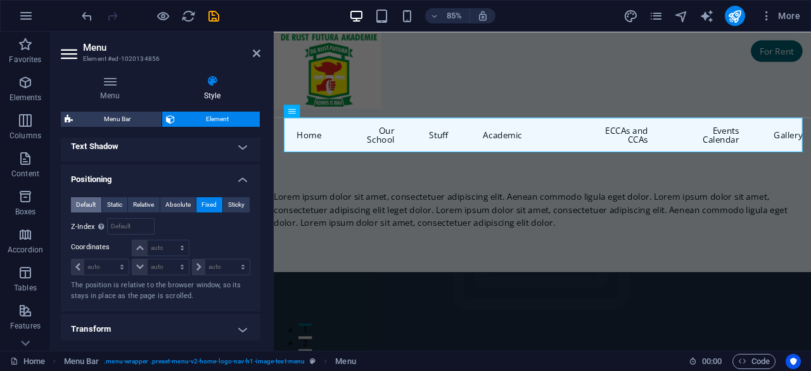
click at [91, 201] on span "Default" at bounding box center [86, 204] width 20 height 15
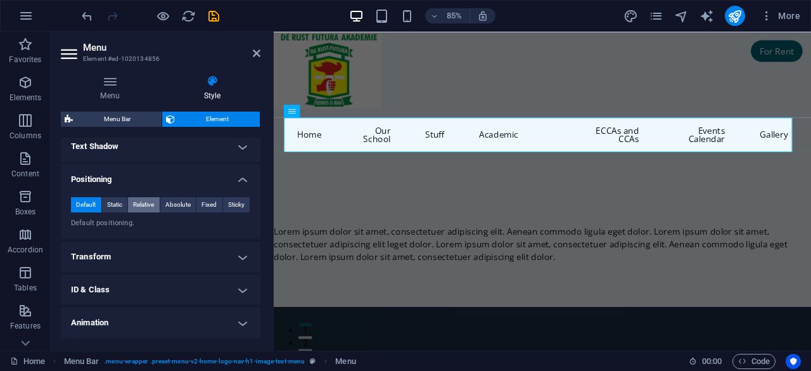
click at [147, 201] on span "Relative" at bounding box center [143, 204] width 21 height 15
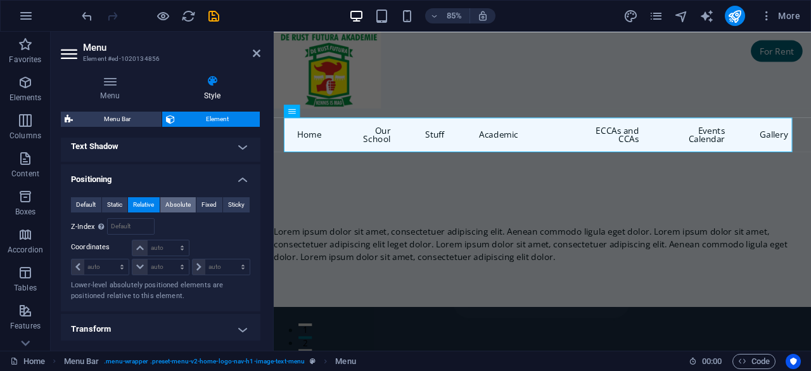
click at [171, 205] on span "Absolute" at bounding box center [177, 204] width 25 height 15
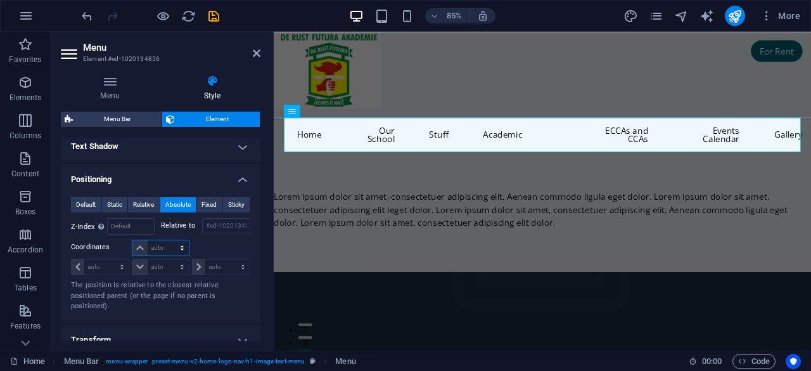
click at [182, 241] on select "auto px rem % em" at bounding box center [160, 247] width 56 height 15
click at [92, 259] on select "auto px rem % em" at bounding box center [100, 266] width 57 height 15
click at [72, 259] on select "auto px rem % em" at bounding box center [100, 266] width 57 height 15
click at [118, 263] on select "auto px rem % em" at bounding box center [100, 266] width 57 height 15
click at [110, 259] on select "auto px rem % em" at bounding box center [100, 266] width 57 height 15
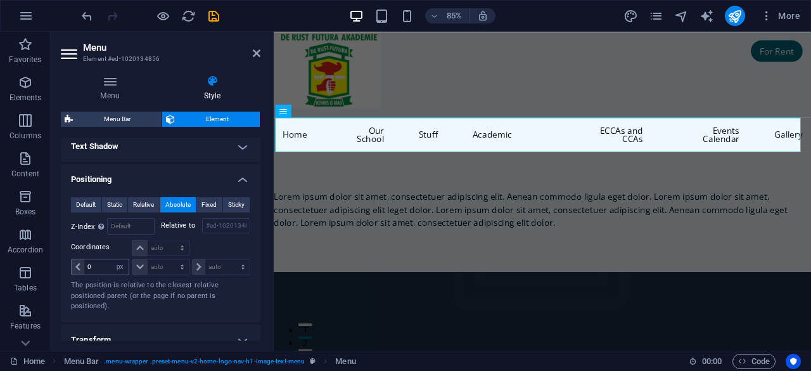
click at [77, 264] on icon at bounding box center [77, 267] width 5 height 8
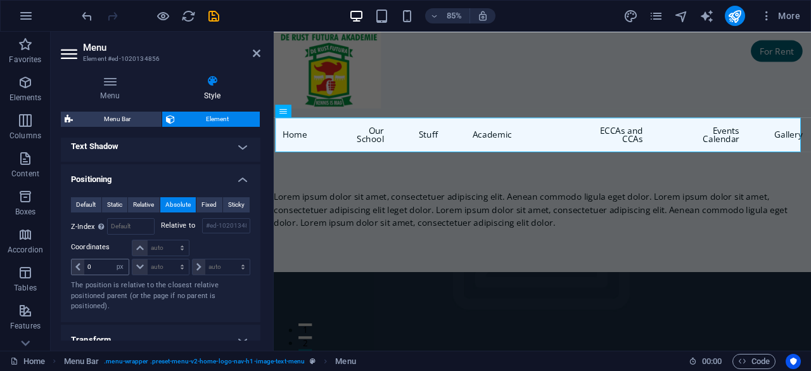
click at [77, 264] on icon at bounding box center [77, 267] width 5 height 8
click at [98, 263] on input "0" at bounding box center [106, 266] width 44 height 15
click at [98, 264] on input "0" at bounding box center [106, 266] width 44 height 15
click at [233, 262] on select "auto px rem % em" at bounding box center [221, 266] width 57 height 15
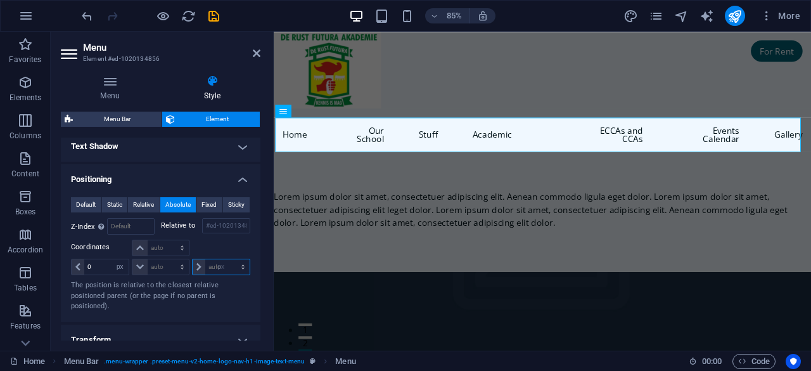
click at [229, 259] on select "auto px rem % em" at bounding box center [221, 266] width 57 height 15
click at [197, 265] on icon at bounding box center [198, 267] width 5 height 8
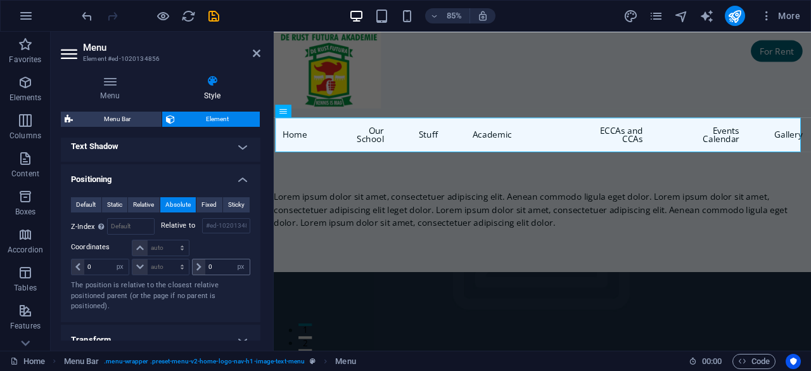
click at [197, 264] on icon at bounding box center [198, 267] width 5 height 8
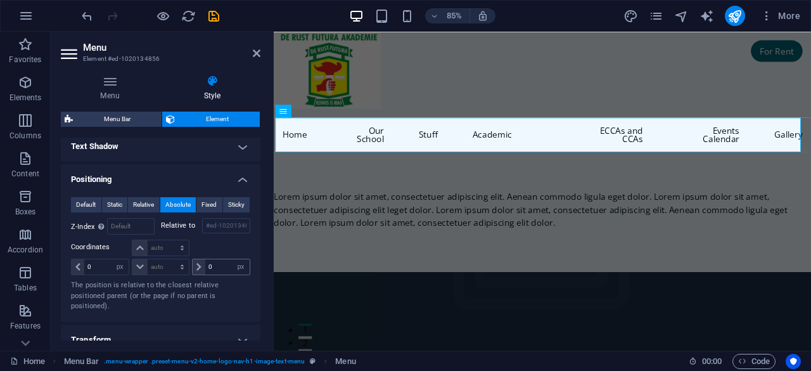
click at [198, 264] on icon at bounding box center [198, 267] width 5 height 8
click at [215, 263] on input "0" at bounding box center [227, 266] width 44 height 15
click at [227, 263] on input "10" at bounding box center [227, 266] width 44 height 15
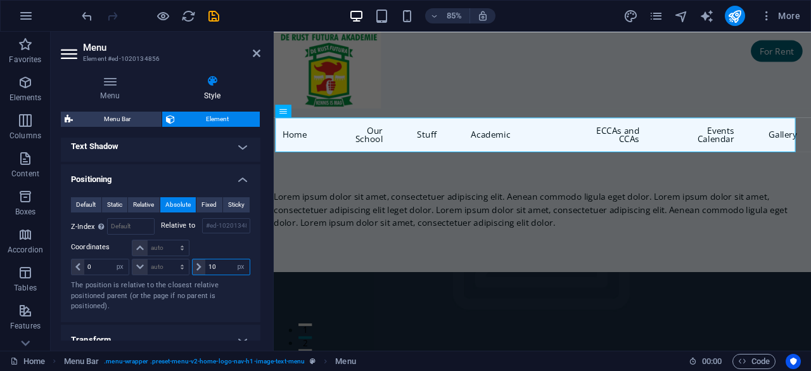
click at [227, 263] on input "10" at bounding box center [227, 266] width 44 height 15
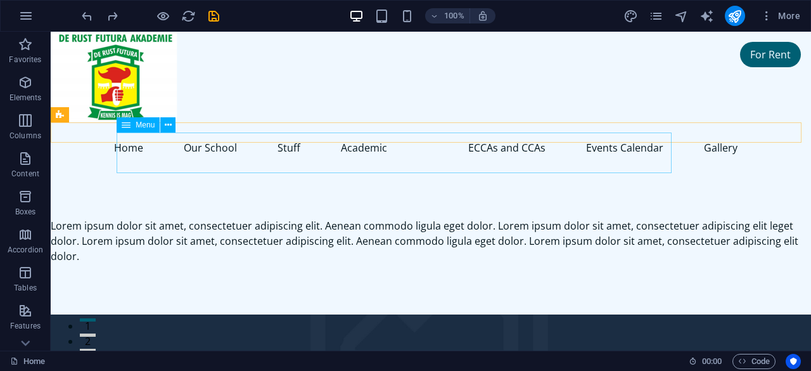
click at [246, 148] on nav "Home Our School Stuff Academic ECCAs and CCAs Events Calendar Gallery" at bounding box center [399, 147] width 697 height 30
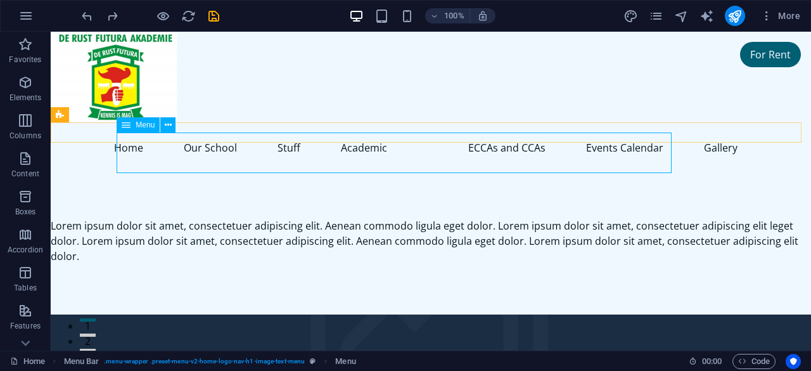
click at [294, 159] on nav "Home Our School Stuff Academic ECCAs and CCAs Events Calendar Gallery" at bounding box center [399, 147] width 697 height 30
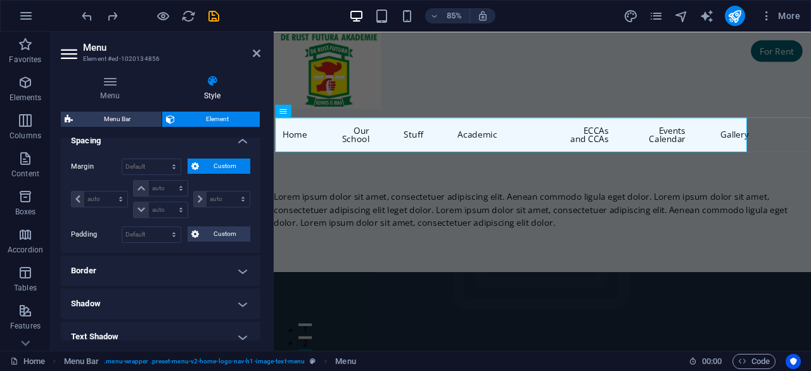
scroll to position [190, 0]
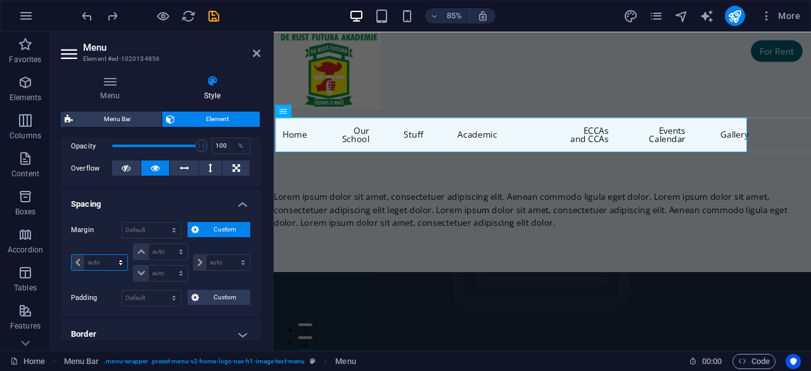
click at [98, 259] on select "auto px % rem vw vh" at bounding box center [100, 262] width 56 height 15
click at [109, 255] on select "auto px % rem vw vh" at bounding box center [100, 262] width 56 height 15
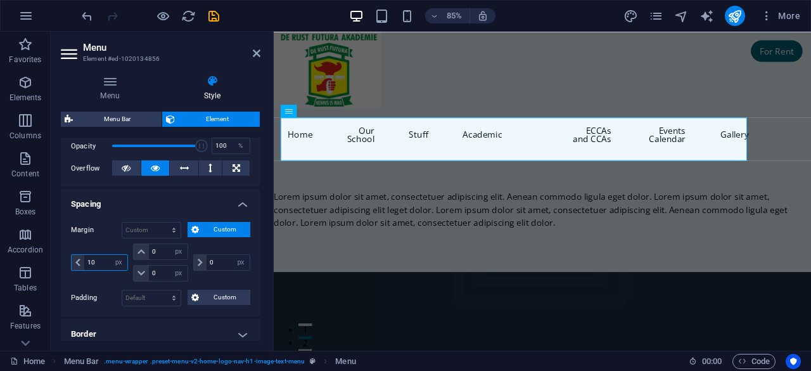
click at [106, 259] on input "10" at bounding box center [105, 262] width 43 height 15
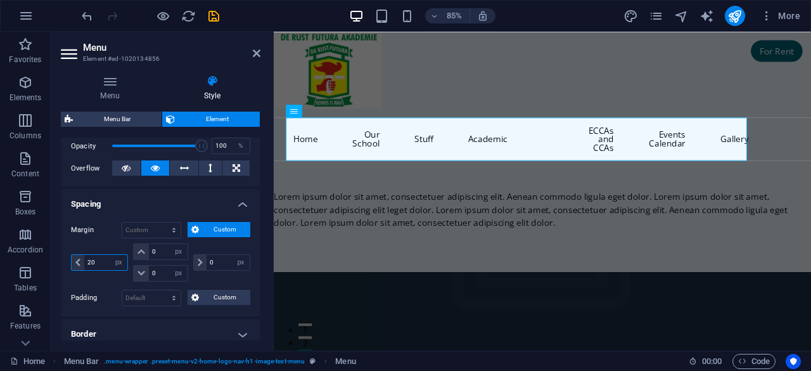
click at [106, 259] on input "20" at bounding box center [105, 262] width 43 height 15
click at [106, 259] on input "40" at bounding box center [105, 262] width 43 height 15
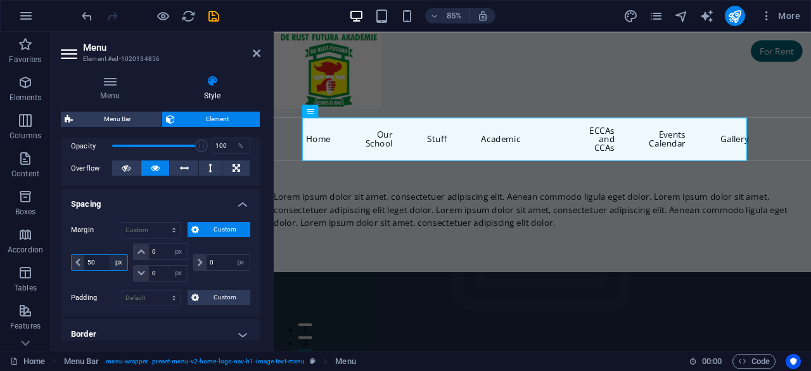
click at [119, 267] on select "auto px % rem vw vh" at bounding box center [119, 262] width 18 height 15
click at [110, 255] on select "auto px % rem vw vh" at bounding box center [119, 262] width 18 height 15
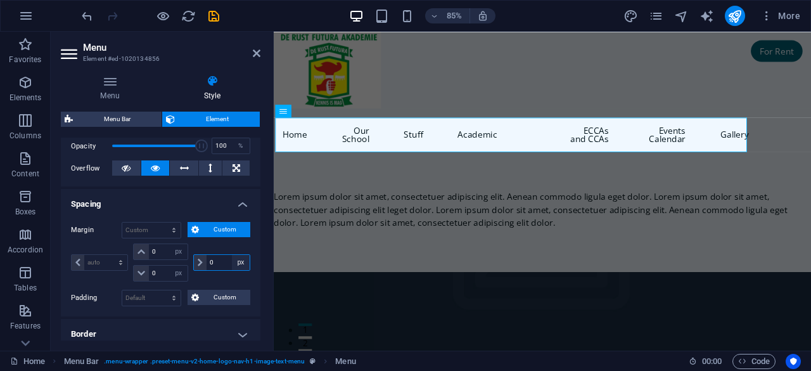
click at [237, 262] on select "auto px % rem vw vh" at bounding box center [241, 262] width 18 height 15
click at [232, 255] on select "auto px % rem vw vh" at bounding box center [241, 262] width 18 height 15
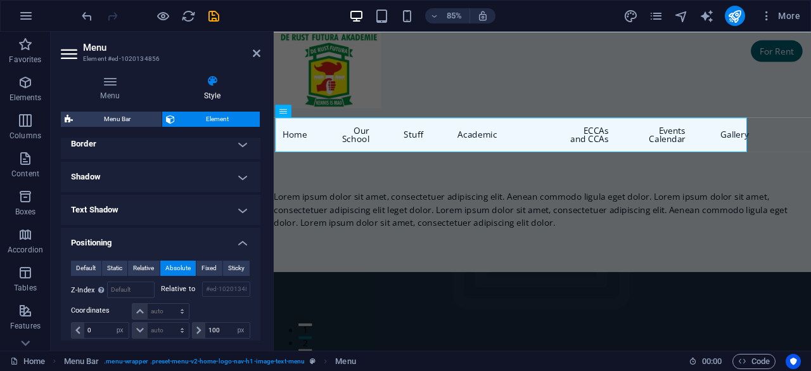
scroll to position [443, 0]
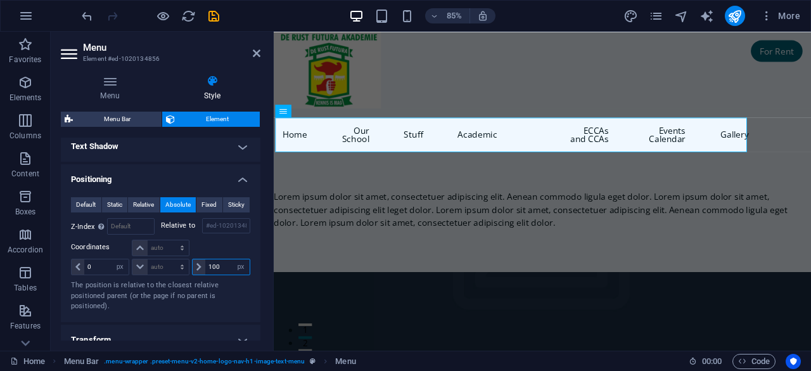
click at [228, 259] on input "100" at bounding box center [227, 266] width 44 height 15
click at [223, 269] on input "100" at bounding box center [227, 266] width 44 height 15
click at [223, 268] on input "100" at bounding box center [227, 266] width 44 height 15
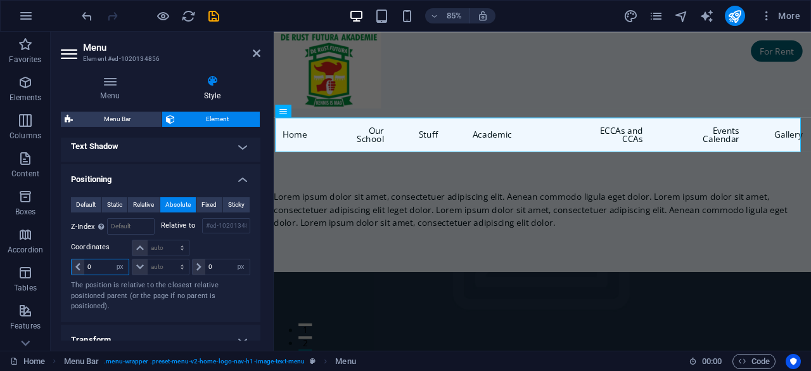
click at [100, 264] on input "0" at bounding box center [106, 266] width 44 height 15
click at [73, 265] on span at bounding box center [78, 266] width 13 height 15
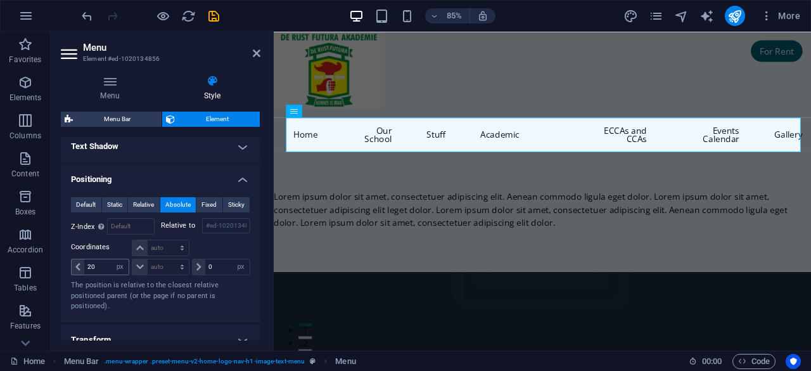
click at [75, 263] on span at bounding box center [78, 266] width 13 height 15
click at [98, 267] on input "20" at bounding box center [106, 266] width 44 height 15
click at [99, 266] on input "20" at bounding box center [106, 266] width 44 height 15
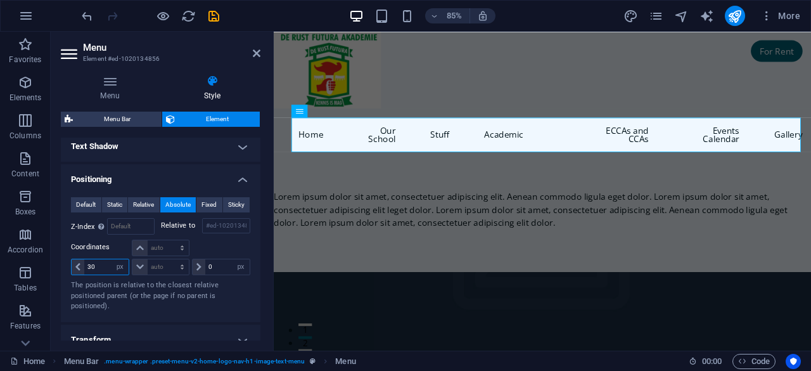
click at [98, 259] on input "30" at bounding box center [106, 266] width 44 height 15
click at [101, 263] on input "50" at bounding box center [106, 266] width 44 height 15
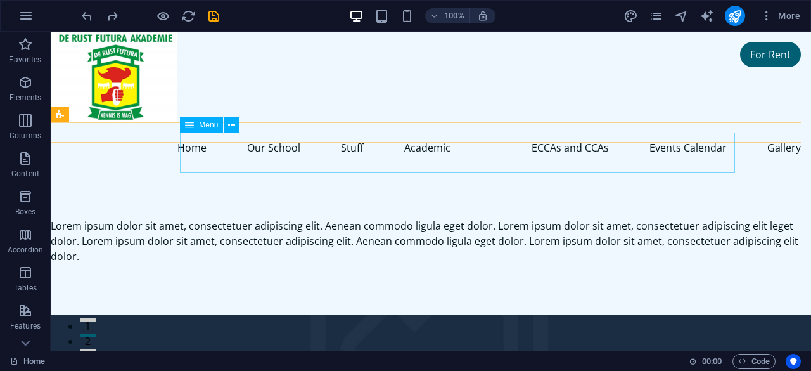
click at [205, 151] on nav "Home Our School Stuff Academic ECCAs and CCAs Events Calendar Gallery" at bounding box center [462, 147] width 697 height 30
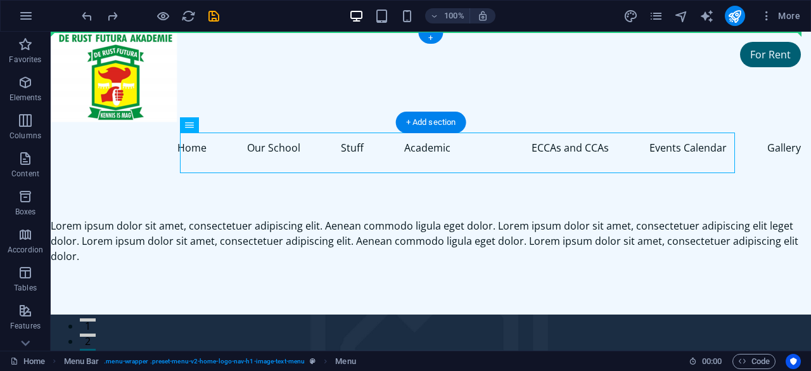
drag, startPoint x: 245, startPoint y: 156, endPoint x: 194, endPoint y: 65, distance: 104.7
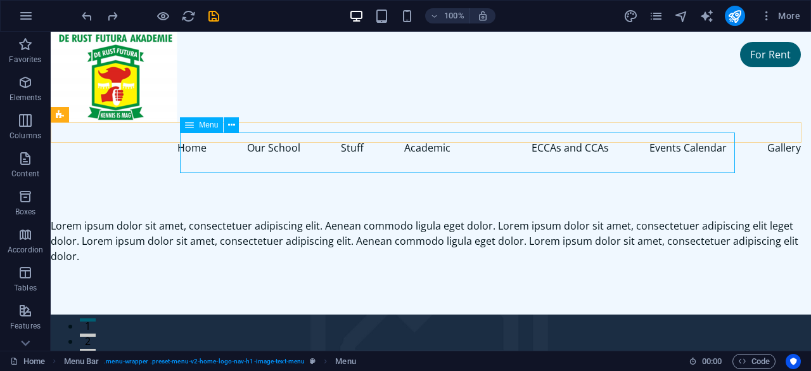
click at [339, 153] on nav "Home Our School Stuff Academic ECCAs and CCAs Events Calendar Gallery" at bounding box center [462, 147] width 697 height 30
click at [260, 148] on nav "Home Our School Stuff Academic ECCAs and CCAs Events Calendar Gallery" at bounding box center [462, 147] width 697 height 30
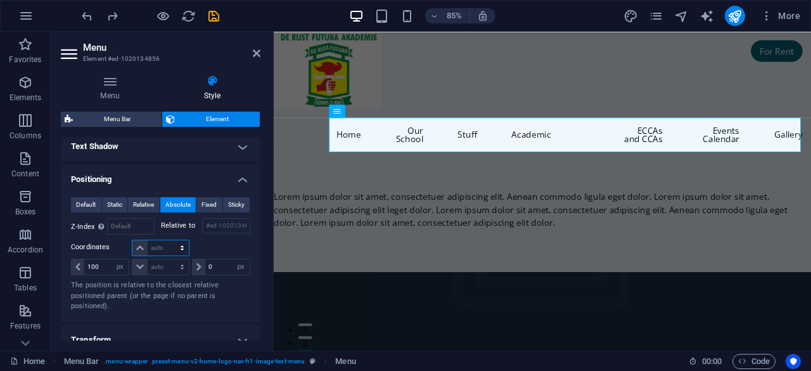
click at [182, 244] on select "auto px rem % em" at bounding box center [160, 247] width 56 height 15
click at [169, 240] on select "auto px rem % em" at bounding box center [160, 247] width 56 height 15
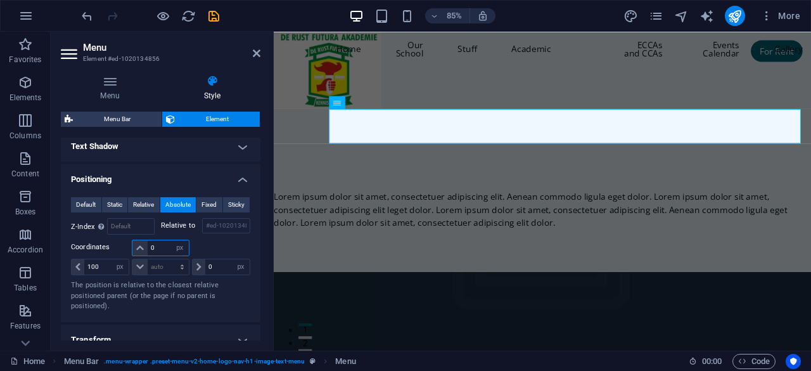
click at [166, 244] on input "0" at bounding box center [168, 247] width 41 height 15
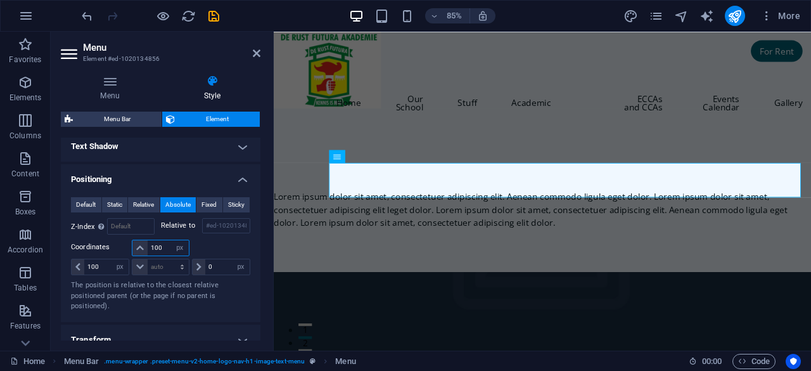
click at [165, 244] on input "100" at bounding box center [168, 247] width 41 height 15
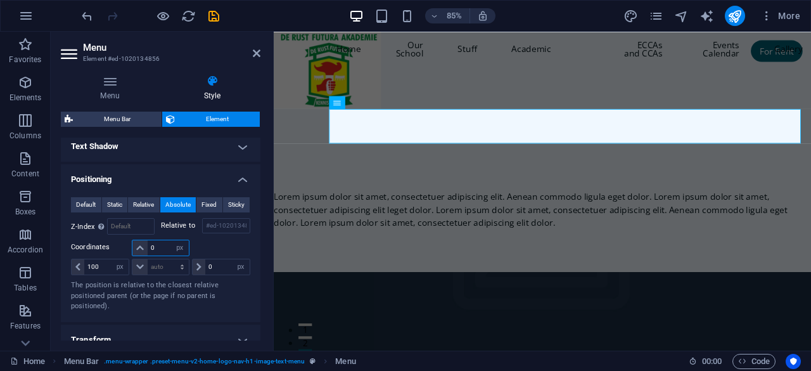
click at [168, 241] on input "0" at bounding box center [168, 247] width 41 height 15
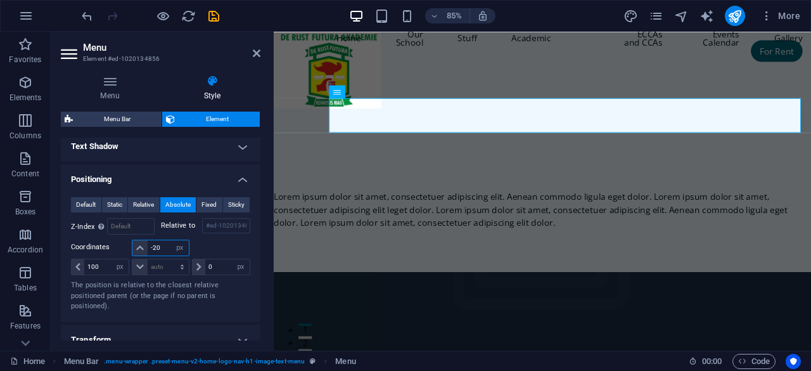
click at [165, 245] on input "-20" at bounding box center [168, 247] width 41 height 15
click at [160, 264] on select "auto px rem % em" at bounding box center [160, 266] width 56 height 15
click at [169, 259] on select "auto px rem % em" at bounding box center [160, 266] width 56 height 15
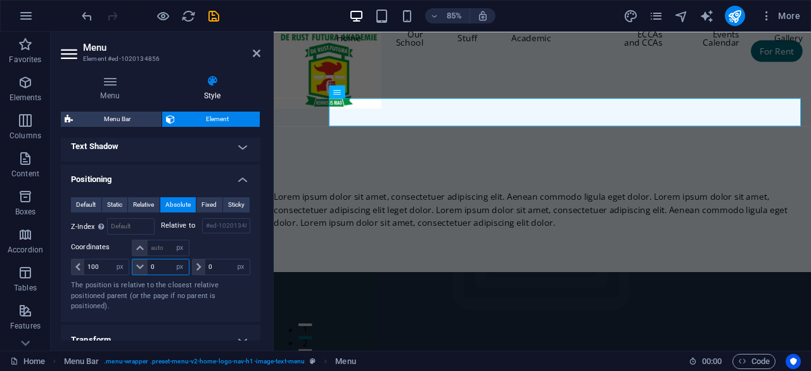
click at [163, 265] on input "0" at bounding box center [168, 266] width 41 height 15
click at [160, 264] on input "0" at bounding box center [168, 266] width 41 height 15
click at [174, 262] on select "auto px rem % em" at bounding box center [180, 266] width 18 height 15
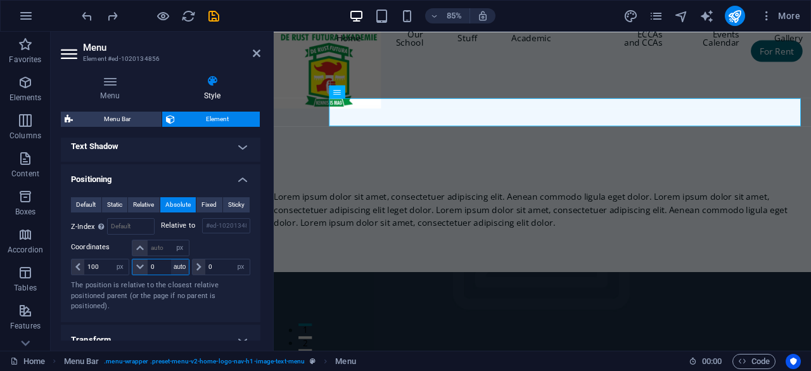
click at [171, 259] on select "auto px rem % em" at bounding box center [180, 266] width 18 height 15
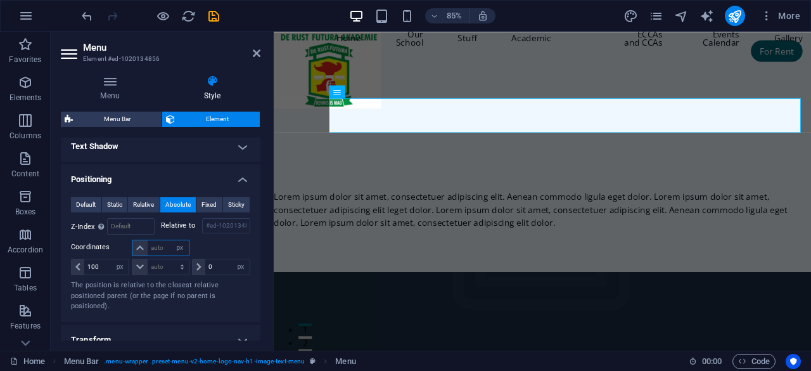
click at [163, 245] on input "number" at bounding box center [168, 247] width 41 height 15
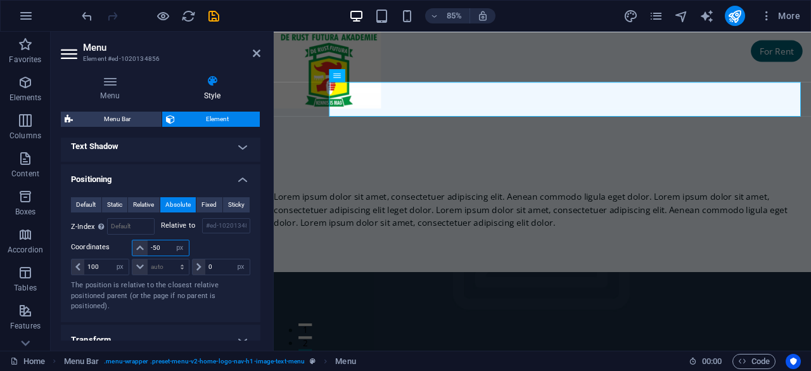
click at [163, 248] on input "-50" at bounding box center [168, 247] width 41 height 15
click at [165, 249] on input "-50" at bounding box center [168, 247] width 41 height 15
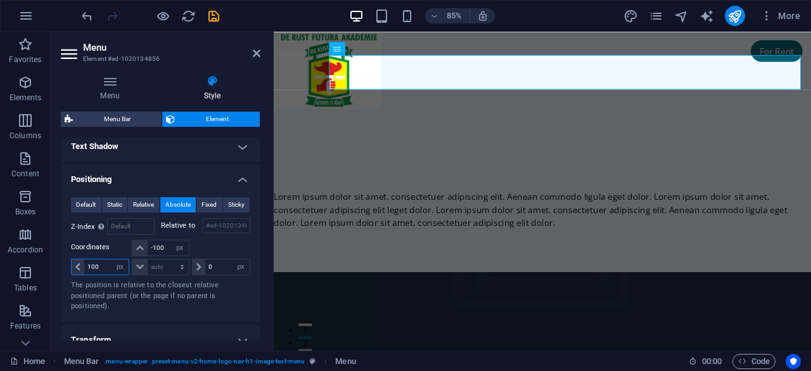
click at [103, 259] on input "100" at bounding box center [106, 266] width 44 height 15
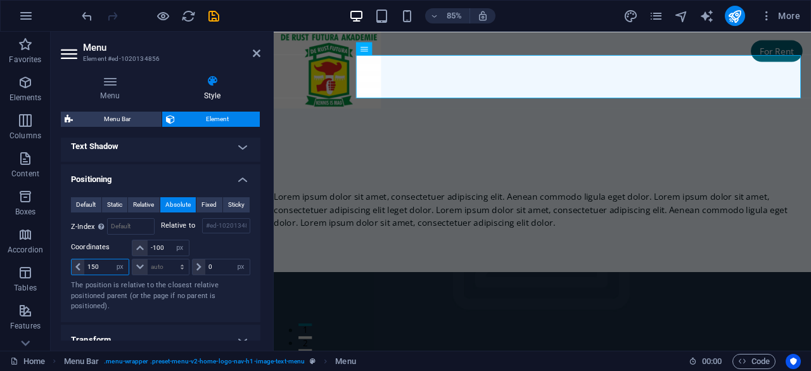
click at [104, 262] on input "150" at bounding box center [106, 266] width 44 height 15
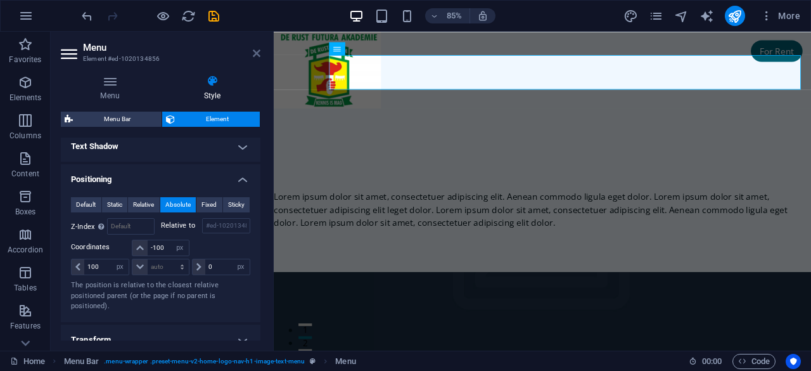
click at [257, 51] on icon at bounding box center [257, 53] width 8 height 10
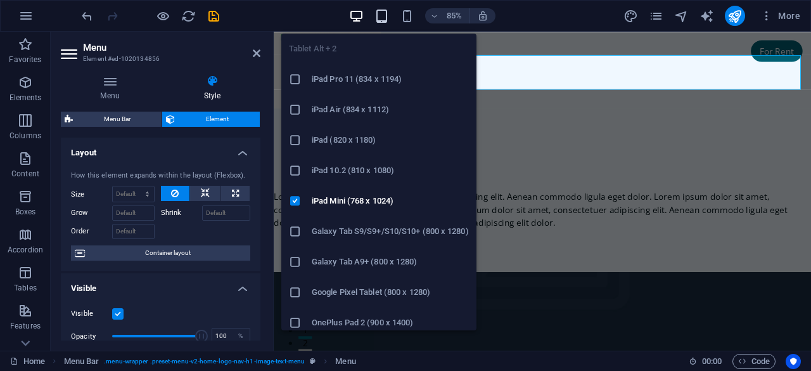
click at [382, 15] on icon "button" at bounding box center [381, 16] width 15 height 15
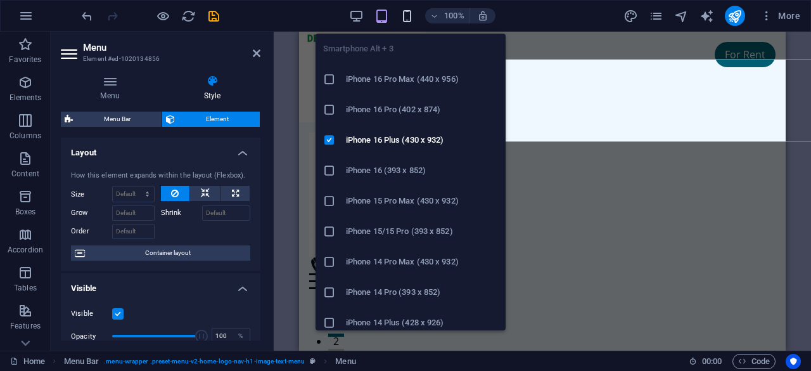
click at [409, 15] on icon "button" at bounding box center [407, 16] width 15 height 15
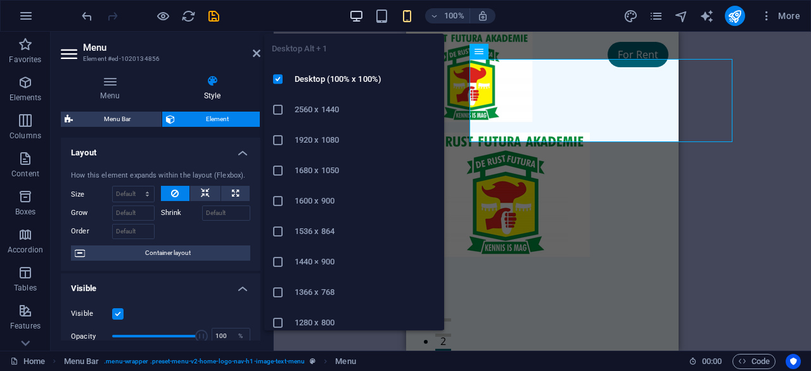
click at [357, 13] on icon "button" at bounding box center [356, 16] width 15 height 15
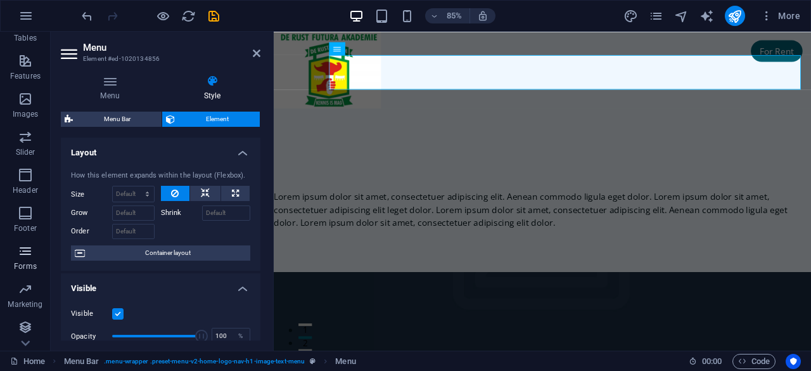
scroll to position [251, 0]
click at [770, 16] on icon "button" at bounding box center [766, 16] width 13 height 13
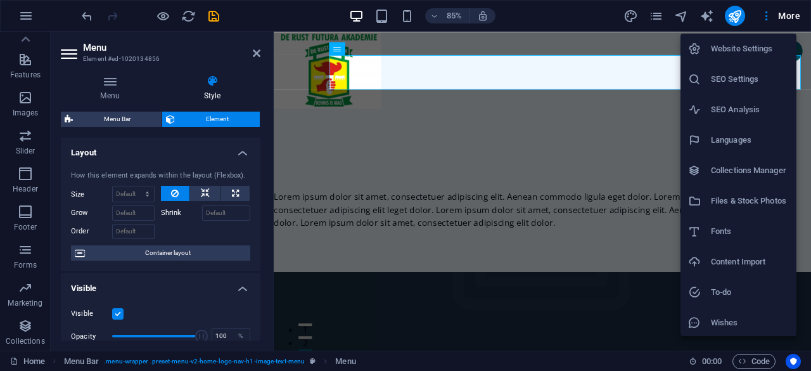
click at [213, 11] on div at bounding box center [405, 185] width 811 height 371
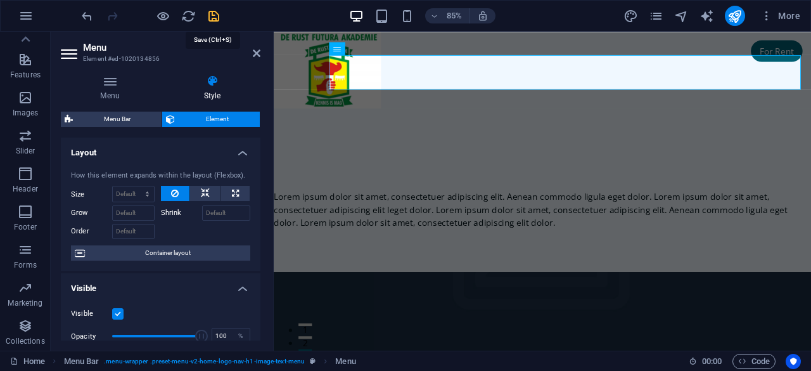
click at [210, 16] on icon "save" at bounding box center [213, 16] width 15 height 15
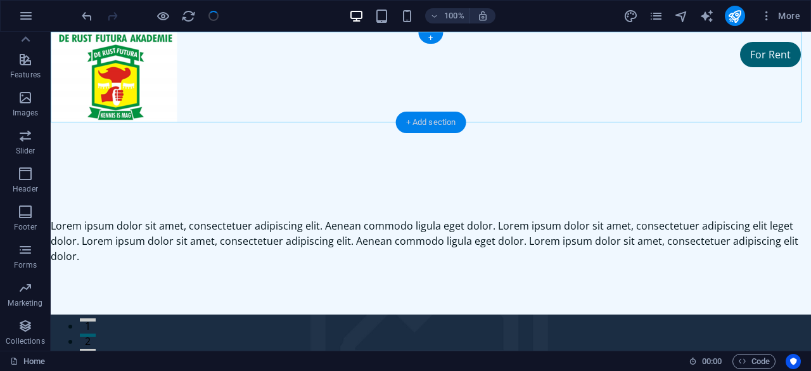
click at [433, 125] on div "+ Add section" at bounding box center [431, 122] width 70 height 22
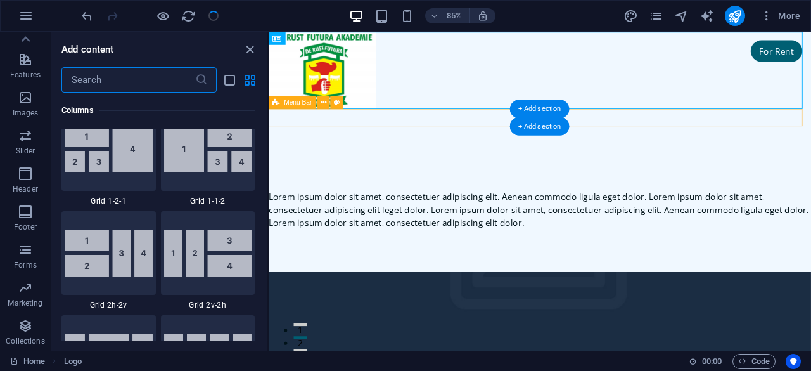
scroll to position [2216, 0]
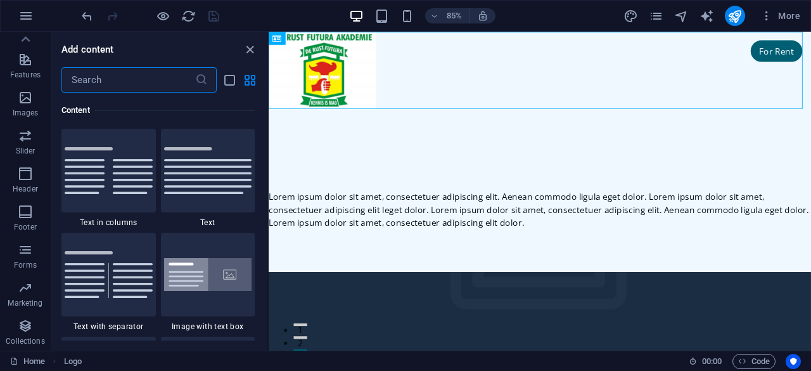
click at [94, 72] on input "text" at bounding box center [128, 79] width 134 height 25
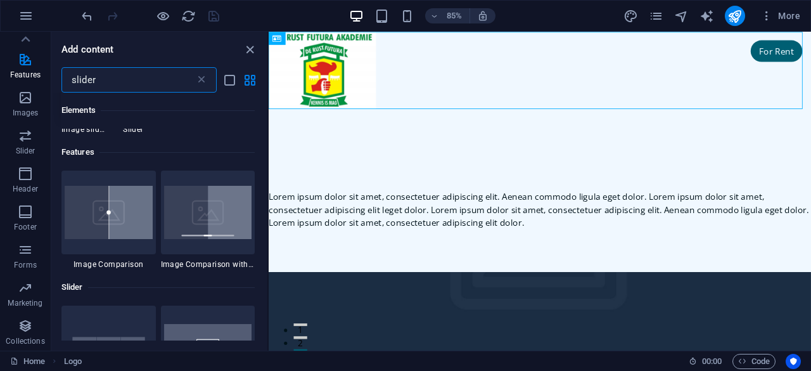
scroll to position [0, 0]
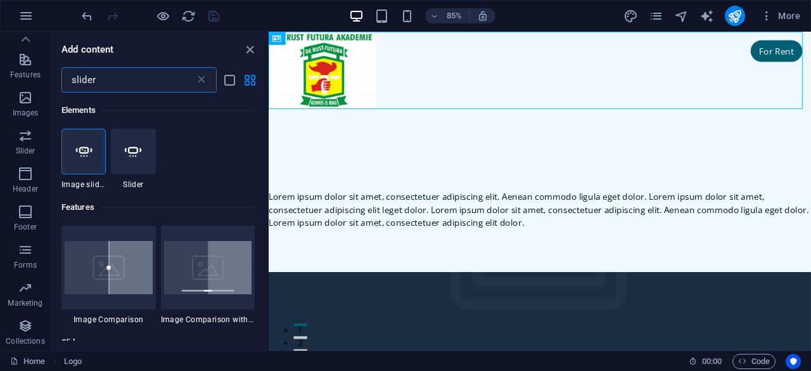
click at [84, 154] on icon at bounding box center [83, 151] width 16 height 16
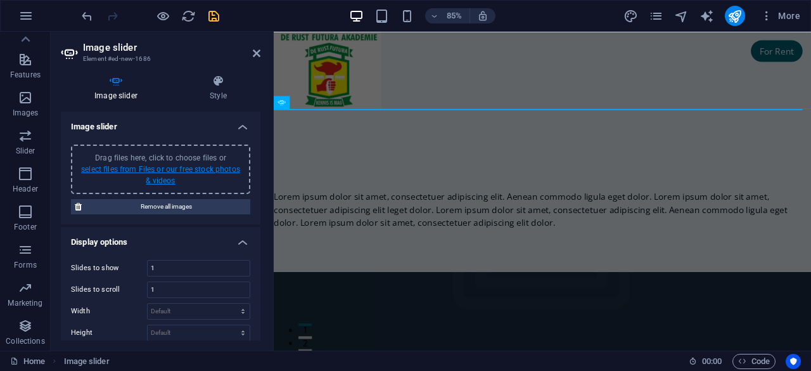
click at [172, 167] on link "select files from Files or our free stock photos & videos" at bounding box center [160, 175] width 159 height 20
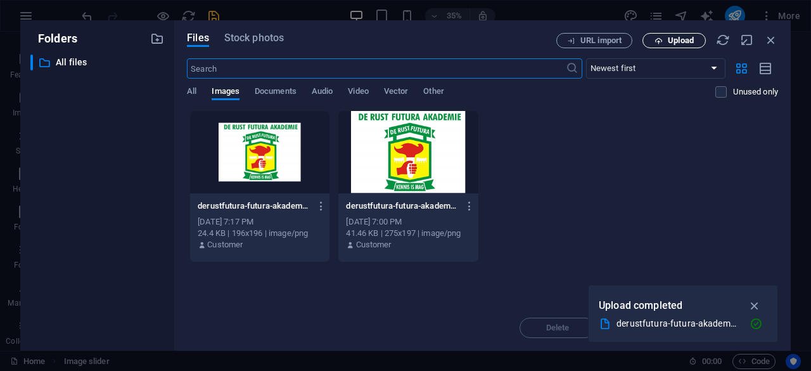
click at [680, 39] on span "Upload" at bounding box center [681, 41] width 26 height 8
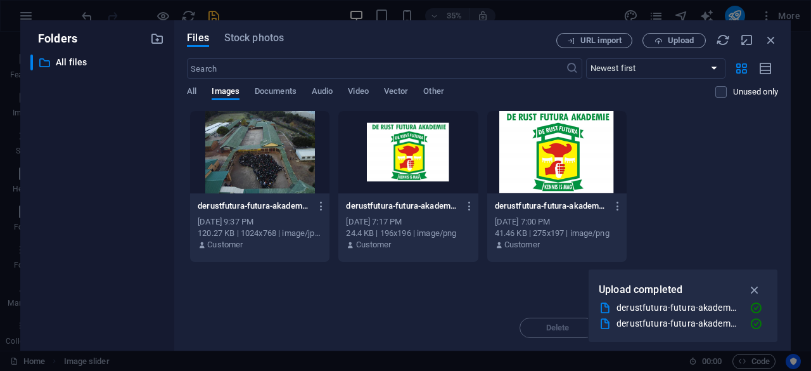
click at [243, 158] on div at bounding box center [259, 152] width 139 height 82
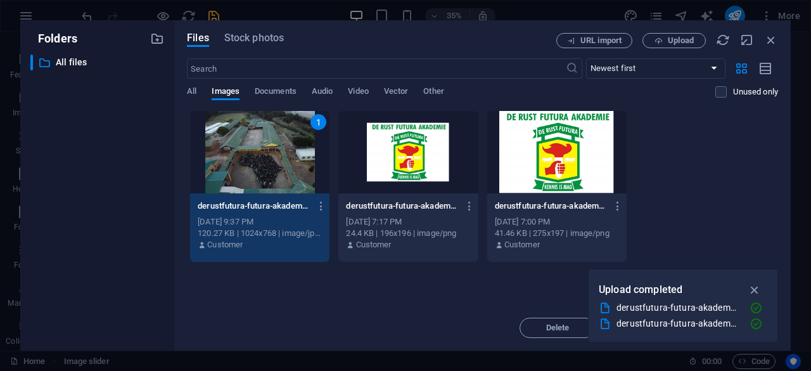
click at [243, 158] on div "1" at bounding box center [259, 152] width 139 height 82
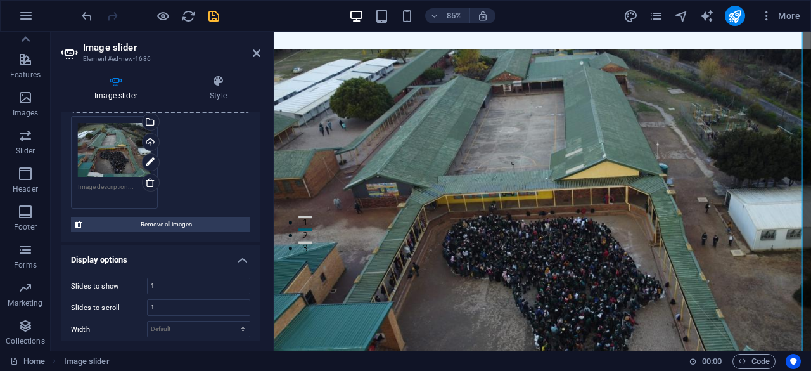
scroll to position [127, 0]
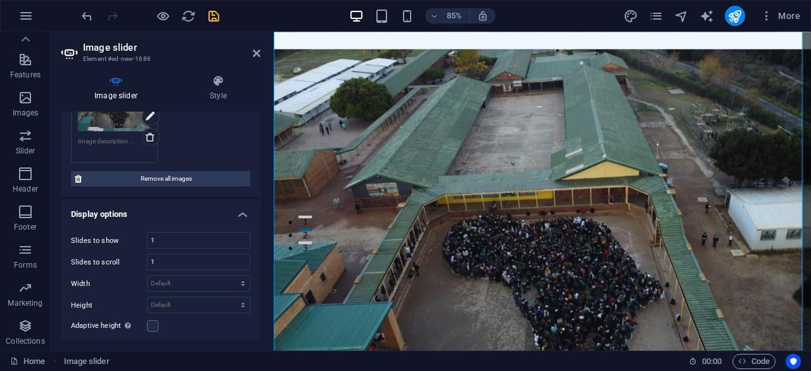
click at [238, 215] on h4 "Display options" at bounding box center [161, 210] width 200 height 23
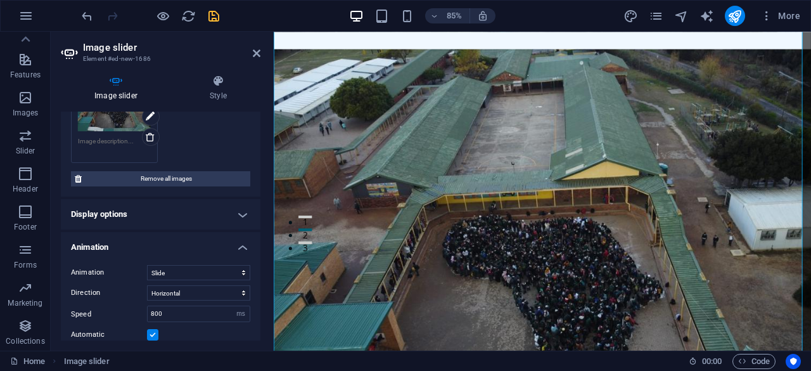
click at [238, 215] on h4 "Display options" at bounding box center [161, 214] width 200 height 30
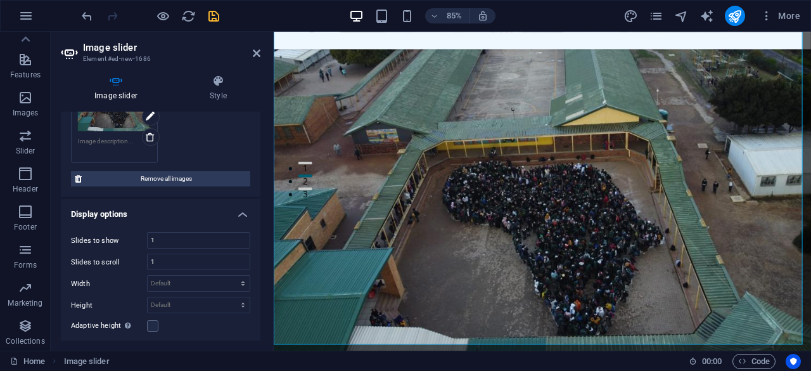
scroll to position [0, 0]
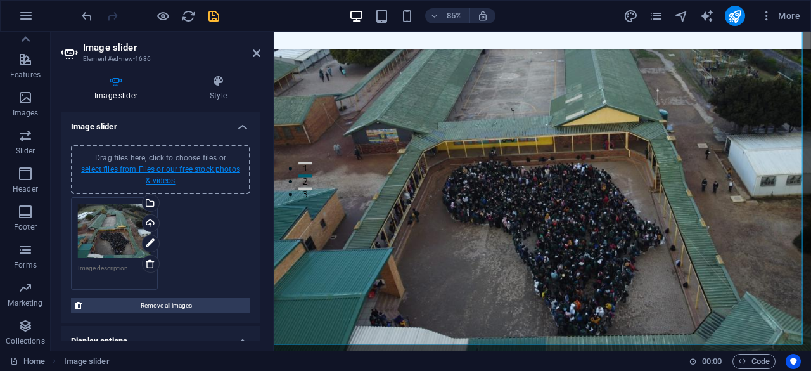
click at [163, 167] on link "select files from Files or our free stock photos & videos" at bounding box center [160, 175] width 159 height 20
click at [193, 166] on link "select files from Files or our free stock photos & videos" at bounding box center [160, 175] width 159 height 20
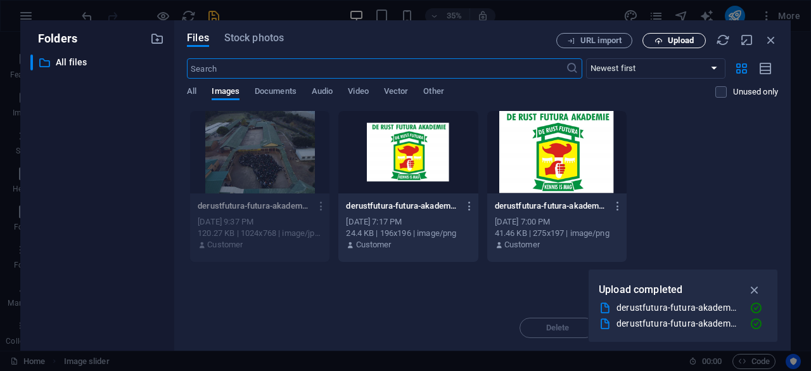
click at [677, 42] on span "Upload" at bounding box center [681, 41] width 26 height 8
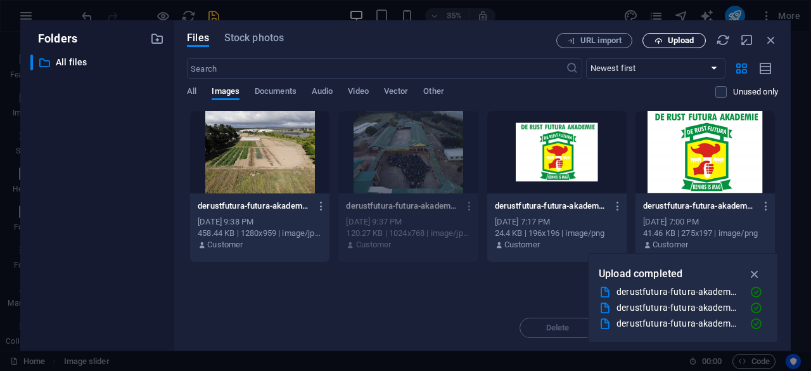
click at [666, 37] on span "Upload" at bounding box center [674, 41] width 52 height 8
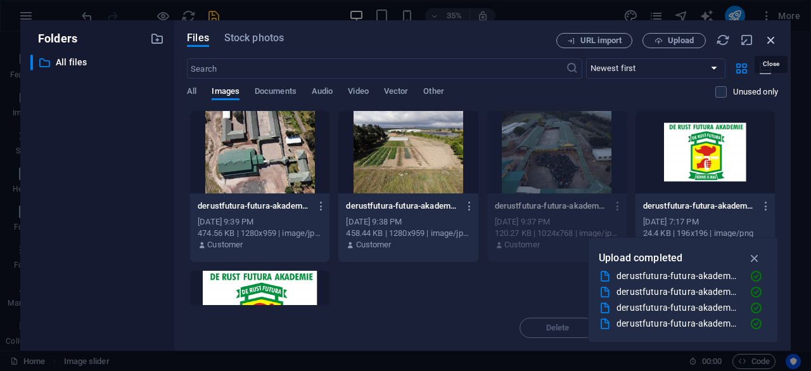
drag, startPoint x: 435, startPoint y: 282, endPoint x: 773, endPoint y: 39, distance: 416.1
click at [773, 39] on icon "button" at bounding box center [771, 40] width 14 height 14
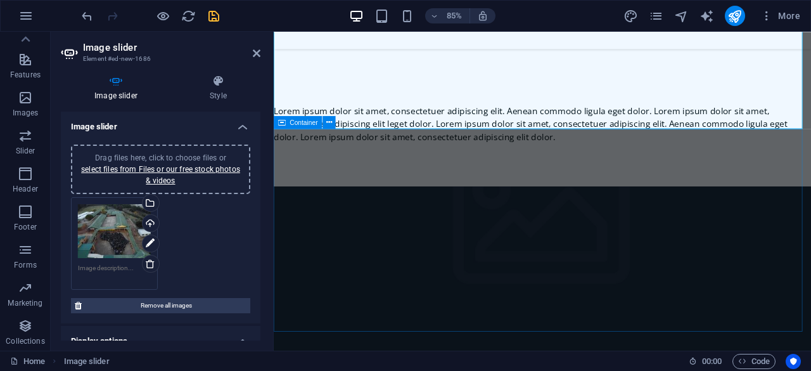
scroll to position [443, 0]
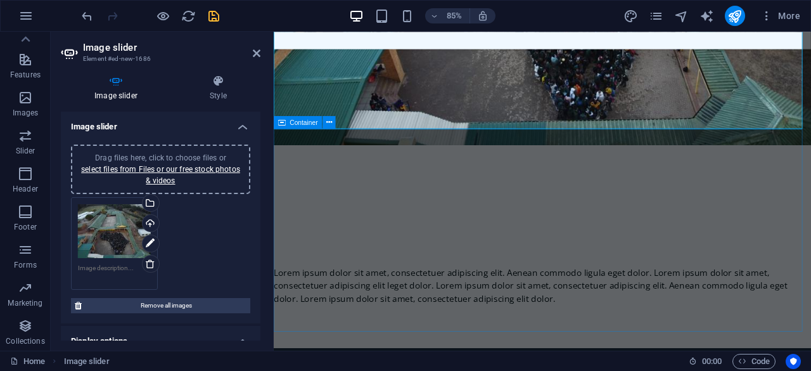
click at [430, 217] on div "Headline Lorem ipsum dolor sit amet, consectetuer adipiscing elit. Aenean commo…" at bounding box center [590, 284] width 632 height 238
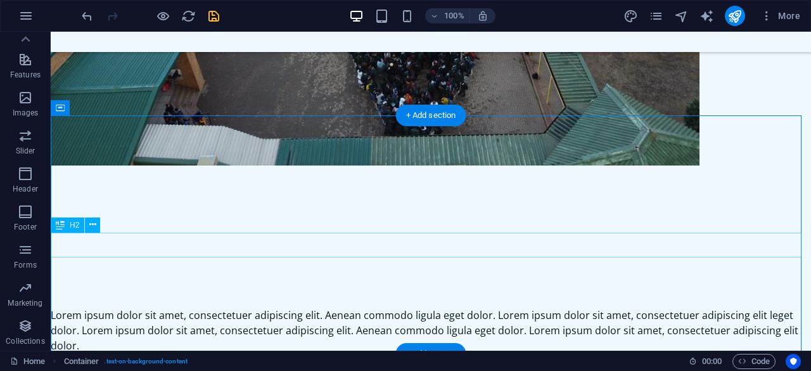
scroll to position [570, 0]
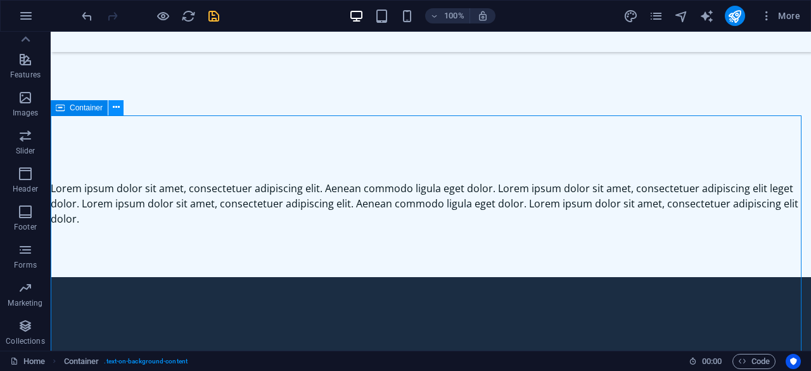
click at [111, 108] on button at bounding box center [115, 107] width 15 height 15
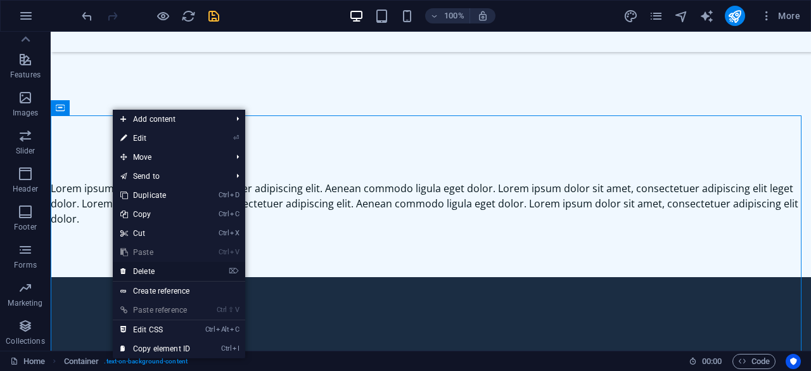
click at [158, 267] on link "⌦ Delete" at bounding box center [155, 271] width 85 height 19
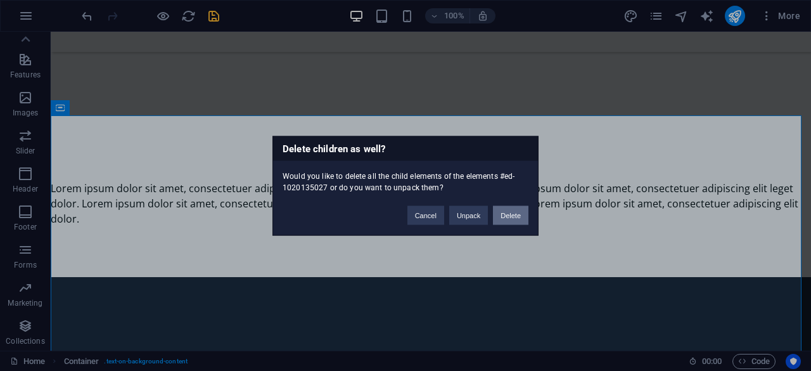
click at [507, 215] on button "Delete" at bounding box center [510, 214] width 35 height 19
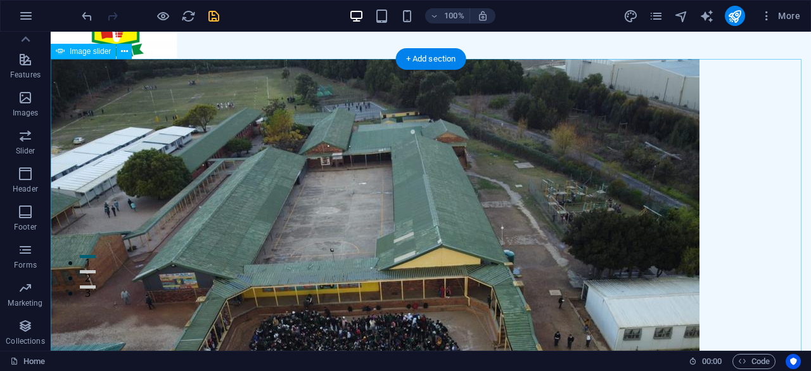
scroll to position [0, 0]
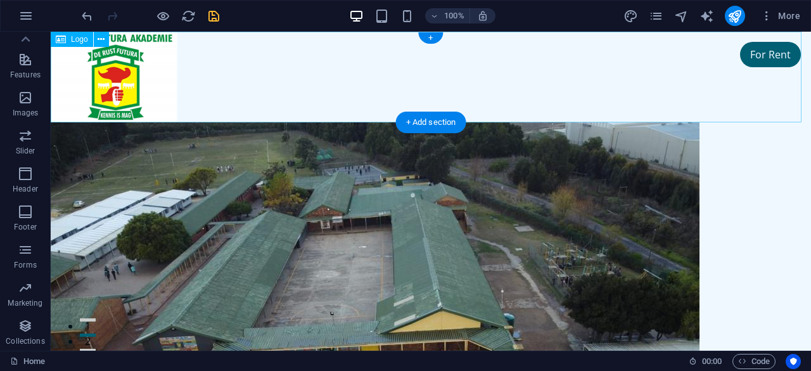
click at [283, 72] on div at bounding box center [431, 77] width 760 height 91
click at [372, 77] on div at bounding box center [431, 77] width 760 height 91
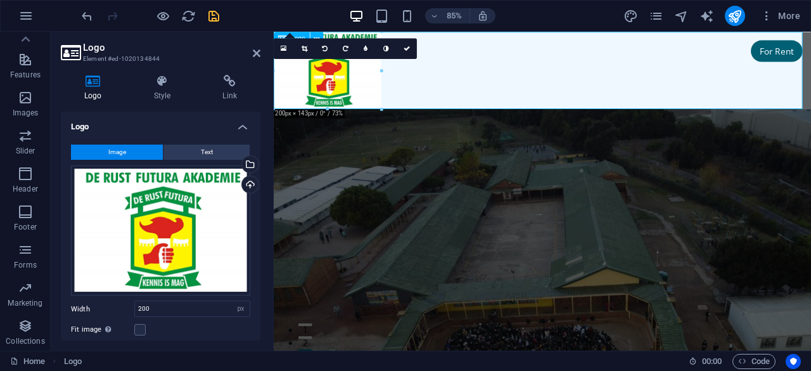
click at [510, 67] on div at bounding box center [590, 77] width 632 height 91
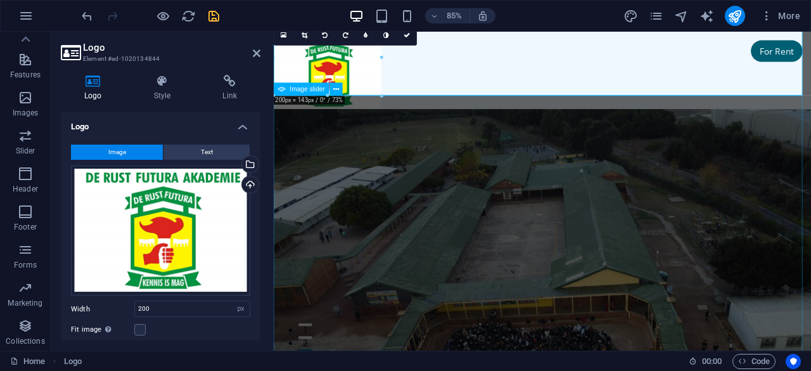
scroll to position [317, 0]
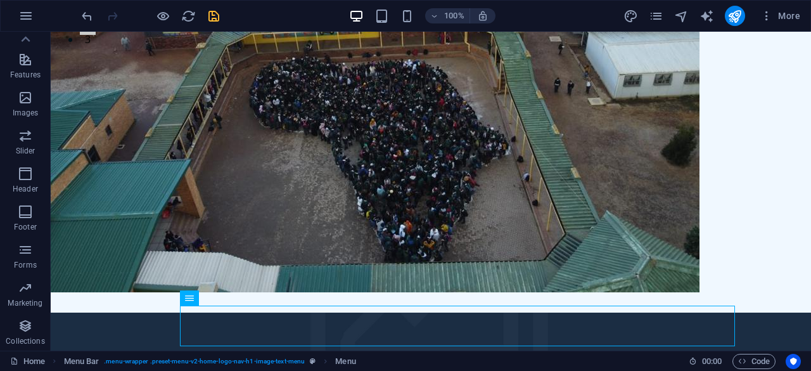
drag, startPoint x: 248, startPoint y: 329, endPoint x: 234, endPoint y: 81, distance: 248.0
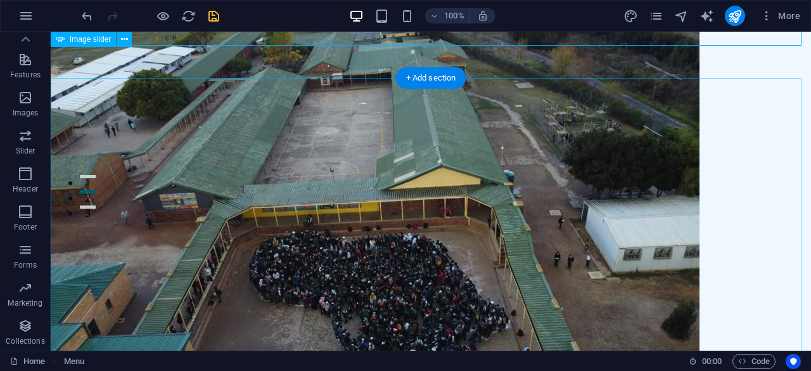
scroll to position [0, 0]
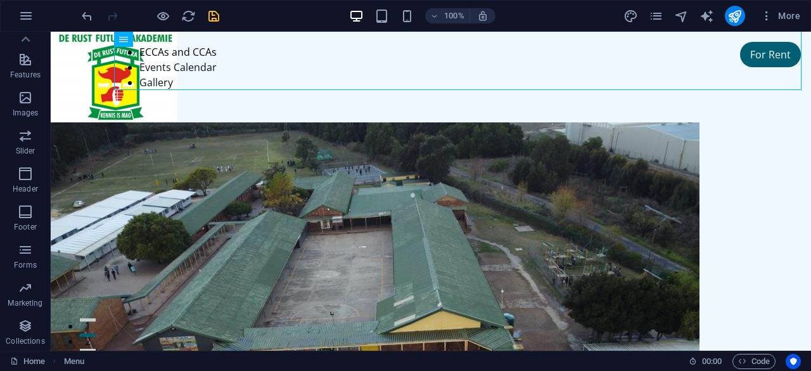
drag, startPoint x: 174, startPoint y: 72, endPoint x: 260, endPoint y: 68, distance: 86.2
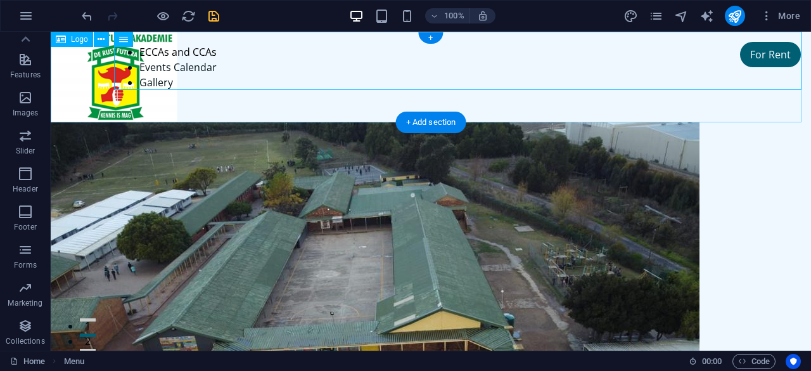
click at [255, 101] on div at bounding box center [431, 77] width 760 height 91
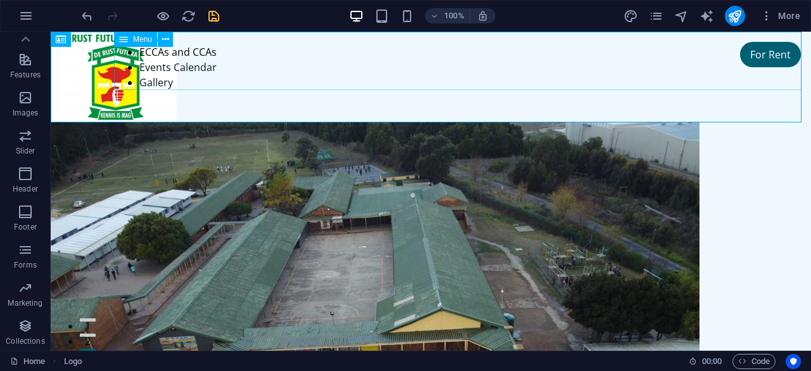
click at [199, 70] on nav "Home Our School Stuff Academic ECCAs and CCAs Events Calendar Gallery" at bounding box center [462, 29] width 697 height 122
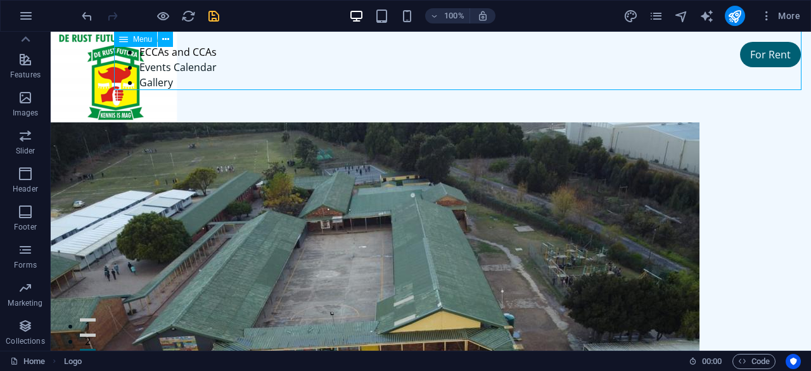
click at [199, 70] on nav "Home Our School Stuff Academic ECCAs and CCAs Events Calendar Gallery" at bounding box center [462, 29] width 697 height 122
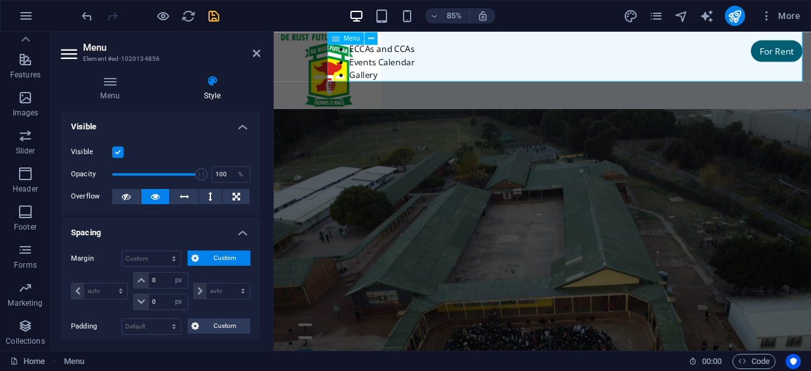
click at [415, 67] on nav "Home Our School Stuff Academic ECCAs and CCAs Events Calendar Gallery" at bounding box center [621, 29] width 569 height 122
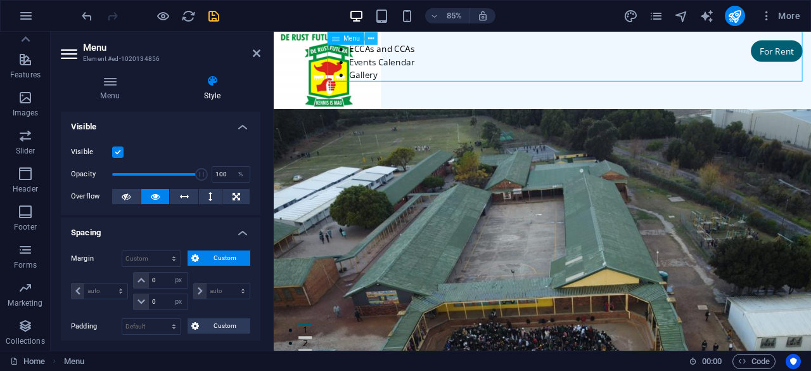
click at [371, 39] on icon at bounding box center [371, 37] width 6 height 11
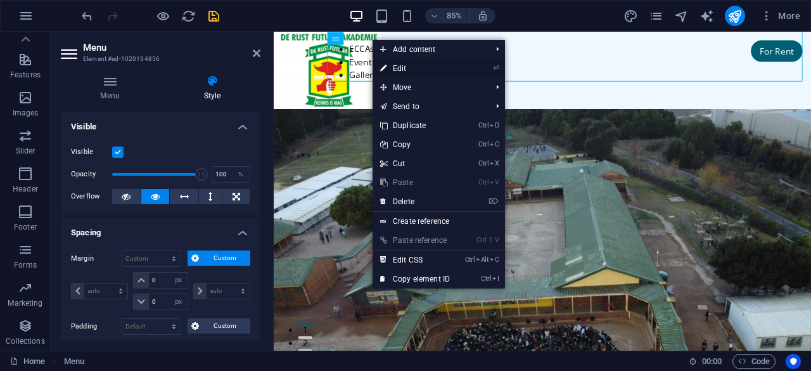
click at [406, 69] on link "⏎ Edit" at bounding box center [414, 68] width 85 height 19
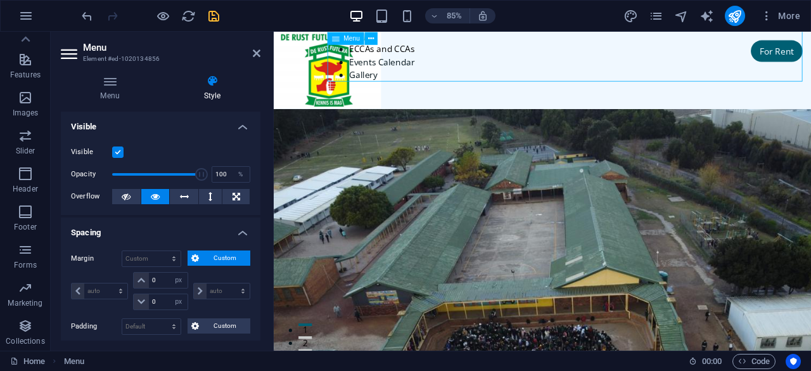
click at [685, 63] on nav "Home Our School Stuff Academic ECCAs and CCAs Events Calendar Gallery" at bounding box center [621, 29] width 569 height 122
drag, startPoint x: 611, startPoint y: 71, endPoint x: 489, endPoint y: 51, distance: 123.2
click at [547, 64] on nav "Home Our School Stuff Academic ECCAs and CCAs Events Calendar Gallery" at bounding box center [621, 29] width 569 height 122
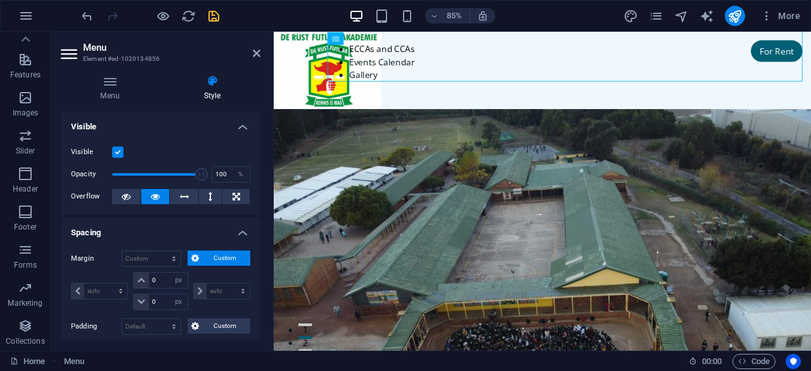
click at [547, 64] on nav "Home Our School Stuff Academic ECCAs and CCAs Events Calendar Gallery" at bounding box center [621, 29] width 569 height 122
click at [295, 37] on span "Logo" at bounding box center [298, 38] width 15 height 6
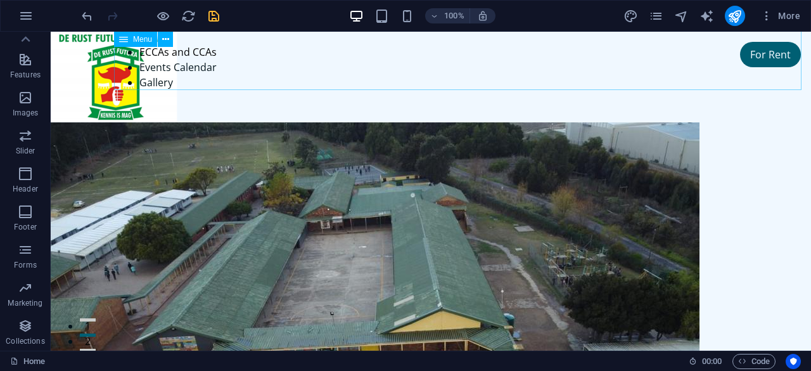
click at [231, 67] on nav "Home Our School Stuff Academic ECCAs and CCAs Events Calendar Gallery" at bounding box center [462, 29] width 697 height 122
click at [418, 78] on nav "Home Our School Stuff Academic ECCAs and CCAs Events Calendar Gallery" at bounding box center [462, 29] width 697 height 122
click at [170, 41] on button at bounding box center [165, 39] width 15 height 15
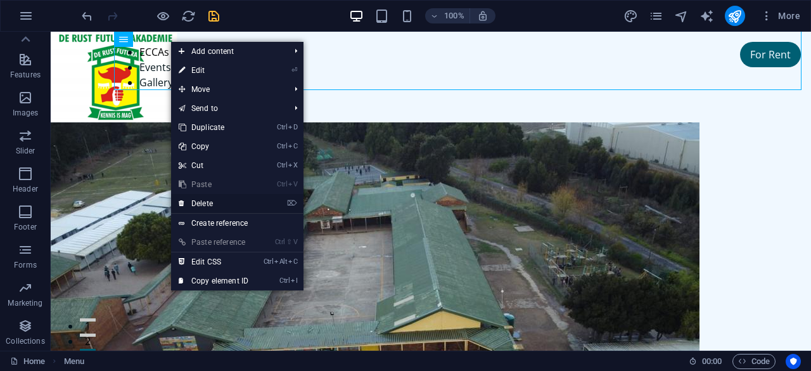
click at [214, 197] on link "⌦ Delete" at bounding box center [213, 203] width 85 height 19
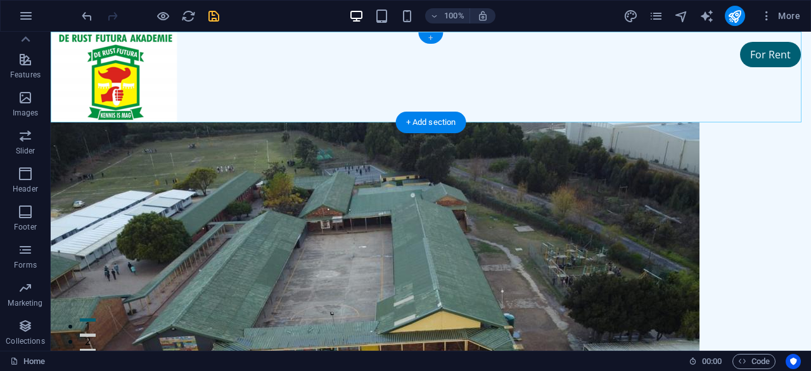
click at [429, 36] on div "+" at bounding box center [430, 37] width 25 height 11
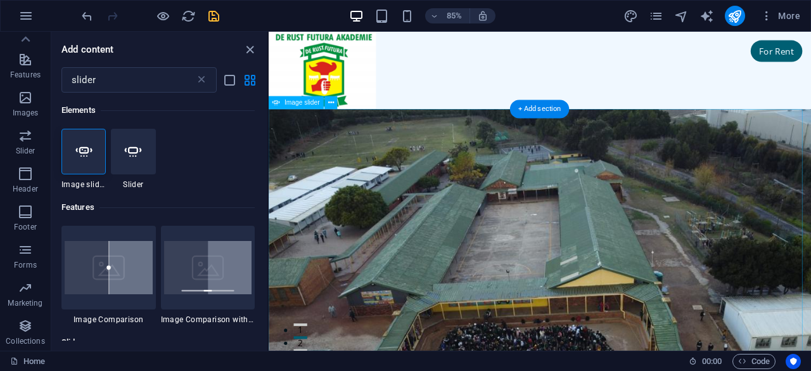
click at [421, 217] on img "1/1" at bounding box center [593, 365] width 649 height 486
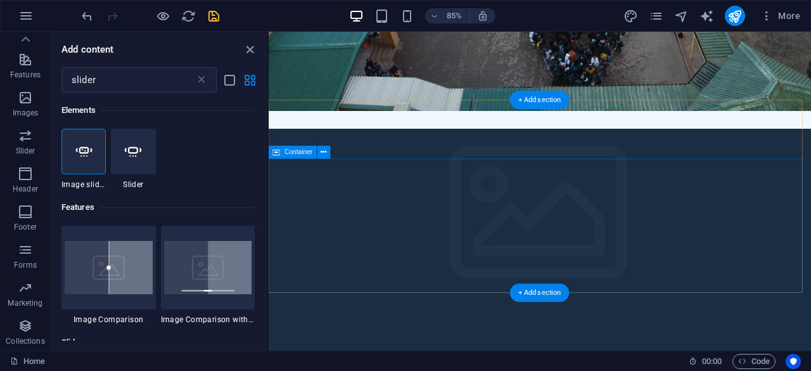
scroll to position [443, 0]
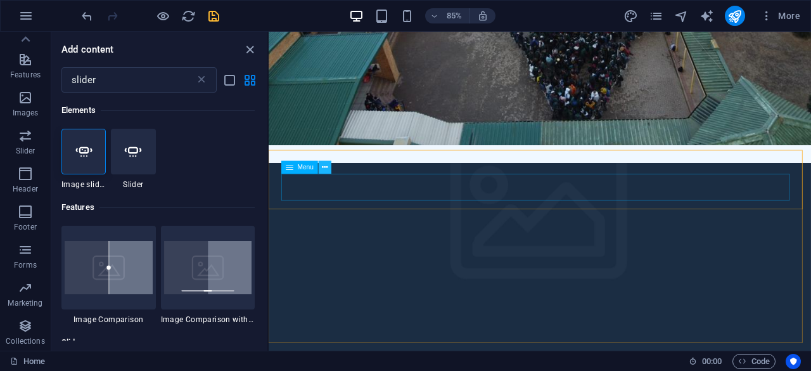
click at [326, 169] on icon at bounding box center [325, 167] width 6 height 11
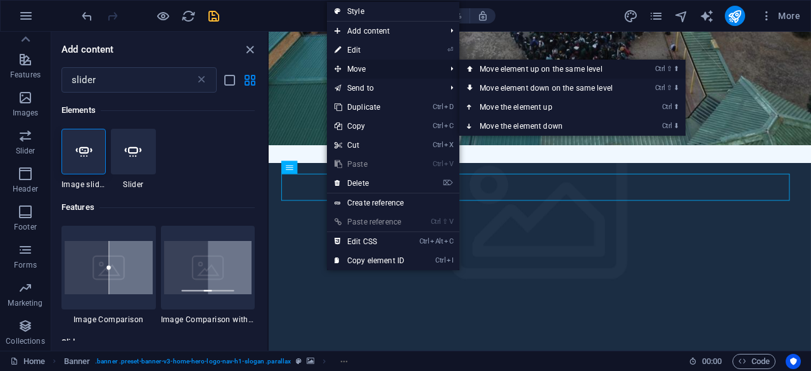
click at [546, 64] on link "Ctrl ⇧ ⬆ Move element up on the same level" at bounding box center [548, 69] width 179 height 19
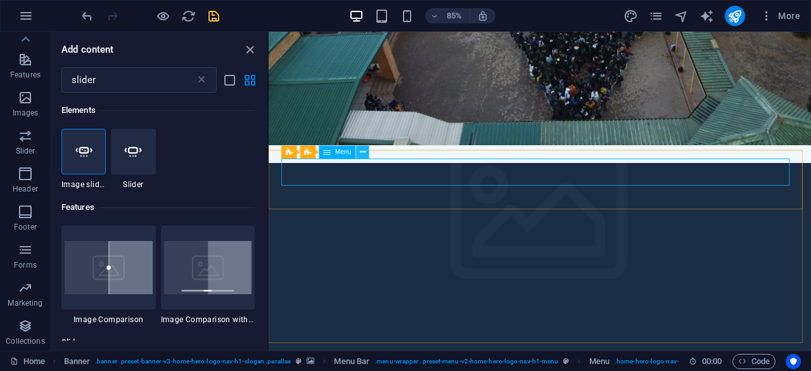
click at [367, 151] on button at bounding box center [363, 151] width 13 height 13
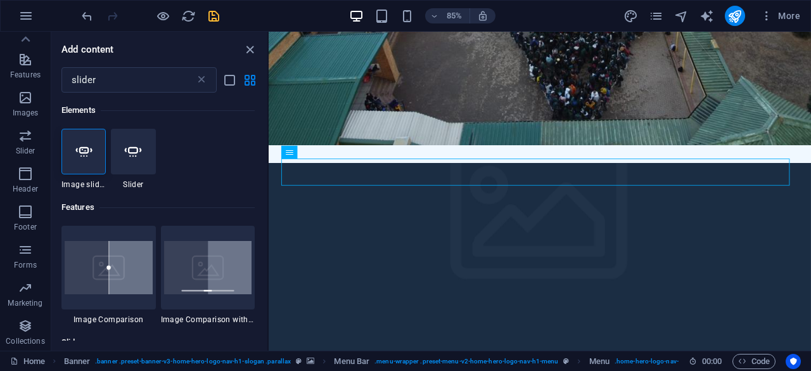
drag, startPoint x: 290, startPoint y: 154, endPoint x: 321, endPoint y: 18, distance: 138.9
click at [321, 32] on section "Favorites Elements Columns Content Boxes Accordion Tables Features Images Slide…" at bounding box center [405, 191] width 811 height 319
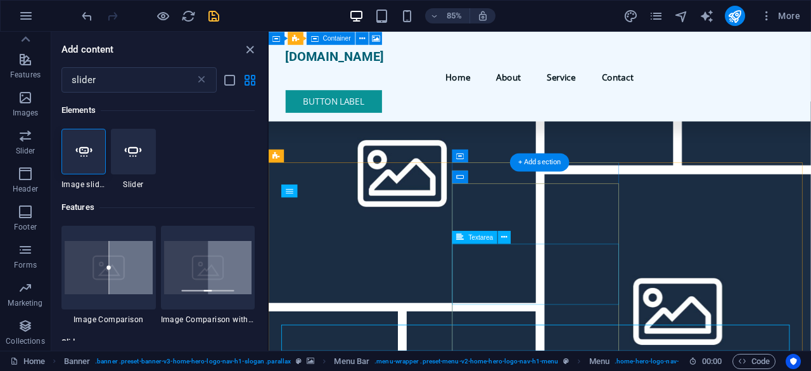
scroll to position [22121, 0]
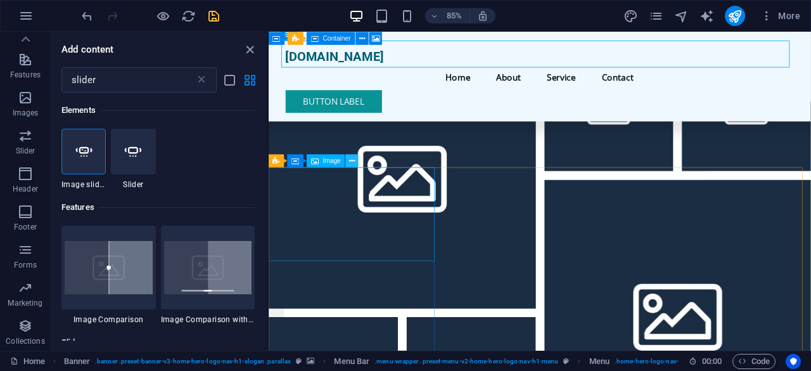
click at [351, 162] on icon at bounding box center [352, 160] width 6 height 11
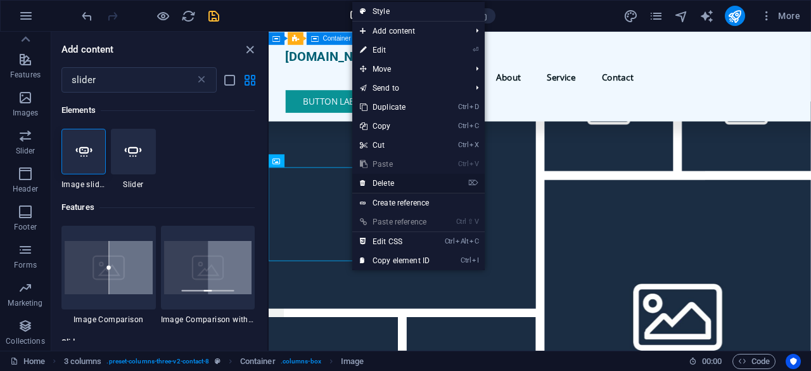
click at [377, 175] on link "⌦ Delete" at bounding box center [394, 183] width 85 height 19
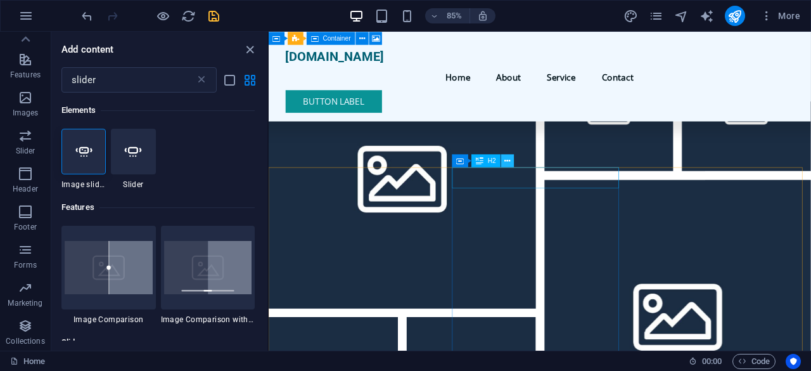
click at [509, 158] on icon at bounding box center [507, 160] width 6 height 11
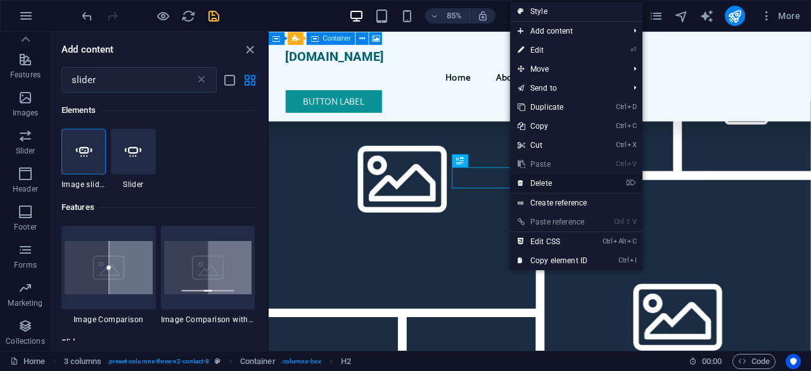
click at [553, 178] on link "⌦ Delete" at bounding box center [552, 183] width 85 height 19
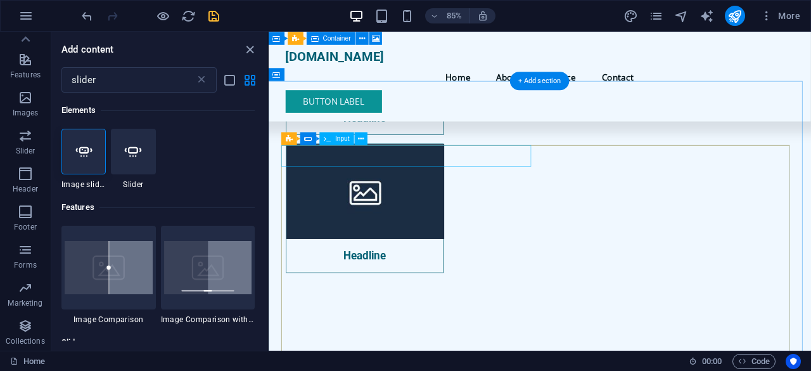
scroll to position [19651, 0]
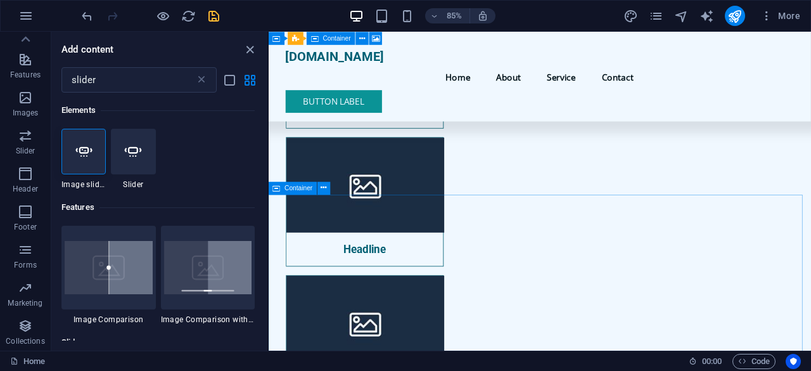
click at [279, 189] on icon at bounding box center [277, 187] width 8 height 13
click at [323, 191] on icon at bounding box center [324, 187] width 6 height 11
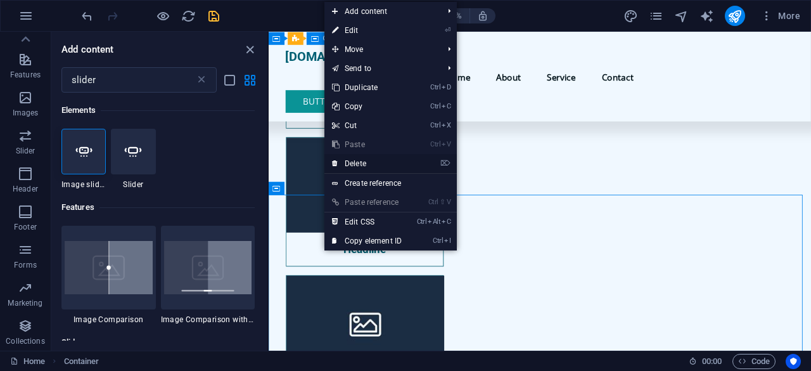
click at [360, 162] on link "⌦ Delete" at bounding box center [366, 163] width 85 height 19
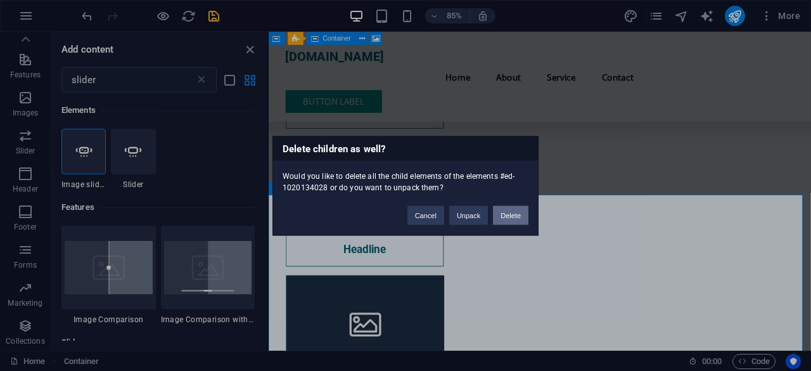
click at [508, 210] on button "Delete" at bounding box center [510, 214] width 35 height 19
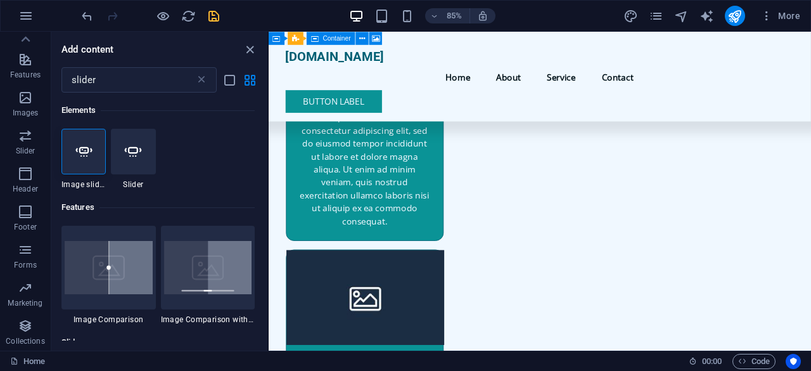
scroll to position [20664, 0]
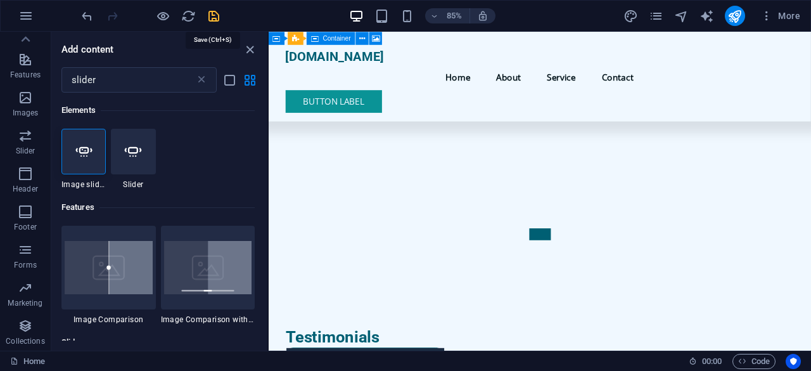
click at [217, 18] on icon "save" at bounding box center [213, 16] width 15 height 15
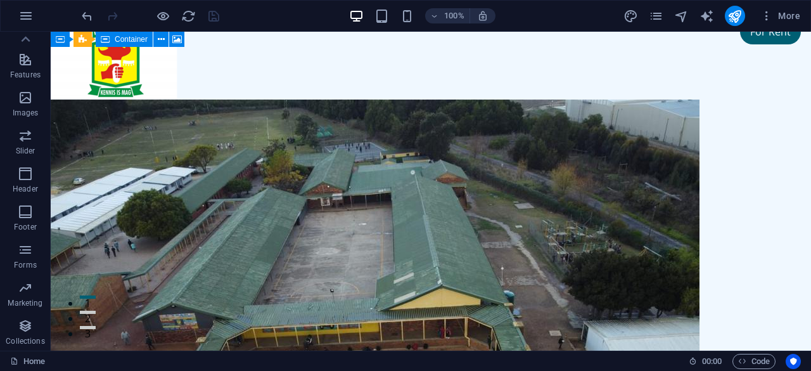
scroll to position [0, 0]
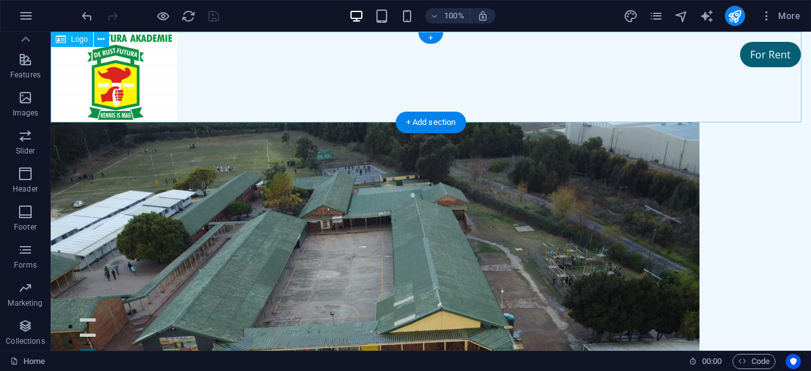
click at [224, 69] on div at bounding box center [431, 77] width 760 height 91
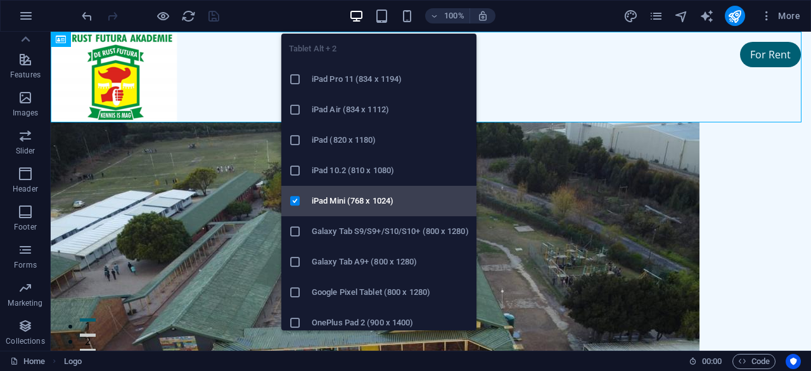
scroll to position [160, 0]
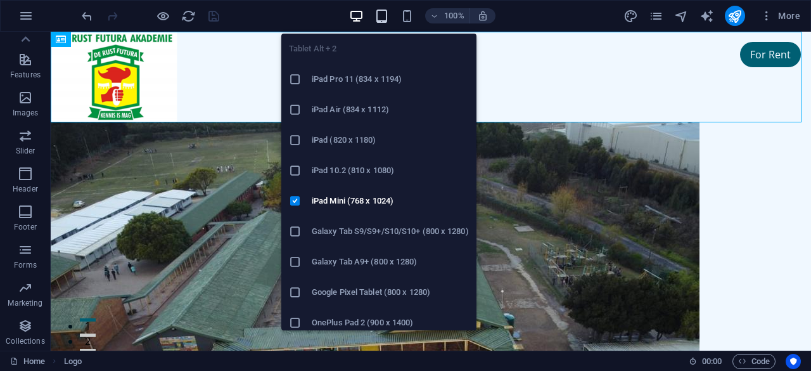
click at [384, 13] on icon "button" at bounding box center [381, 16] width 15 height 15
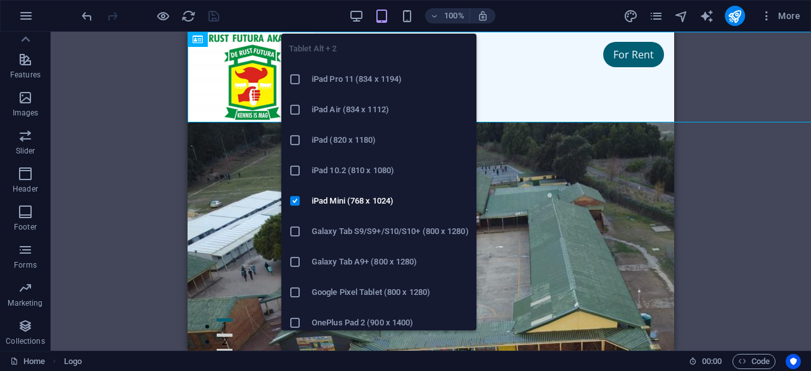
click at [384, 18] on icon "button" at bounding box center [381, 16] width 15 height 15
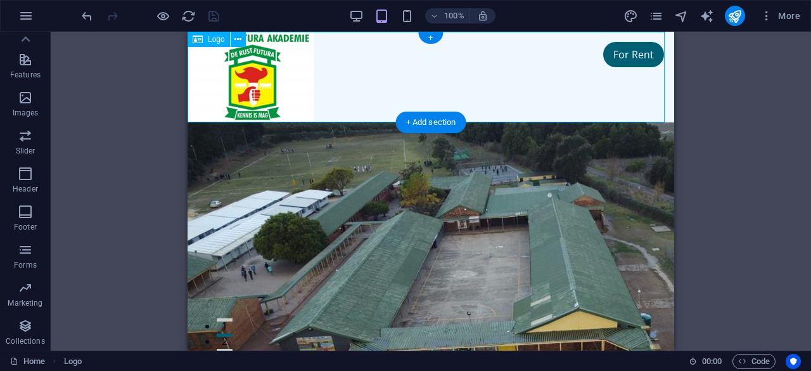
click at [549, 65] on div at bounding box center [430, 77] width 486 height 91
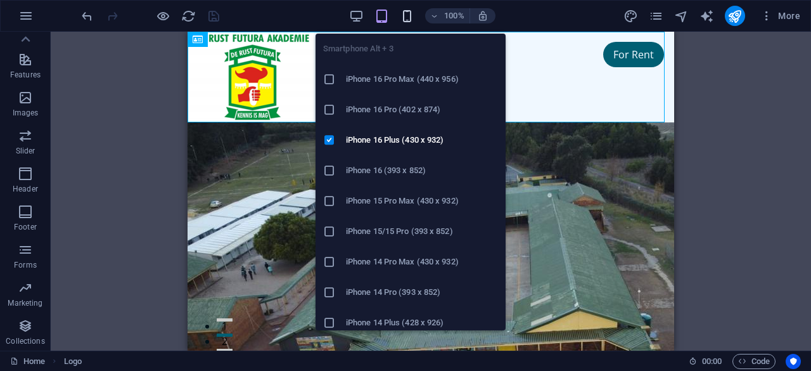
click at [405, 16] on icon "button" at bounding box center [407, 16] width 15 height 15
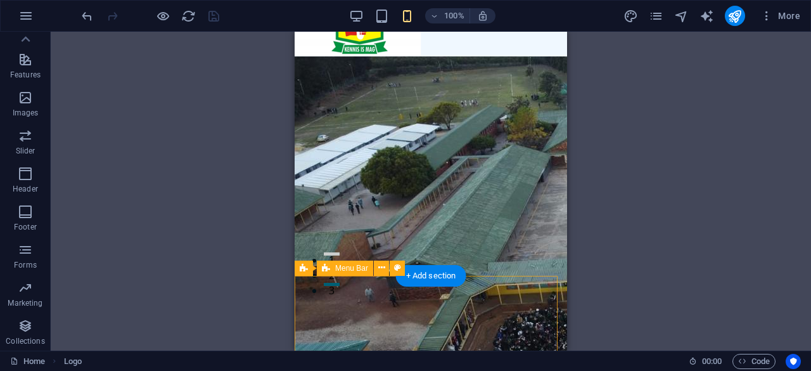
scroll to position [127, 0]
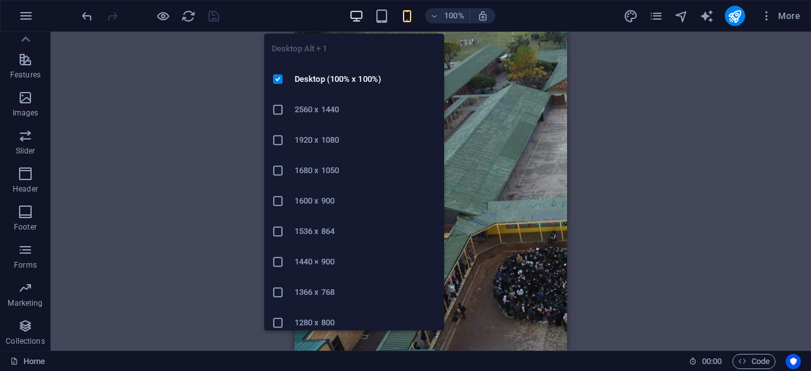
click at [355, 11] on icon "button" at bounding box center [356, 16] width 15 height 15
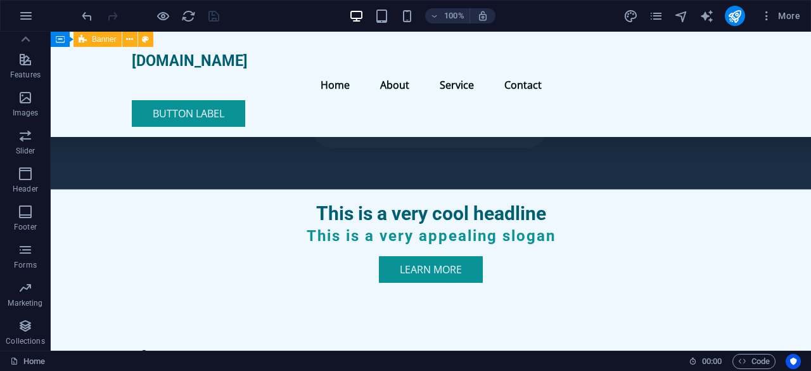
scroll to position [2297, 0]
